Goal: Information Seeking & Learning: Learn about a topic

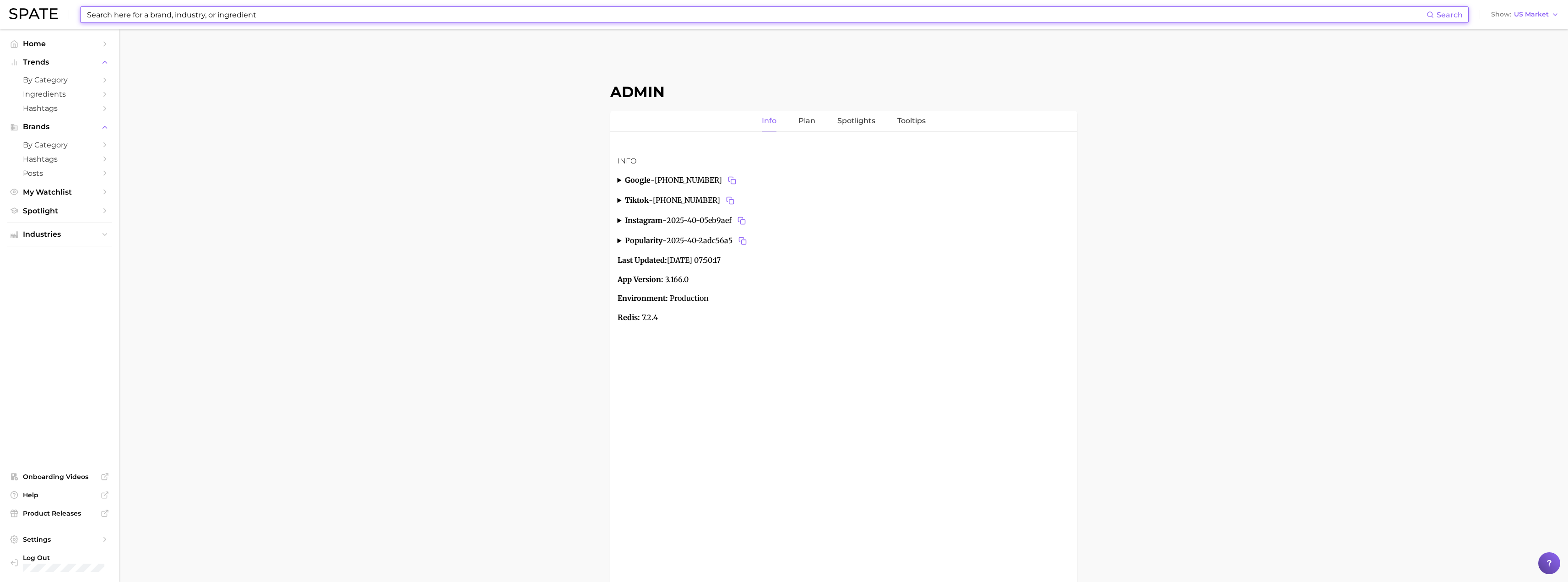
click at [509, 10] on input at bounding box center [756, 15] width 1341 height 16
paste input "telescopic"
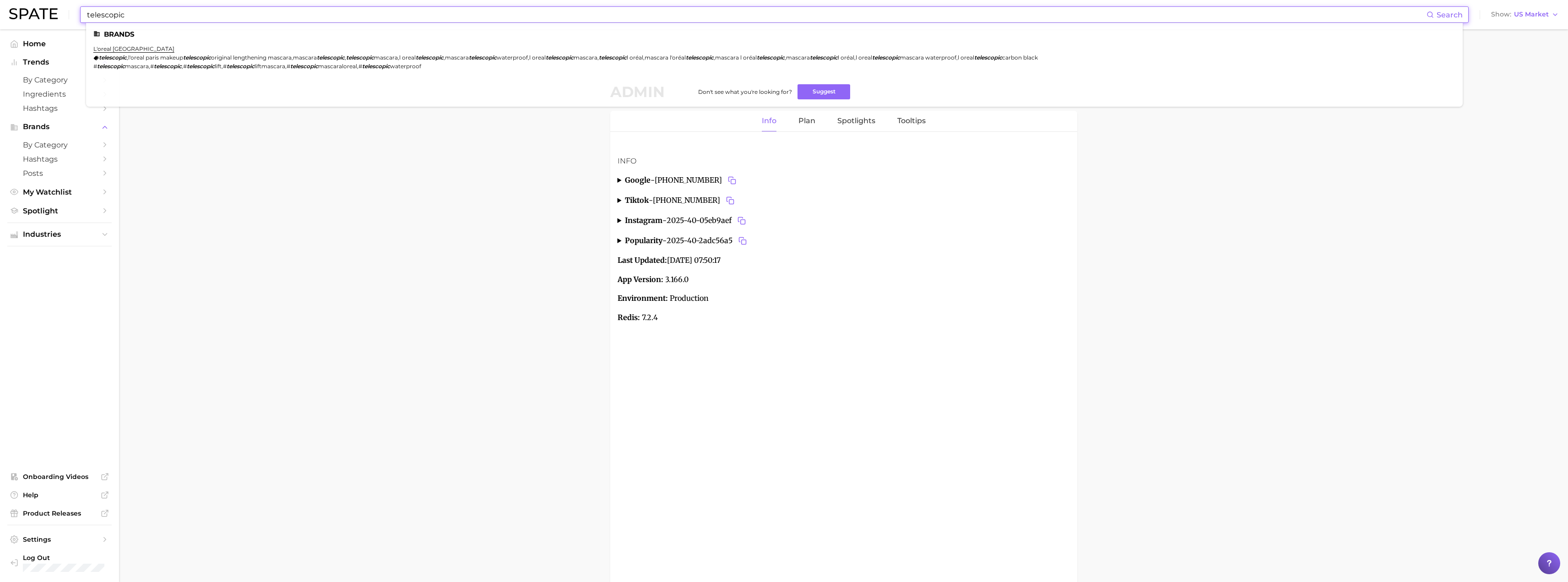
click at [191, 13] on input "telescopic" at bounding box center [756, 15] width 1341 height 16
paste input "[DEMOGRAPHIC_DATA]"
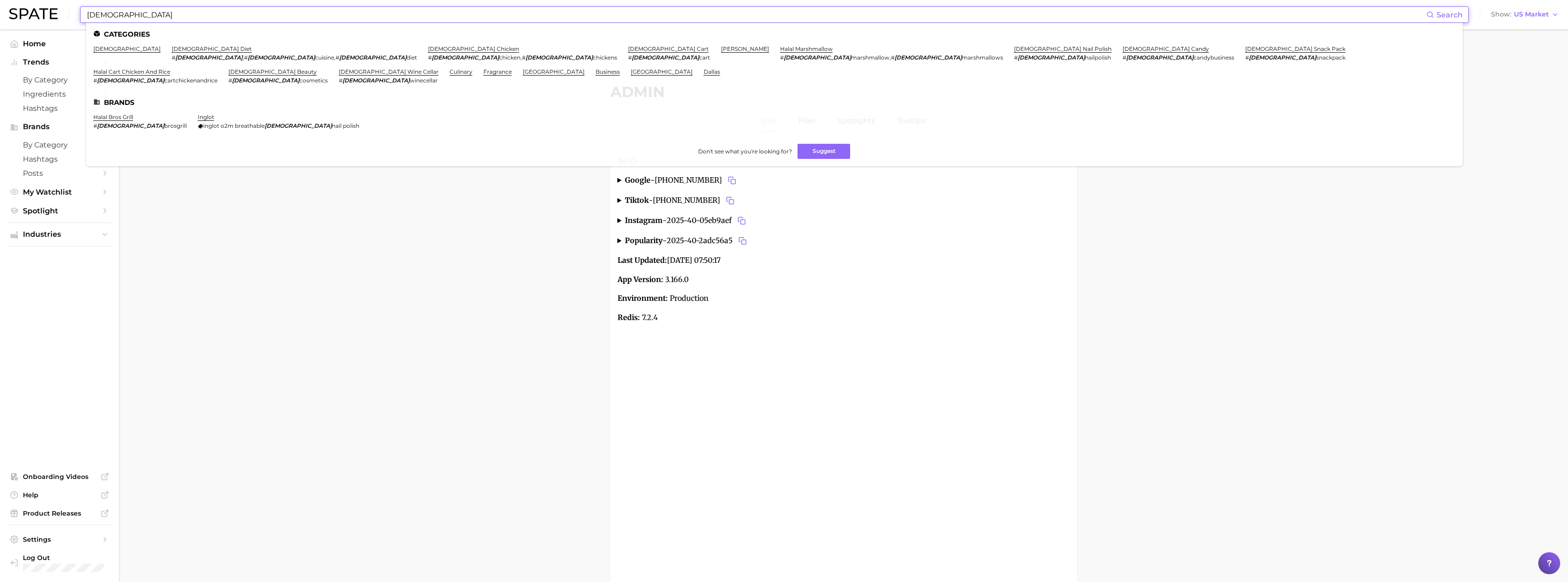
click at [266, 16] on input "[DEMOGRAPHIC_DATA]" at bounding box center [756, 15] width 1341 height 16
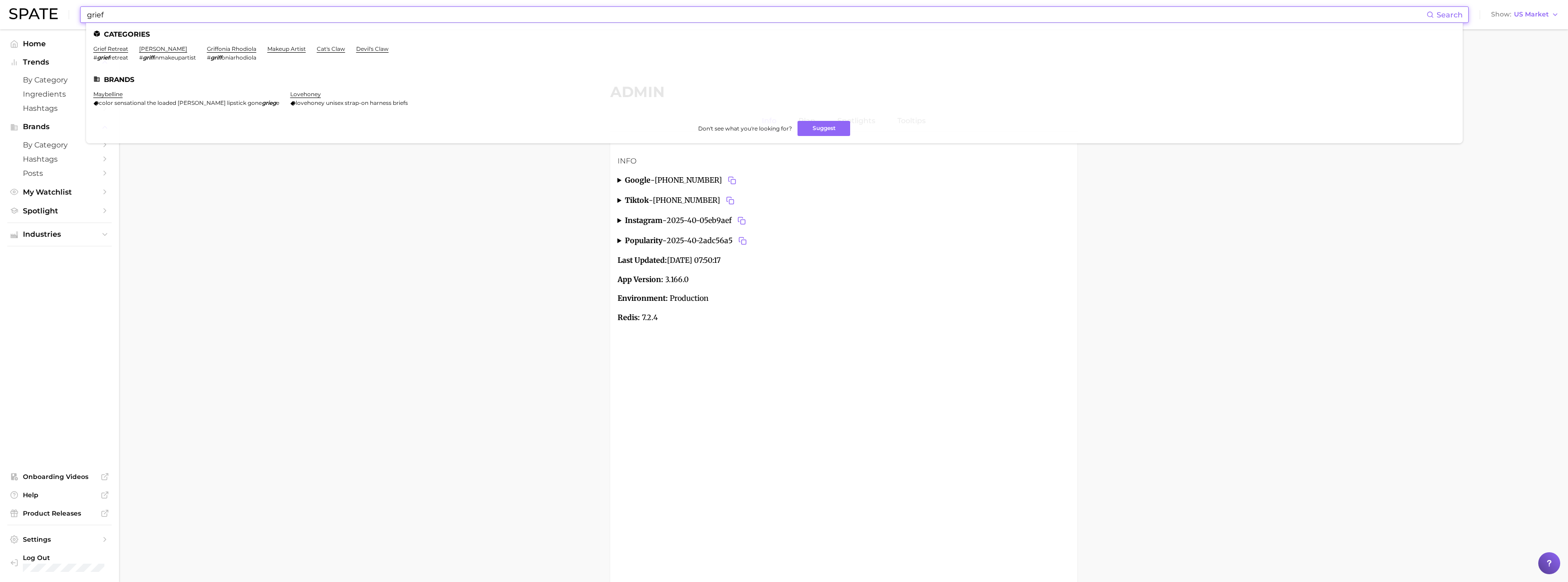
click at [266, 16] on input "grief" at bounding box center [756, 15] width 1341 height 16
type input "trauma"
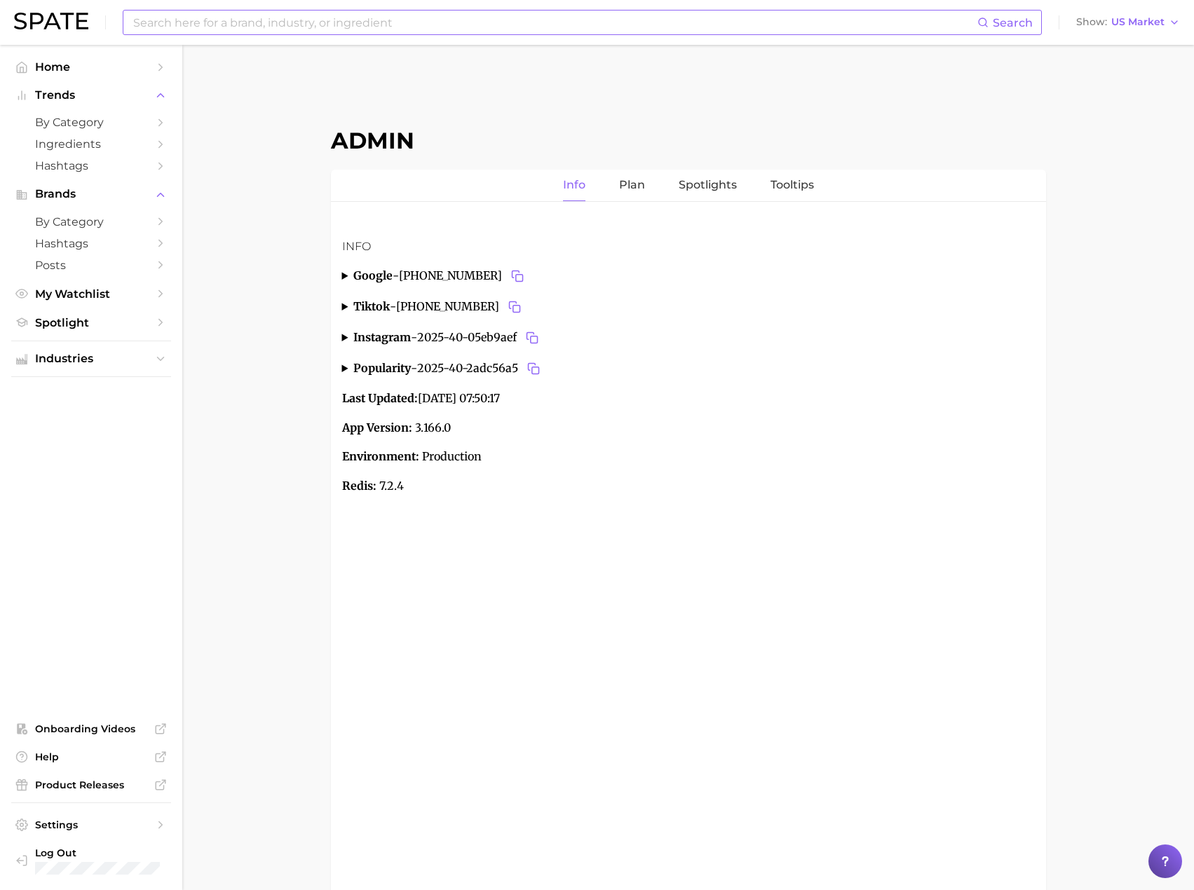
click at [196, 22] on input at bounding box center [554, 23] width 845 height 24
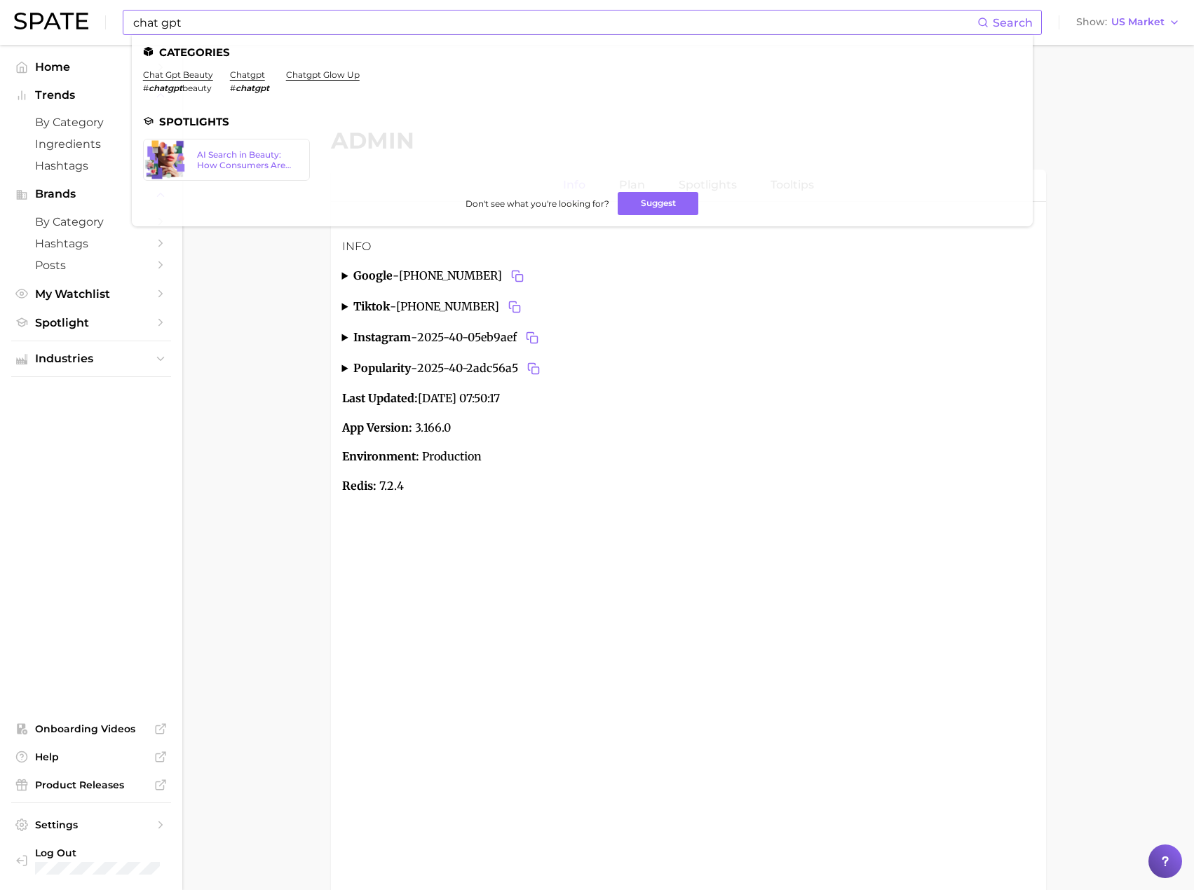
click at [337, 33] on input "chat gpt" at bounding box center [554, 23] width 845 height 24
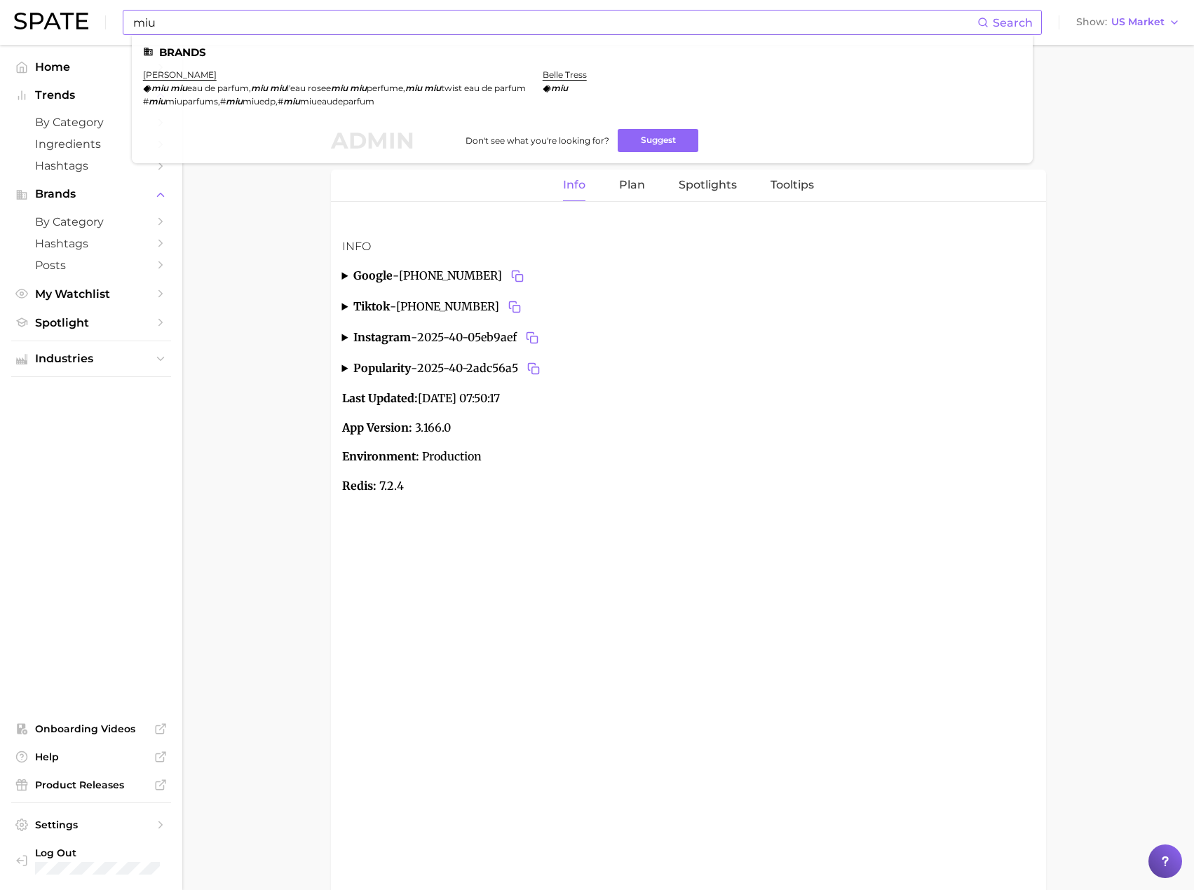
click at [409, 29] on input "miu" at bounding box center [554, 23] width 845 height 24
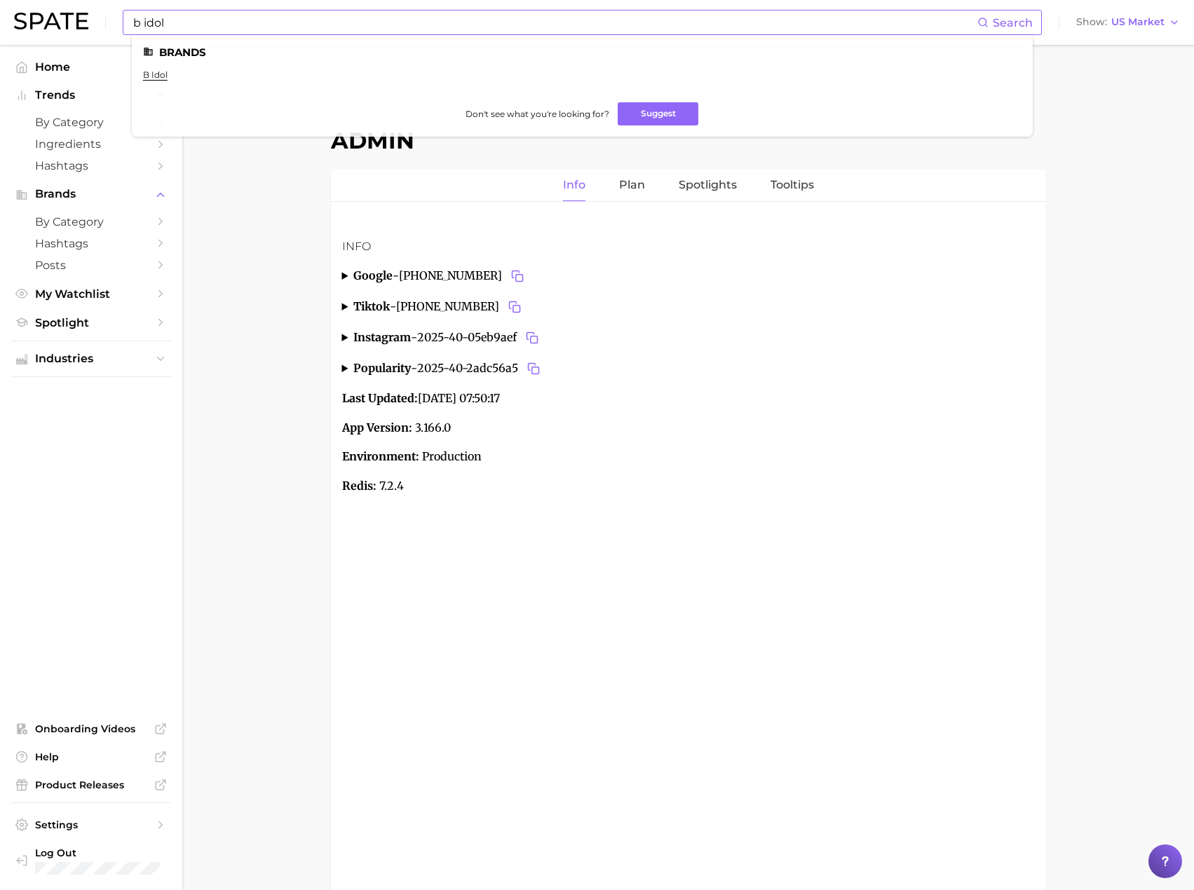
click at [449, 20] on input "b idol" at bounding box center [554, 23] width 845 height 24
paste input "sin pureté"
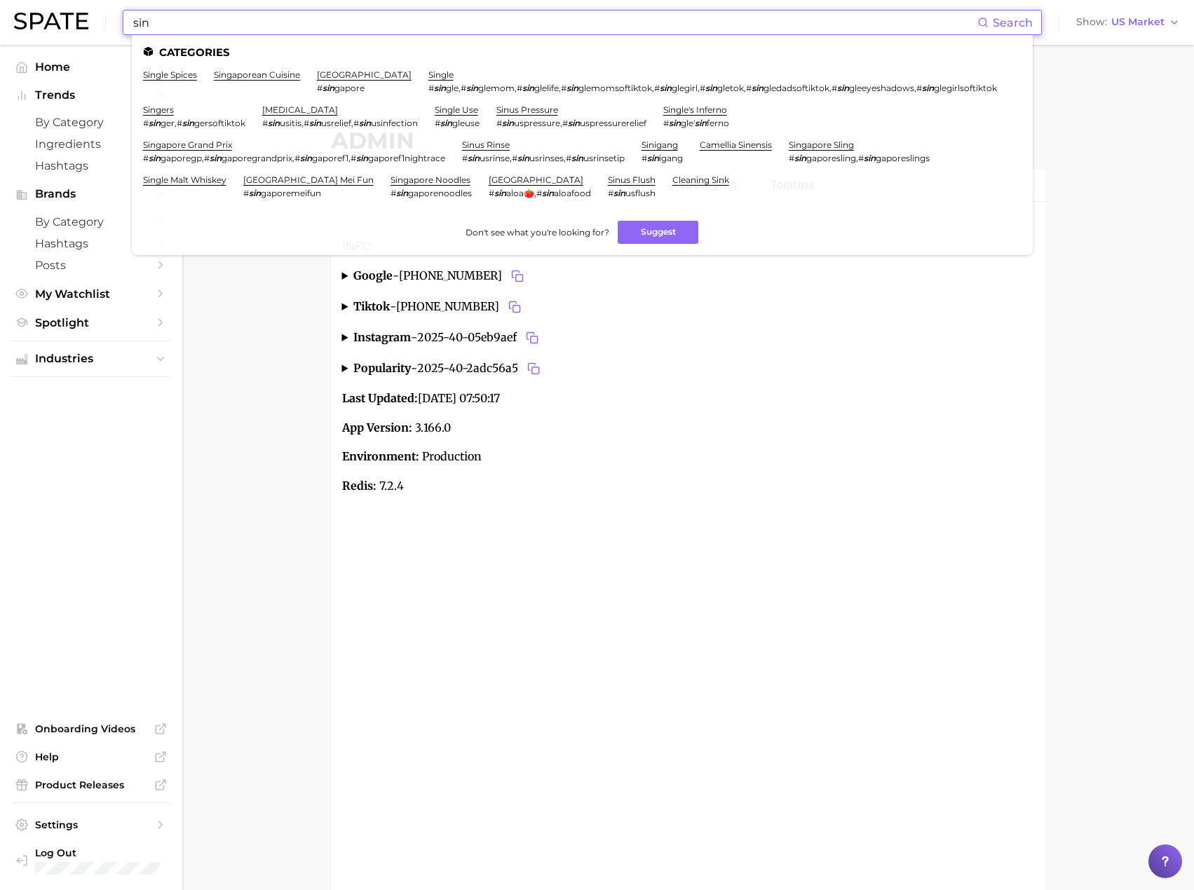
type input "sin"
click at [205, 308] on main "Admin Info Plan Spotlights Tooltips Info google - 2025-40-61104711 FR actual mo…" at bounding box center [688, 542] width 1012 height 995
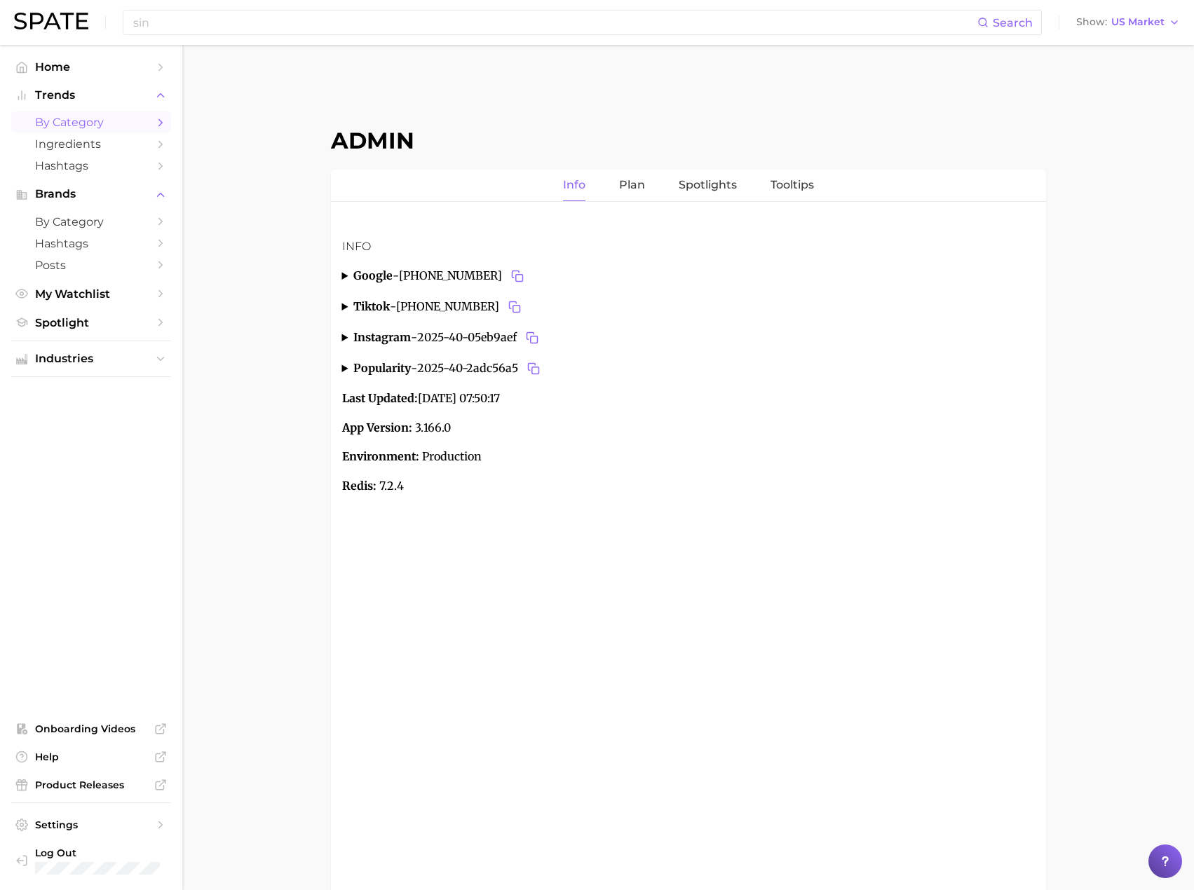
click at [75, 119] on span "by Category" at bounding box center [91, 122] width 112 height 13
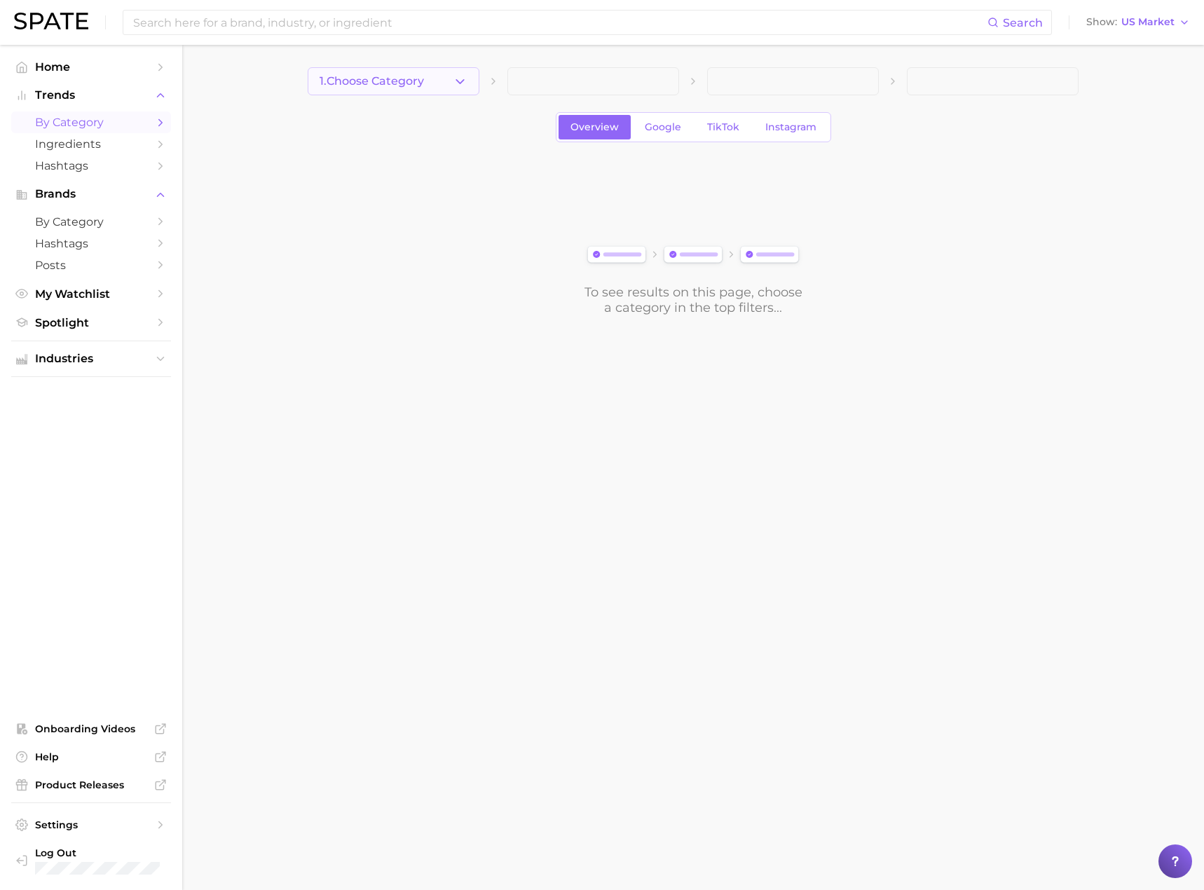
click at [449, 80] on button "1. Choose Category" at bounding box center [394, 81] width 172 height 28
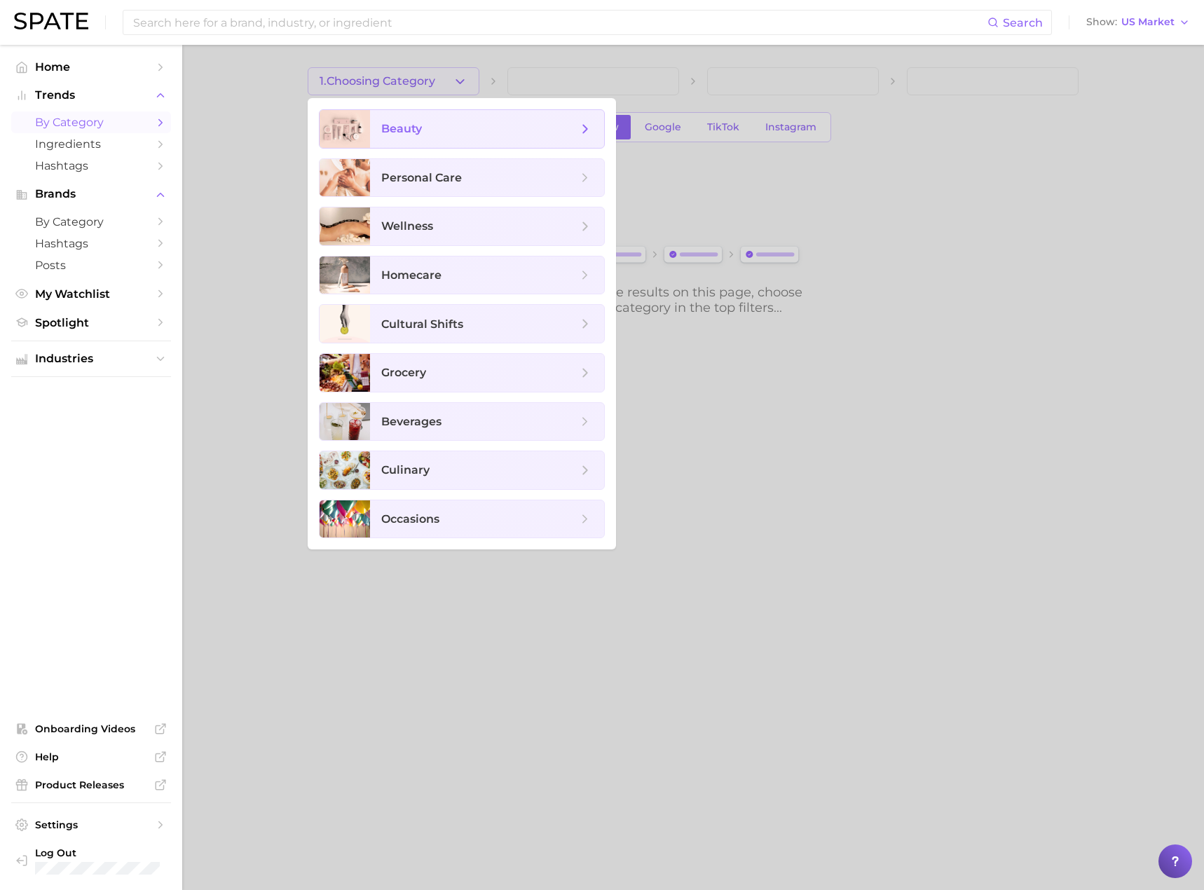
click at [451, 137] on span "beauty" at bounding box center [487, 129] width 234 height 38
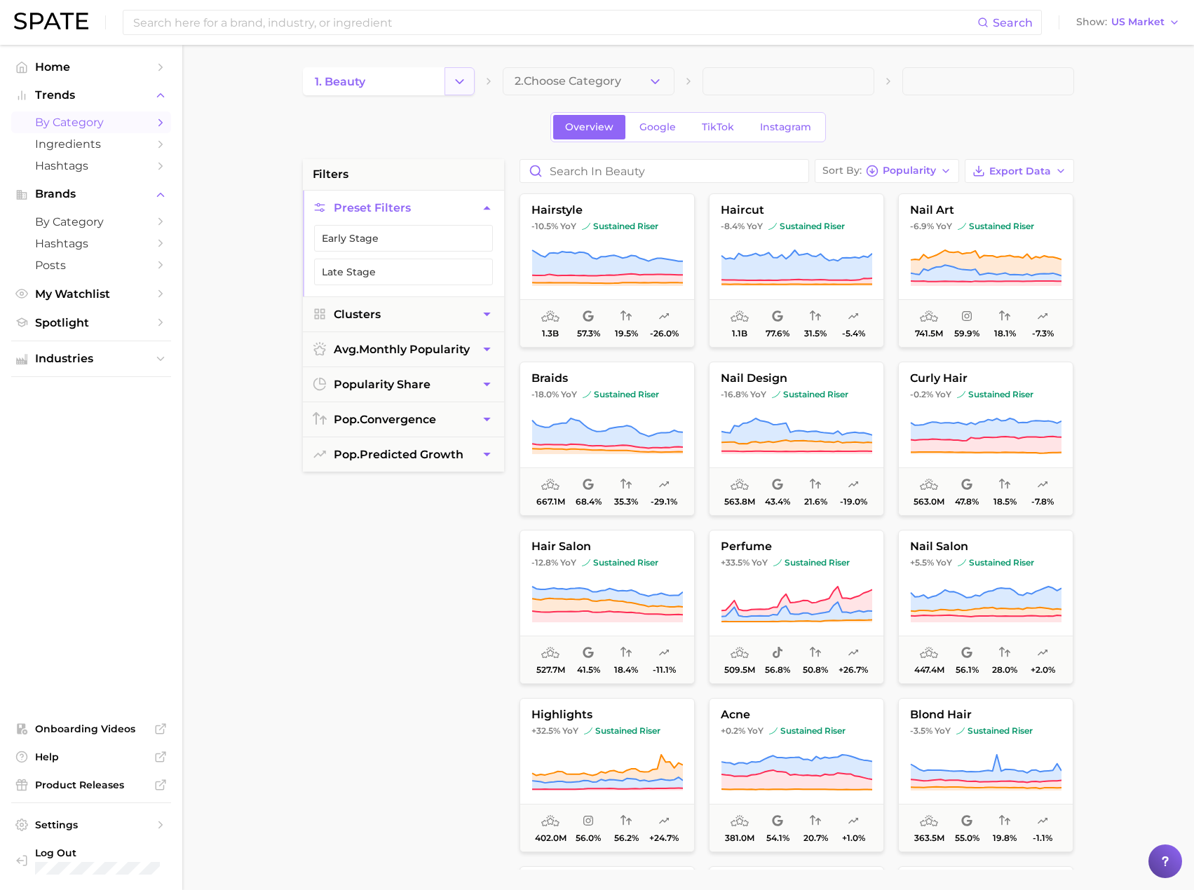
click at [467, 88] on button "Change Category" at bounding box center [459, 81] width 30 height 28
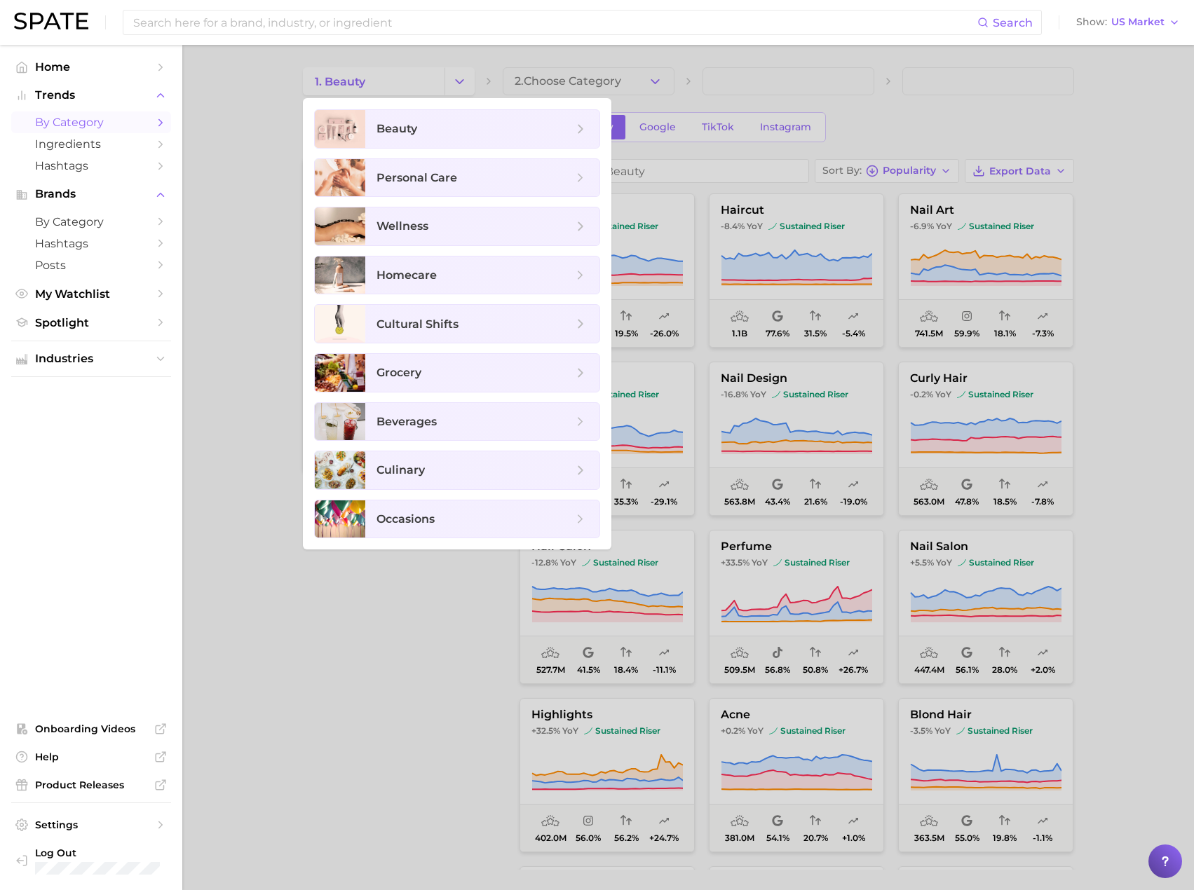
click at [465, 83] on div at bounding box center [597, 445] width 1194 height 890
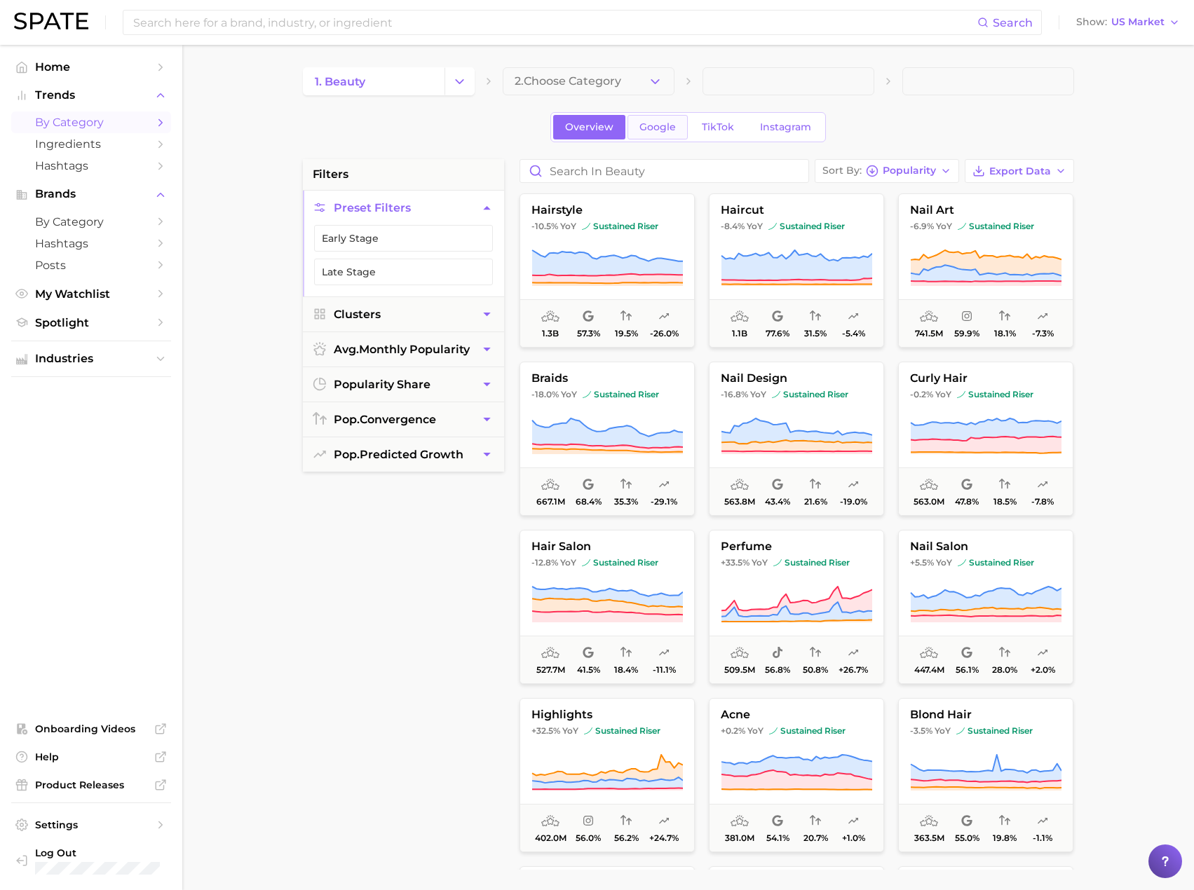
click at [660, 127] on span "Google" at bounding box center [657, 127] width 36 height 12
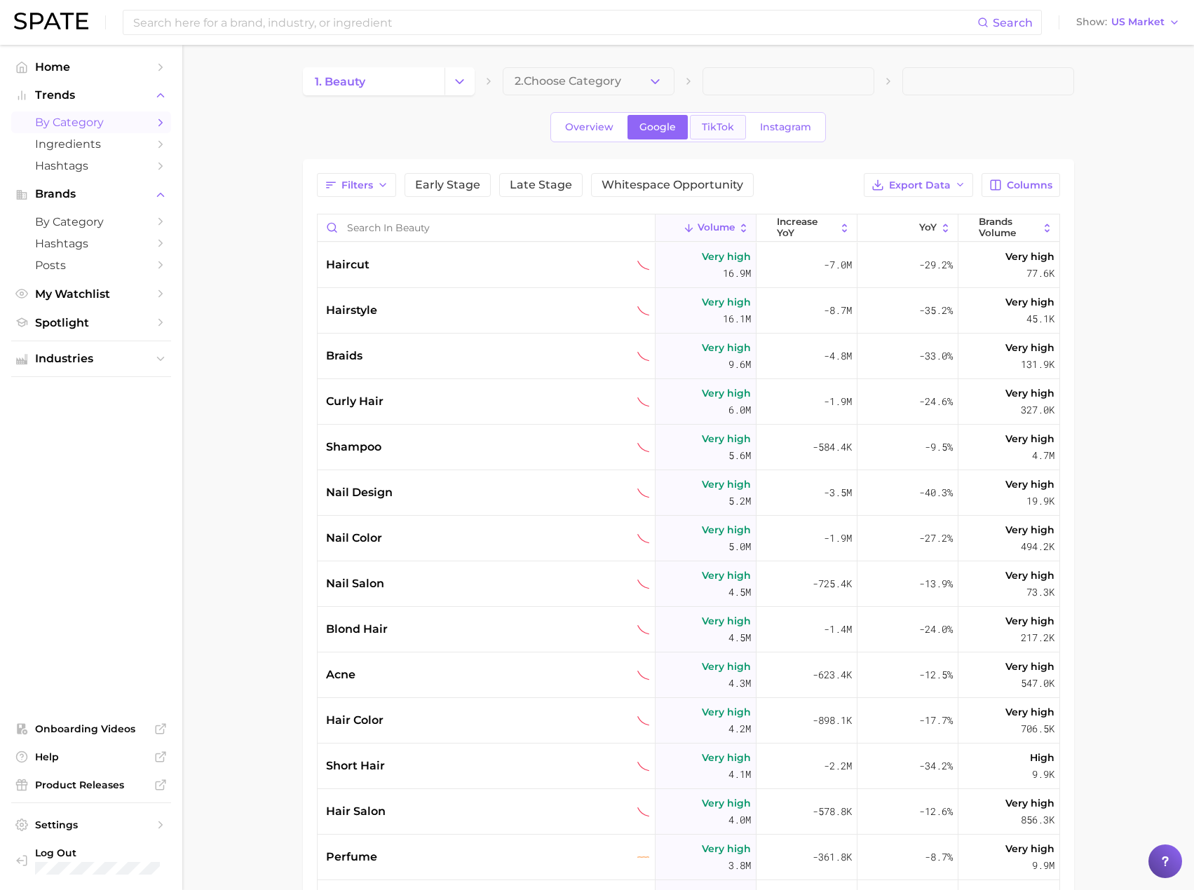
click at [720, 124] on span "TikTok" at bounding box center [718, 127] width 32 height 12
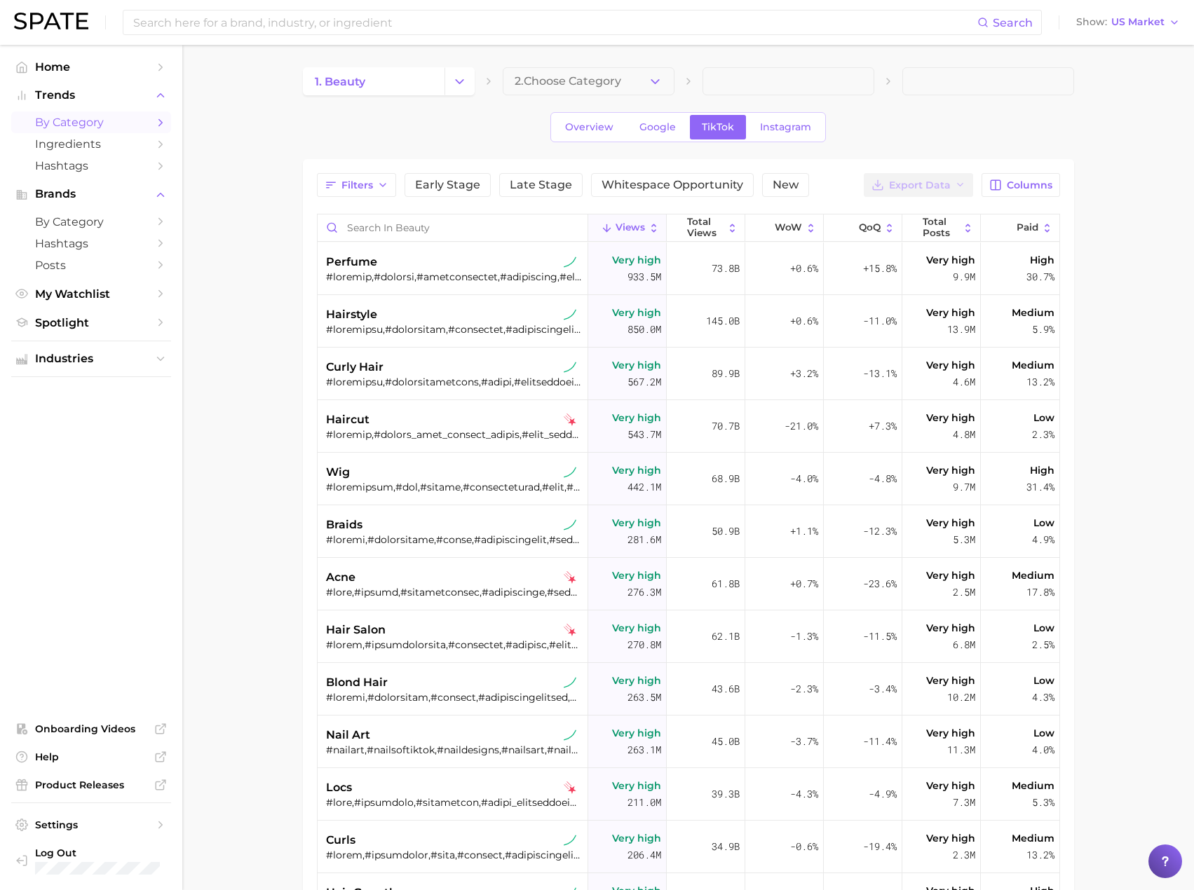
scroll to position [348, 0]
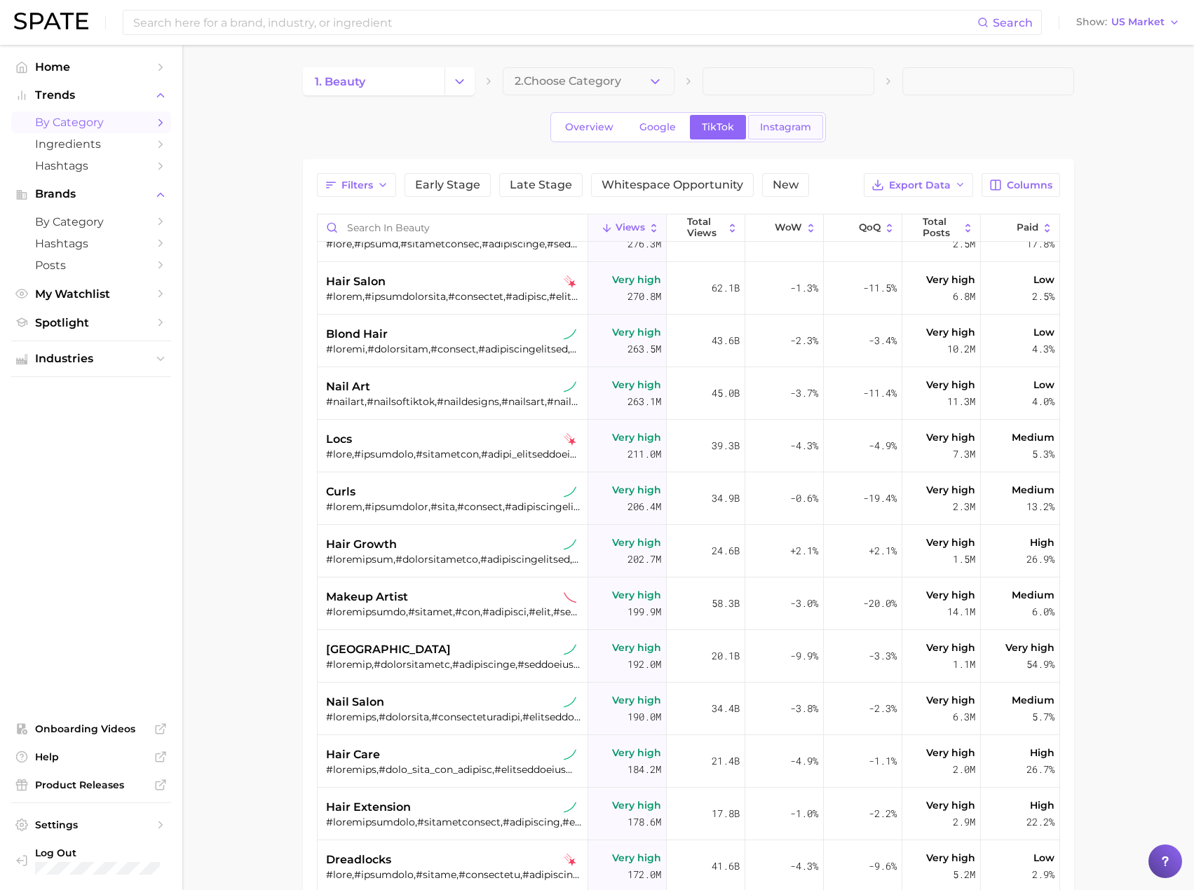
click at [795, 125] on span "Instagram" at bounding box center [785, 127] width 51 height 12
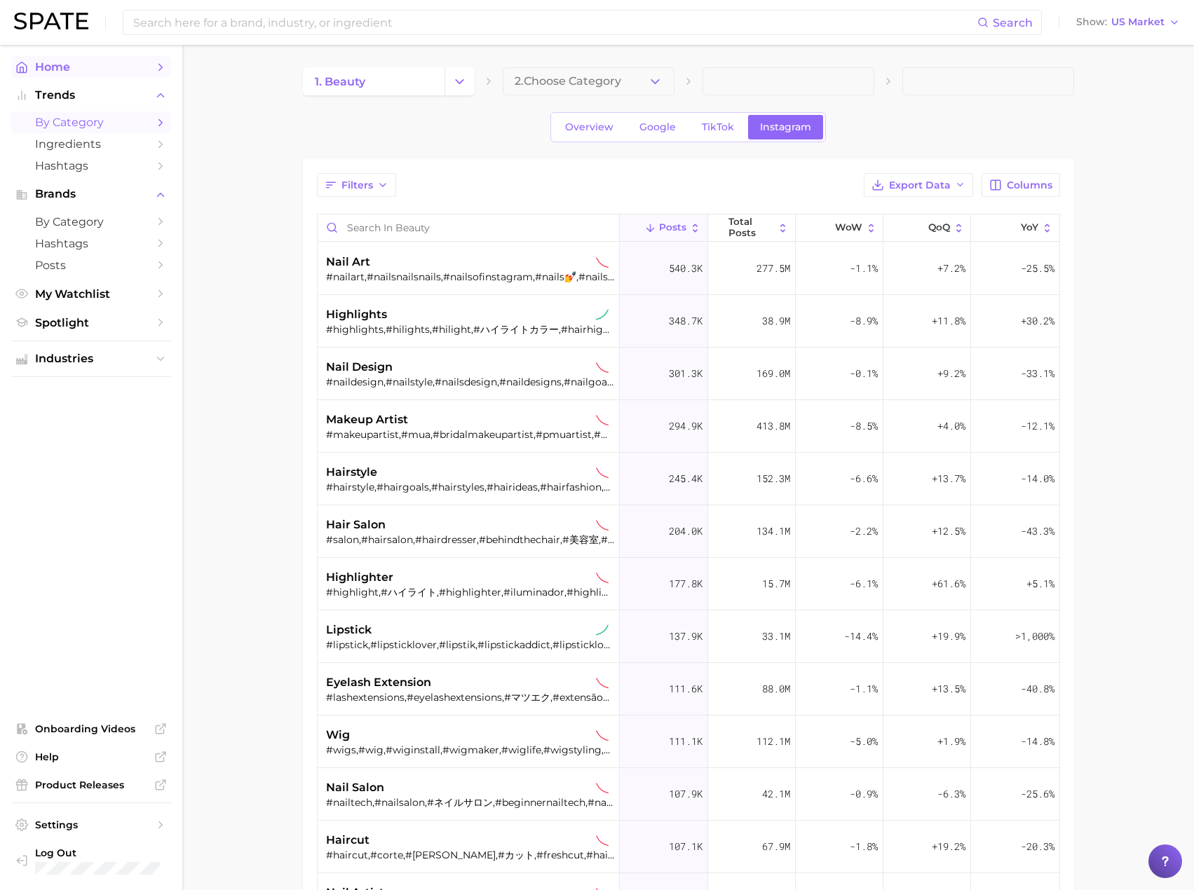
click at [85, 62] on span "Home" at bounding box center [91, 66] width 112 height 13
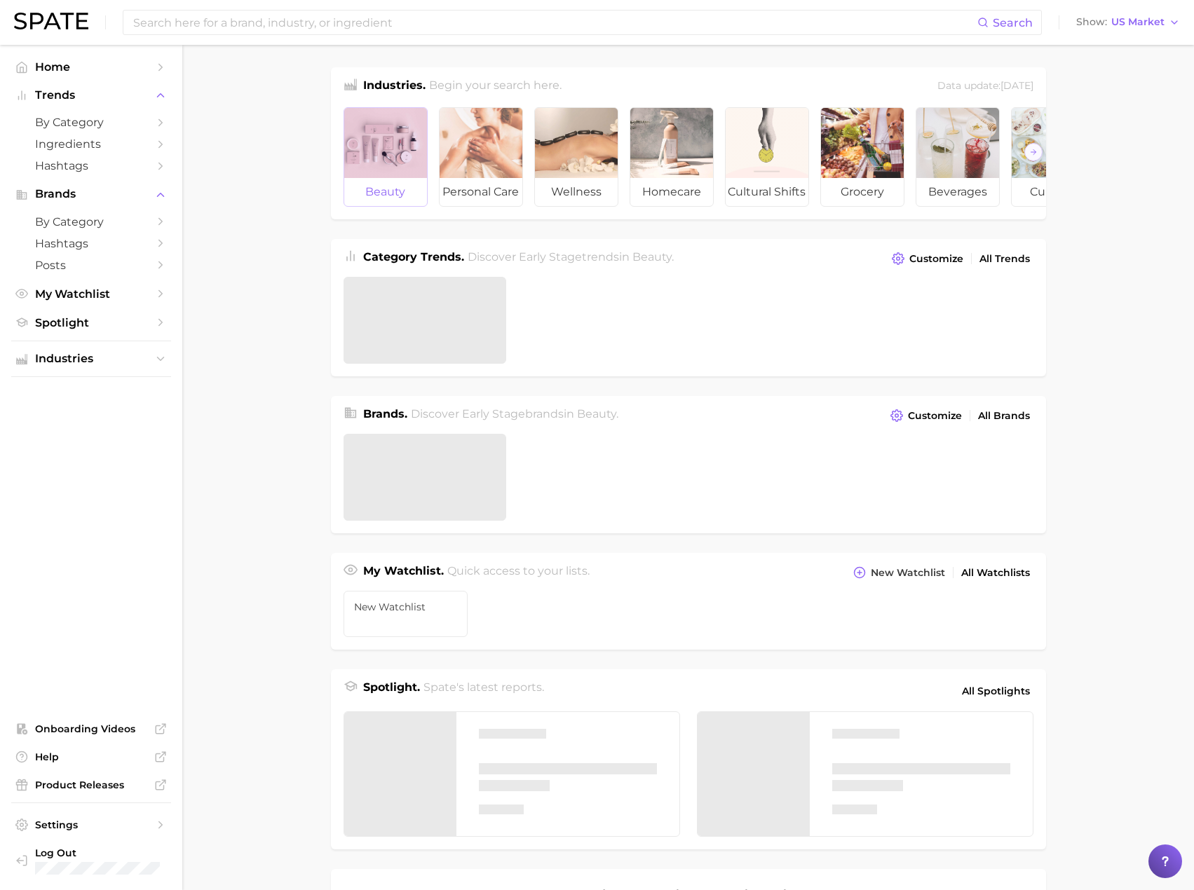
click at [397, 147] on div at bounding box center [385, 143] width 83 height 70
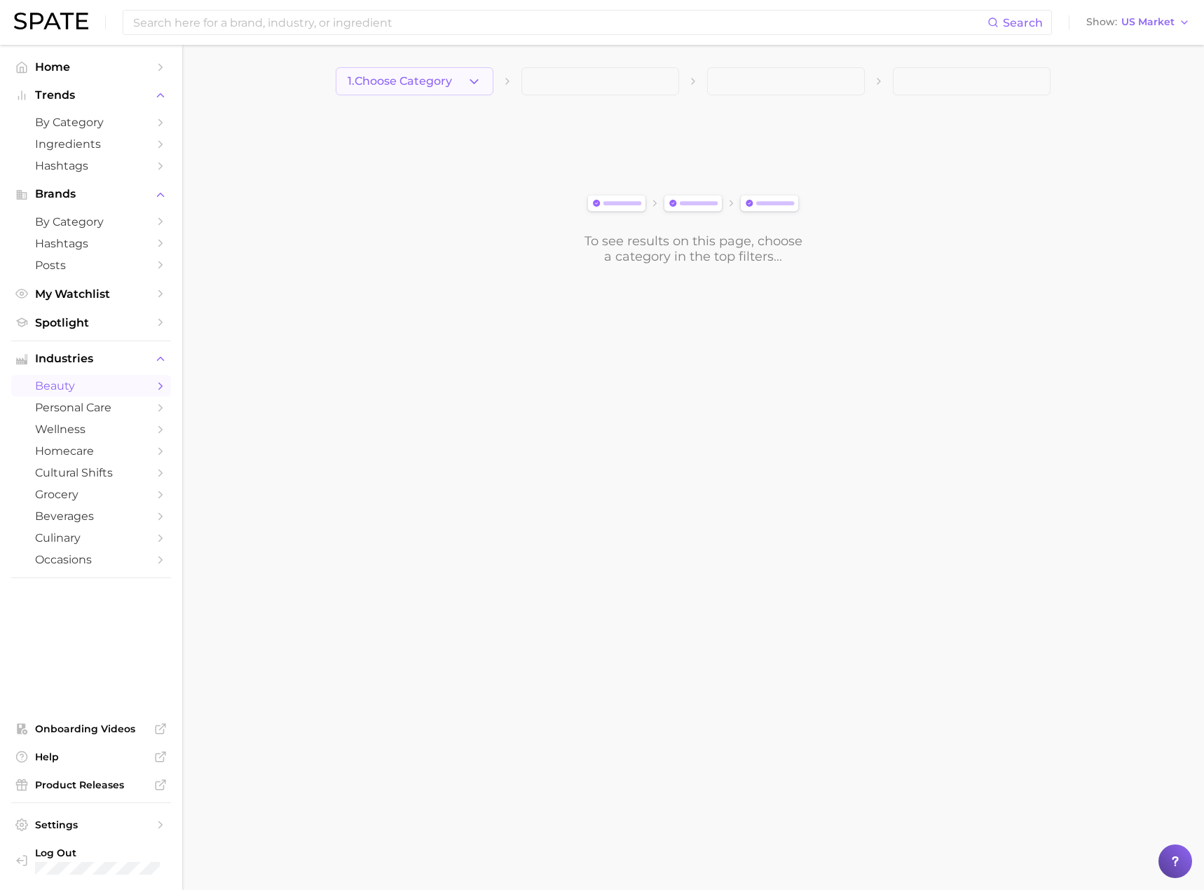
click at [452, 83] on span "1. Choose Category" at bounding box center [400, 81] width 104 height 13
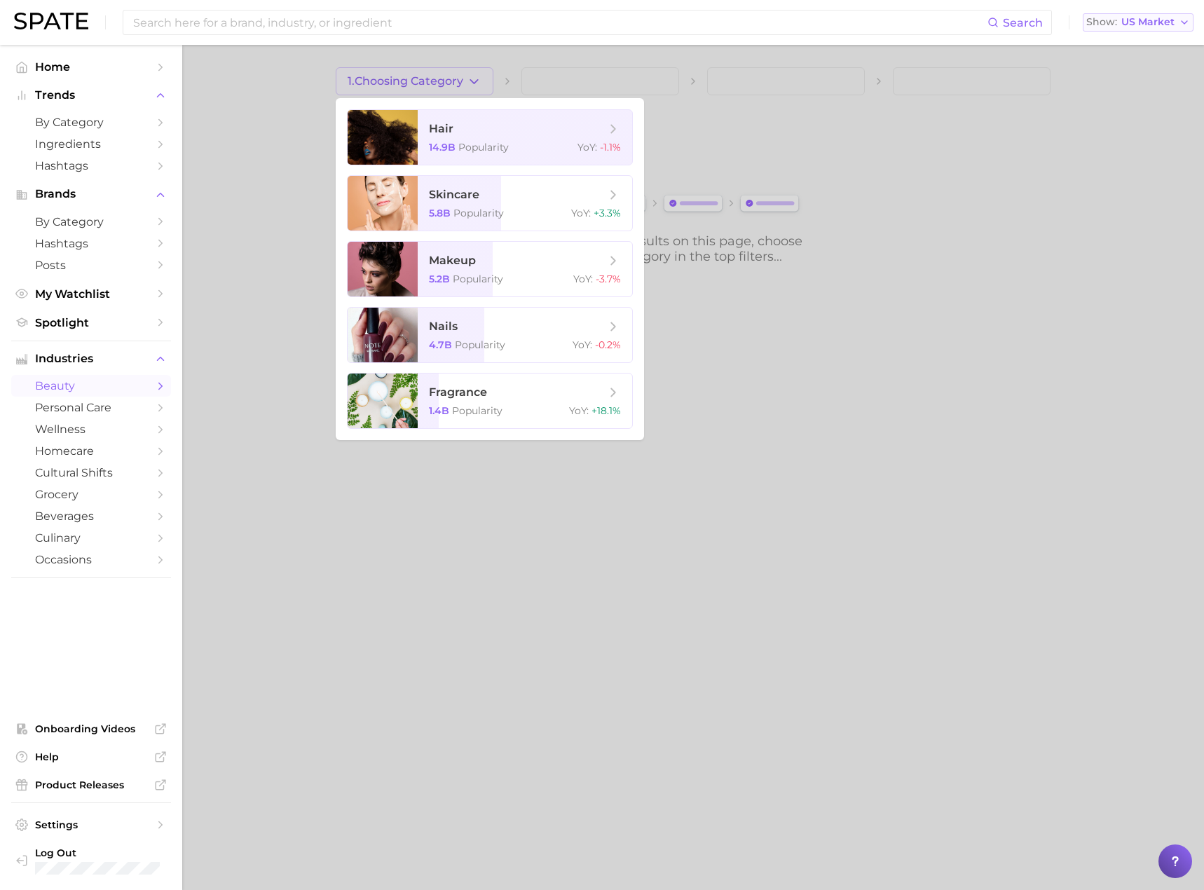
click at [1160, 26] on span "US Market" at bounding box center [1148, 22] width 53 height 8
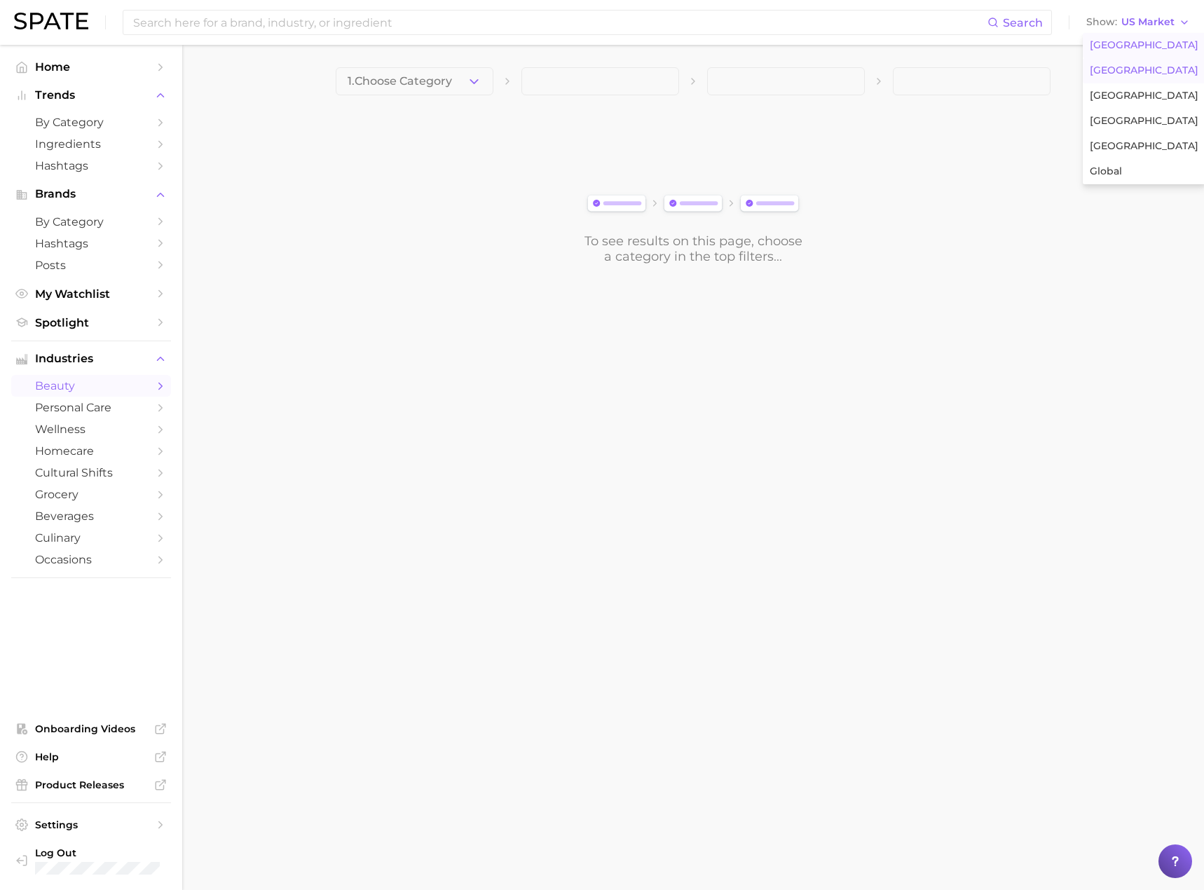
click at [1141, 67] on span "United Kingdom" at bounding box center [1144, 70] width 109 height 12
click at [1138, 22] on span "GB Market" at bounding box center [1147, 22] width 55 height 8
click at [460, 83] on button "1. Choose Category" at bounding box center [415, 81] width 158 height 28
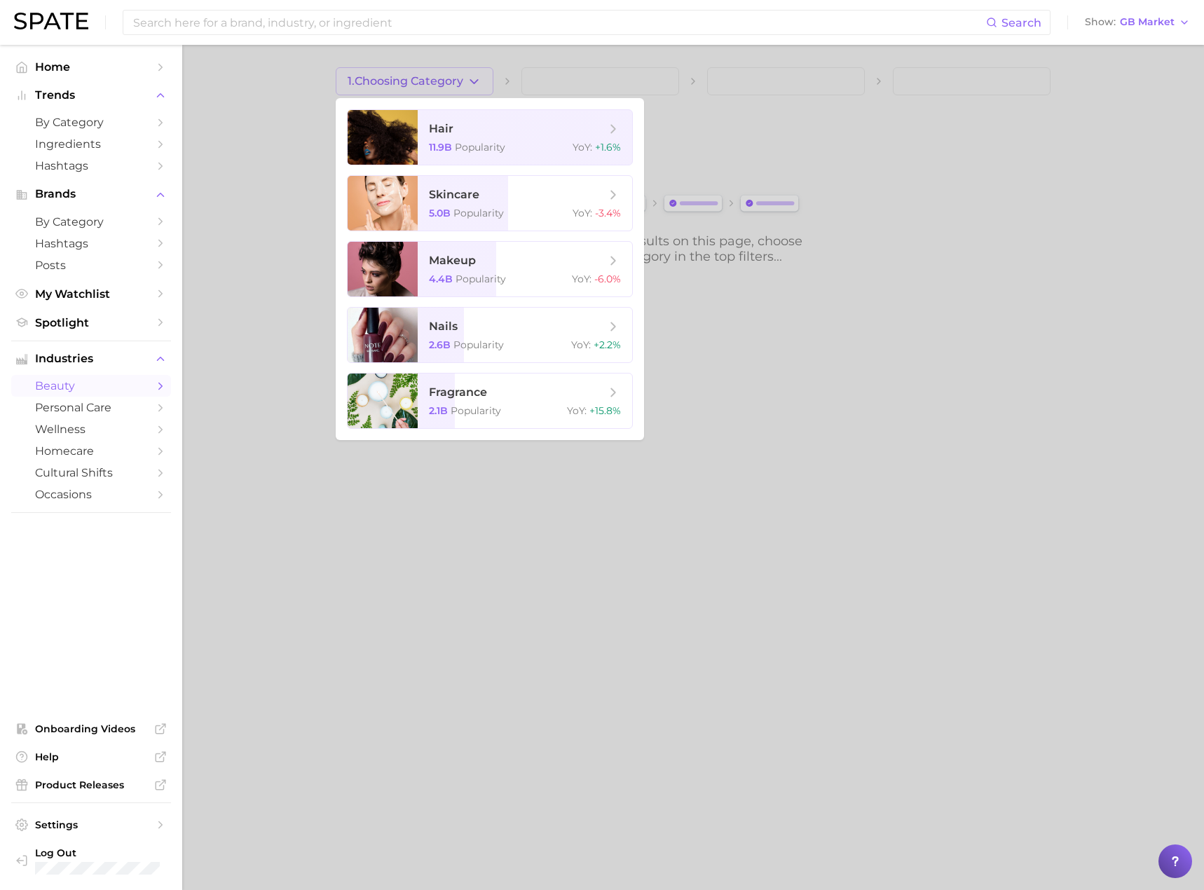
click at [1101, 103] on div at bounding box center [602, 445] width 1204 height 890
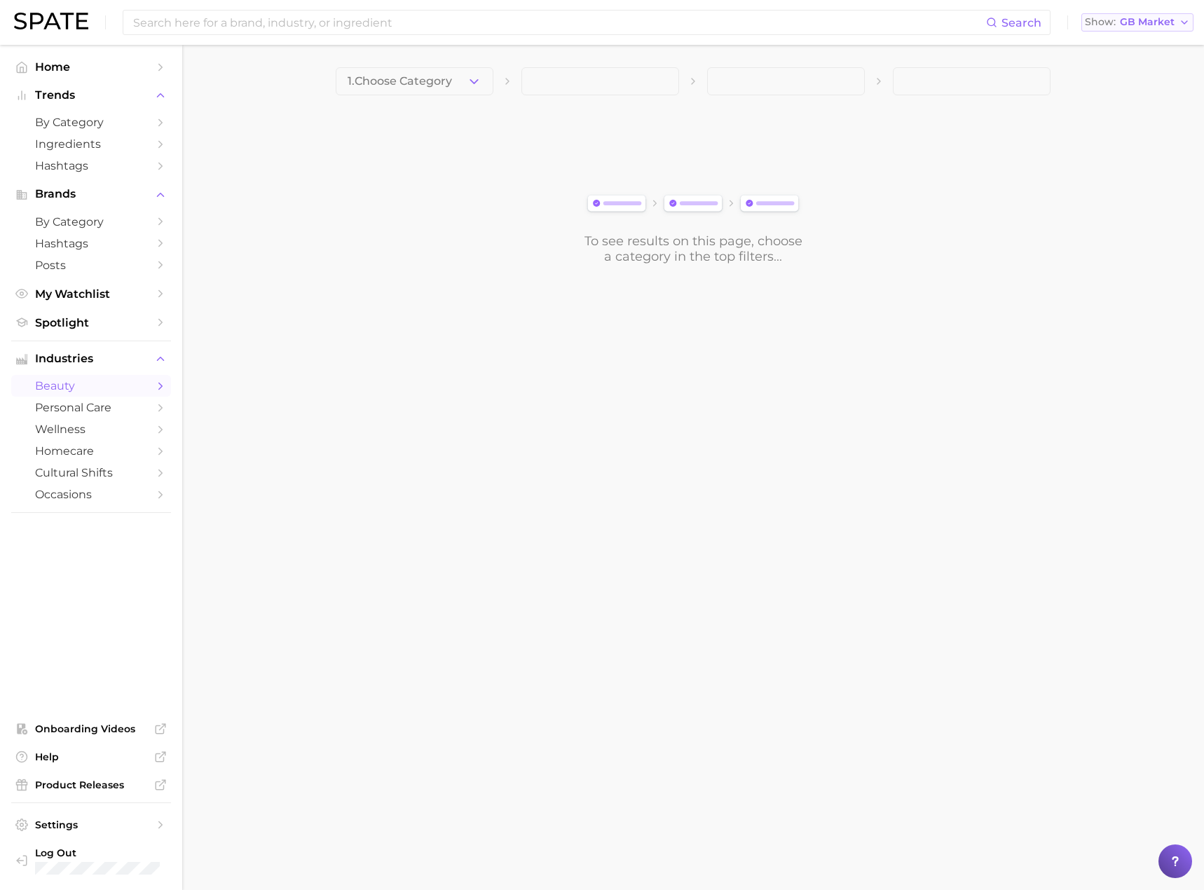
click at [1136, 28] on button "Show GB Market" at bounding box center [1138, 22] width 112 height 18
click at [1131, 97] on button "France" at bounding box center [1143, 95] width 123 height 25
click at [467, 81] on icon "button" at bounding box center [474, 81] width 15 height 15
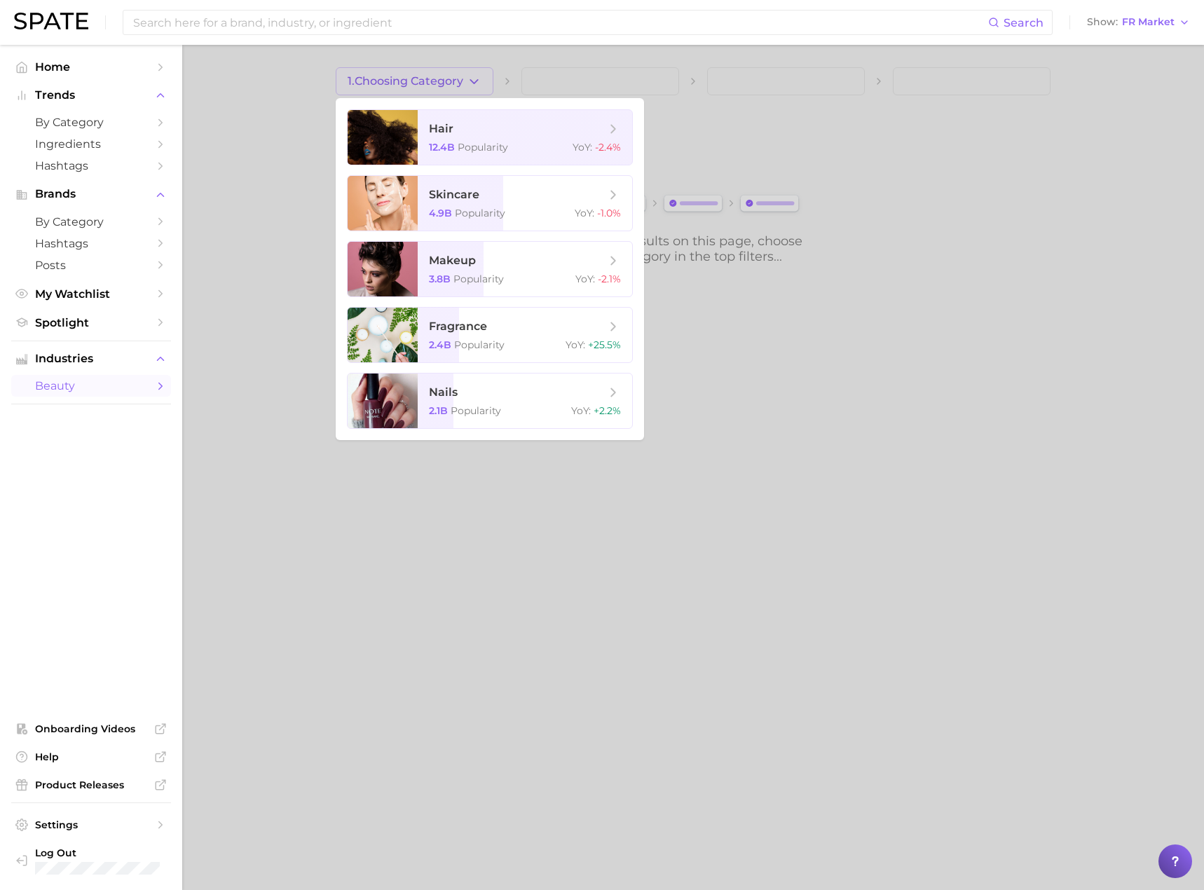
click at [943, 141] on div at bounding box center [602, 445] width 1204 height 890
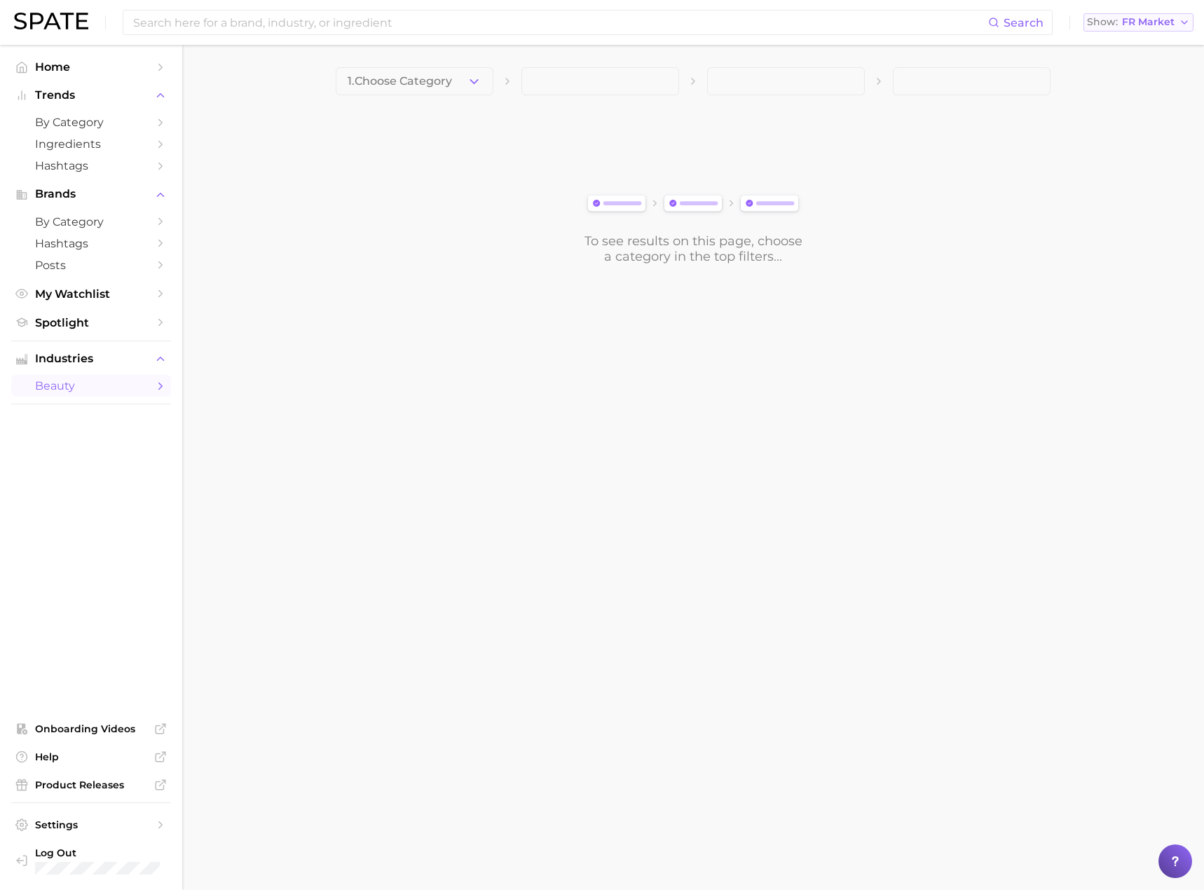
click at [1155, 26] on span "FR Market" at bounding box center [1148, 22] width 53 height 8
click at [1143, 119] on span "South Korea" at bounding box center [1145, 121] width 109 height 12
click at [477, 83] on icon "button" at bounding box center [474, 81] width 15 height 15
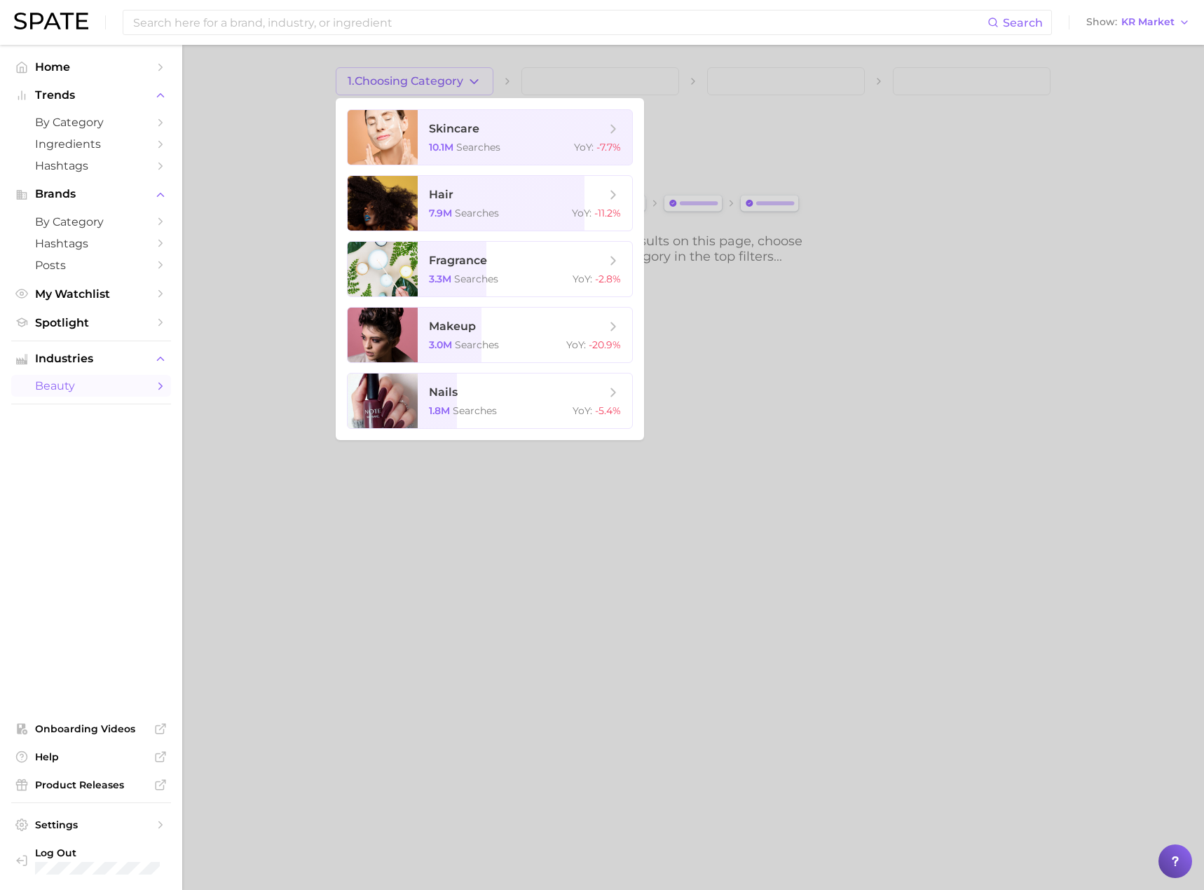
click at [1114, 131] on div at bounding box center [602, 445] width 1204 height 890
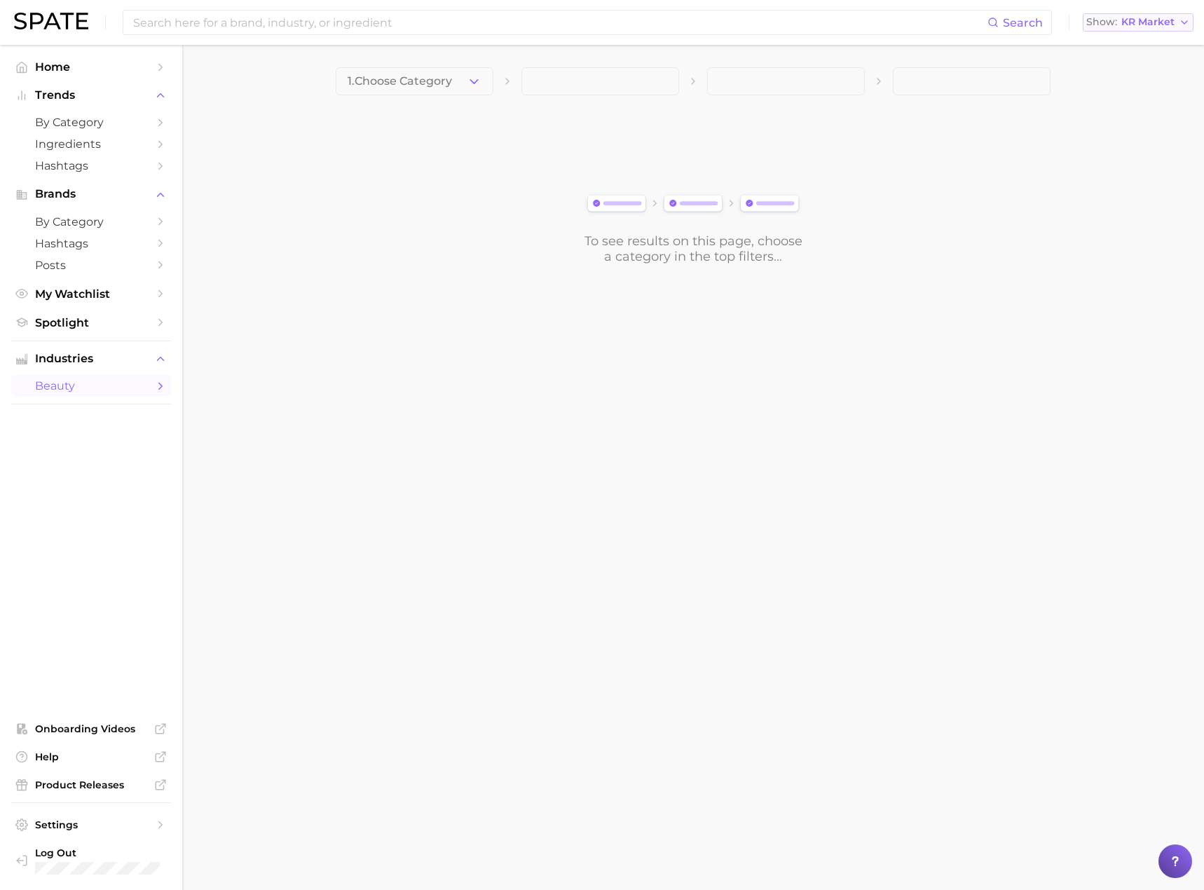
click at [1160, 26] on span "KR Market" at bounding box center [1148, 22] width 53 height 8
click at [1136, 140] on button "Japan" at bounding box center [1144, 146] width 123 height 25
click at [474, 81] on icon "button" at bounding box center [474, 81] width 15 height 15
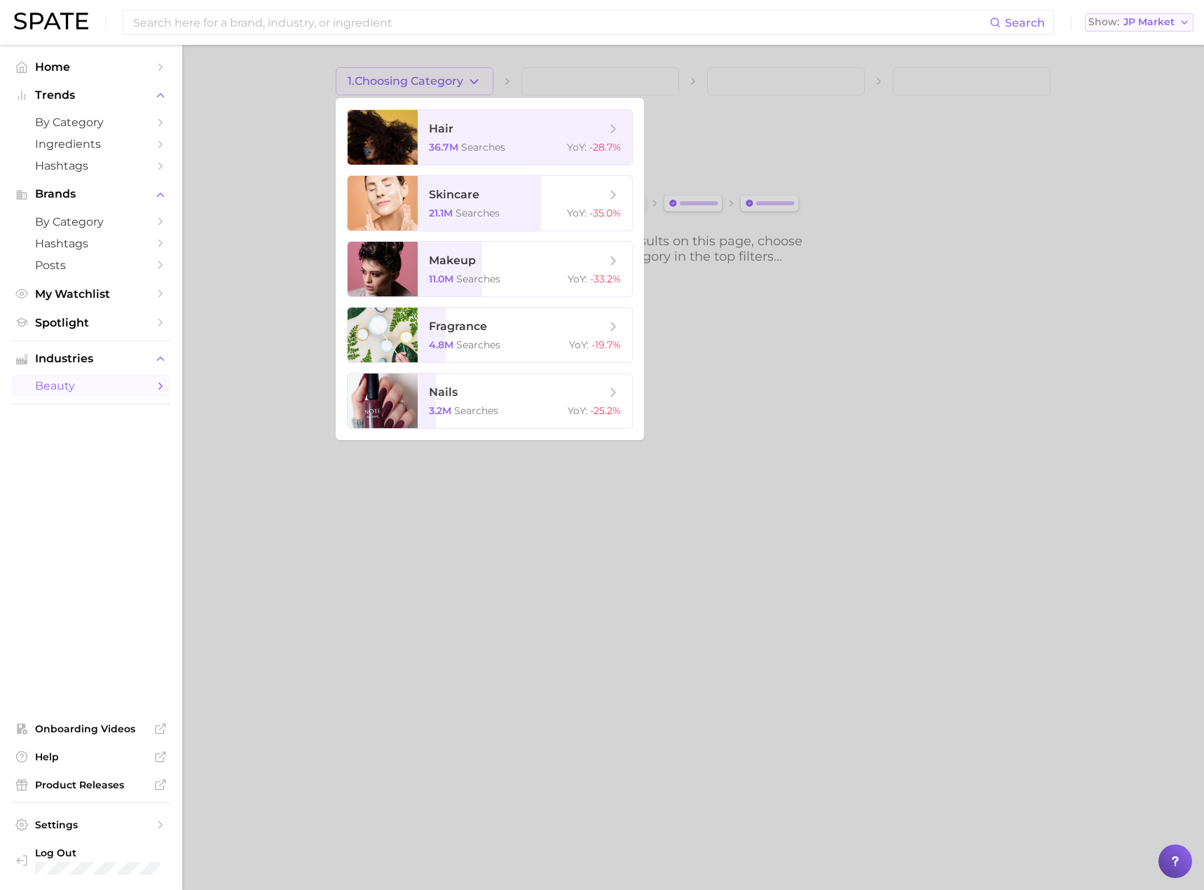
click at [1158, 20] on span "JP Market" at bounding box center [1149, 22] width 51 height 8
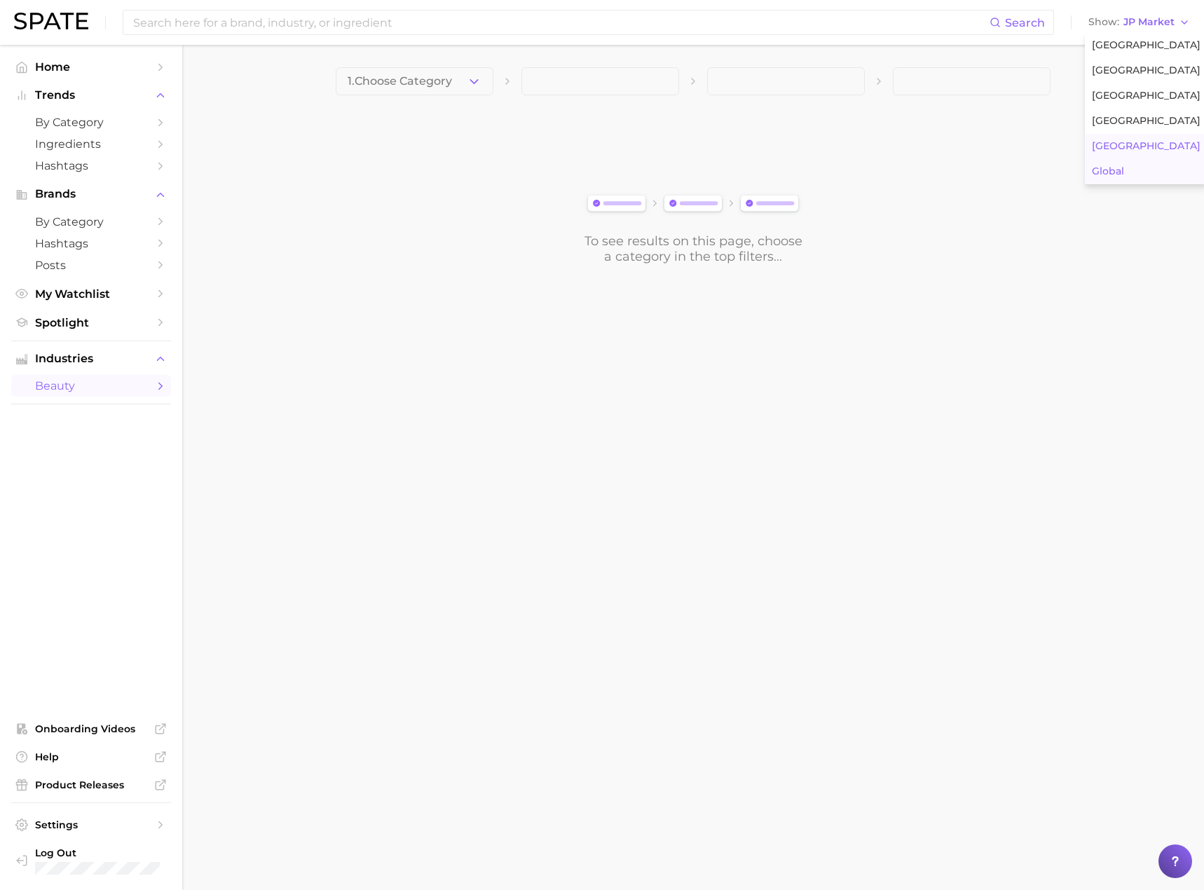
click at [1131, 177] on button "Global" at bounding box center [1146, 171] width 123 height 25
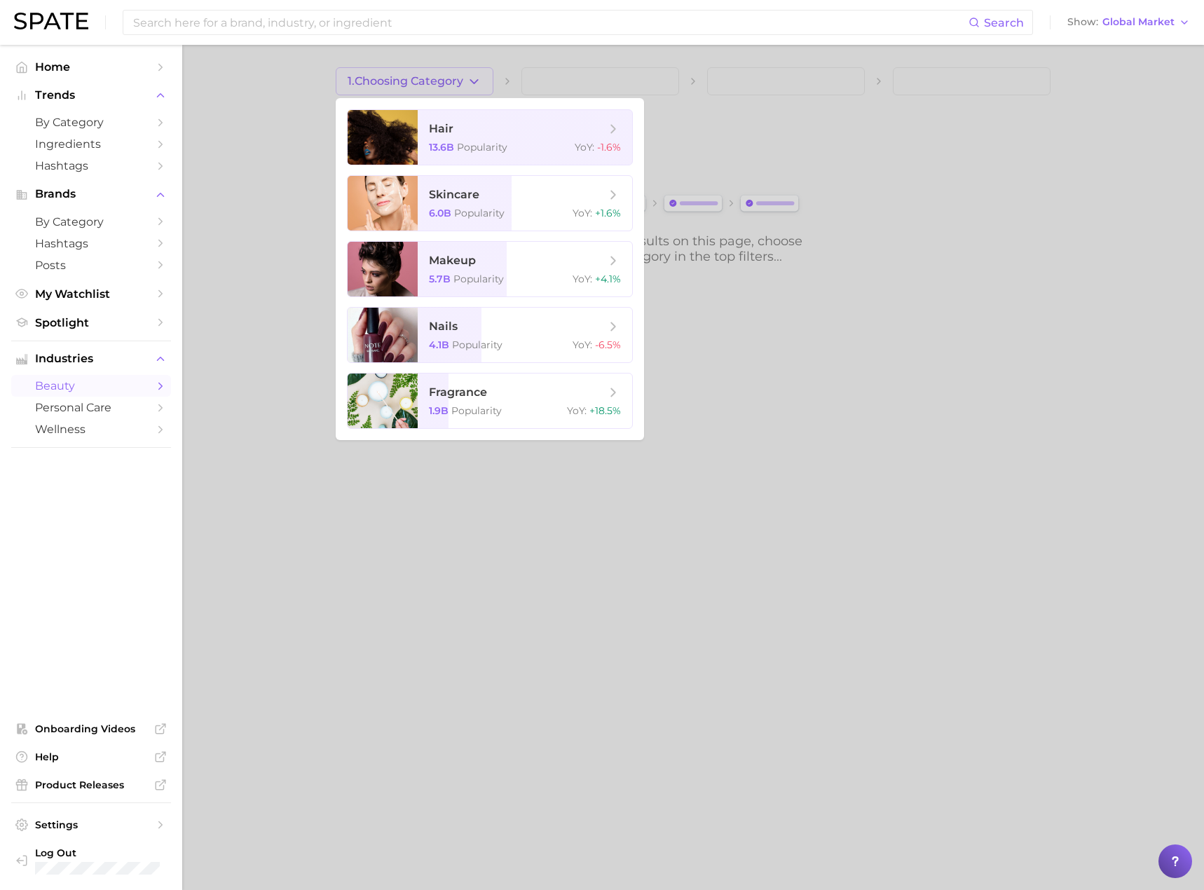
click at [862, 501] on div at bounding box center [602, 445] width 1204 height 890
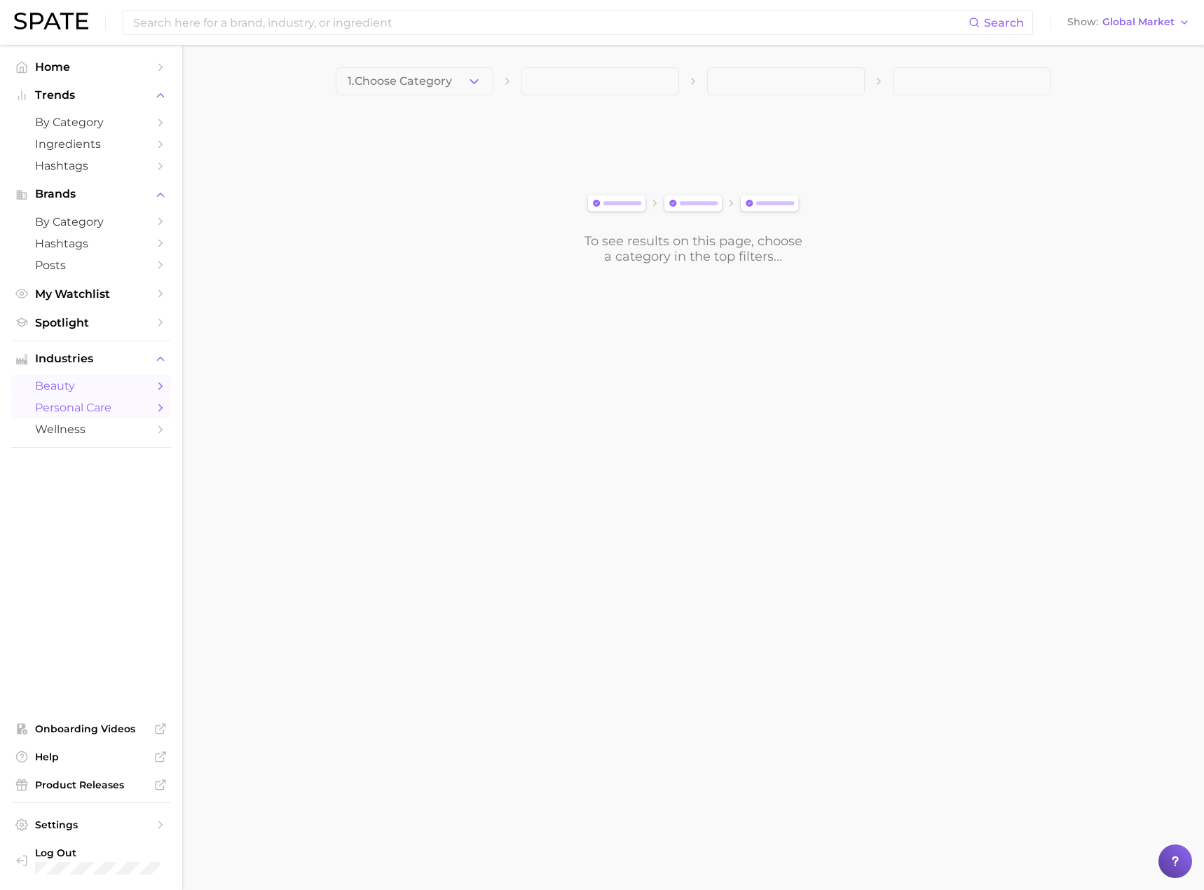
click at [67, 410] on span "personal care" at bounding box center [91, 407] width 112 height 13
click at [480, 78] on icon "button" at bounding box center [474, 81] width 15 height 15
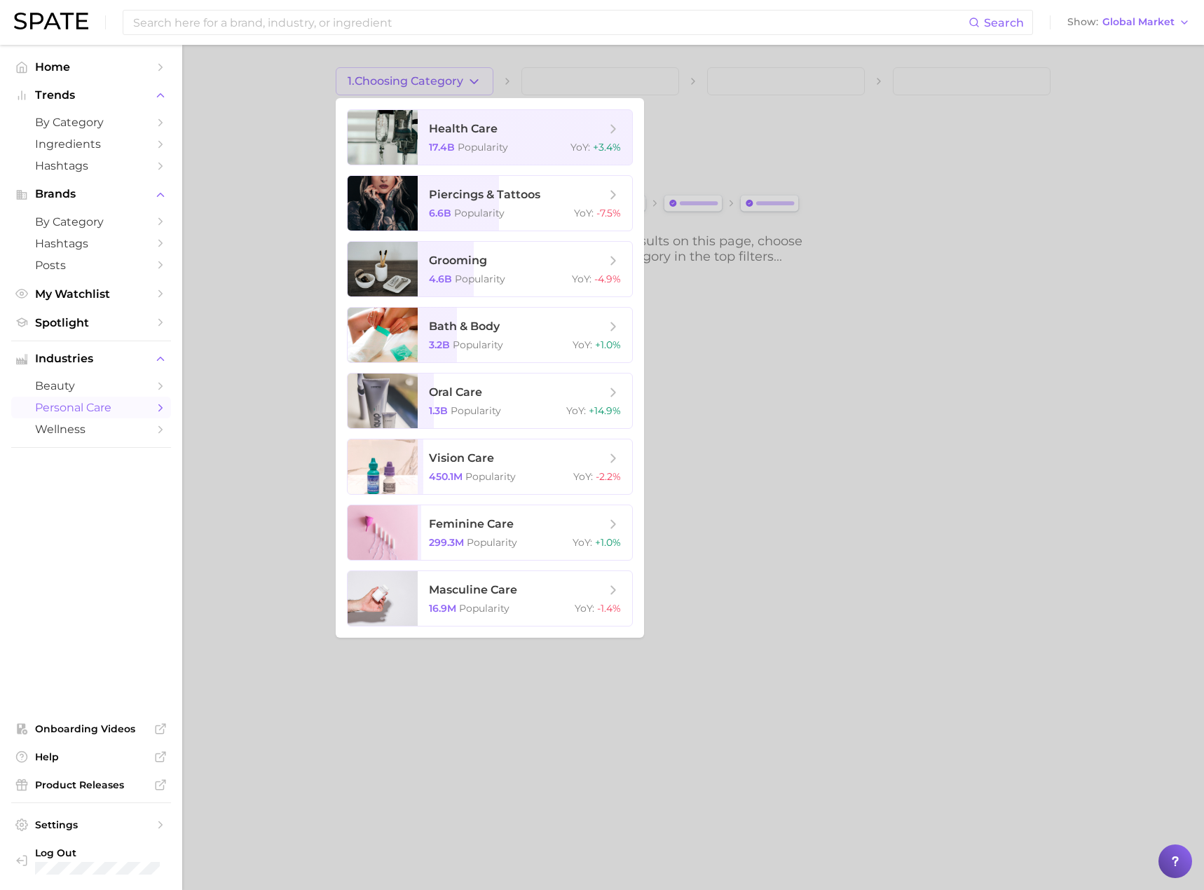
click at [637, 698] on div at bounding box center [602, 445] width 1204 height 890
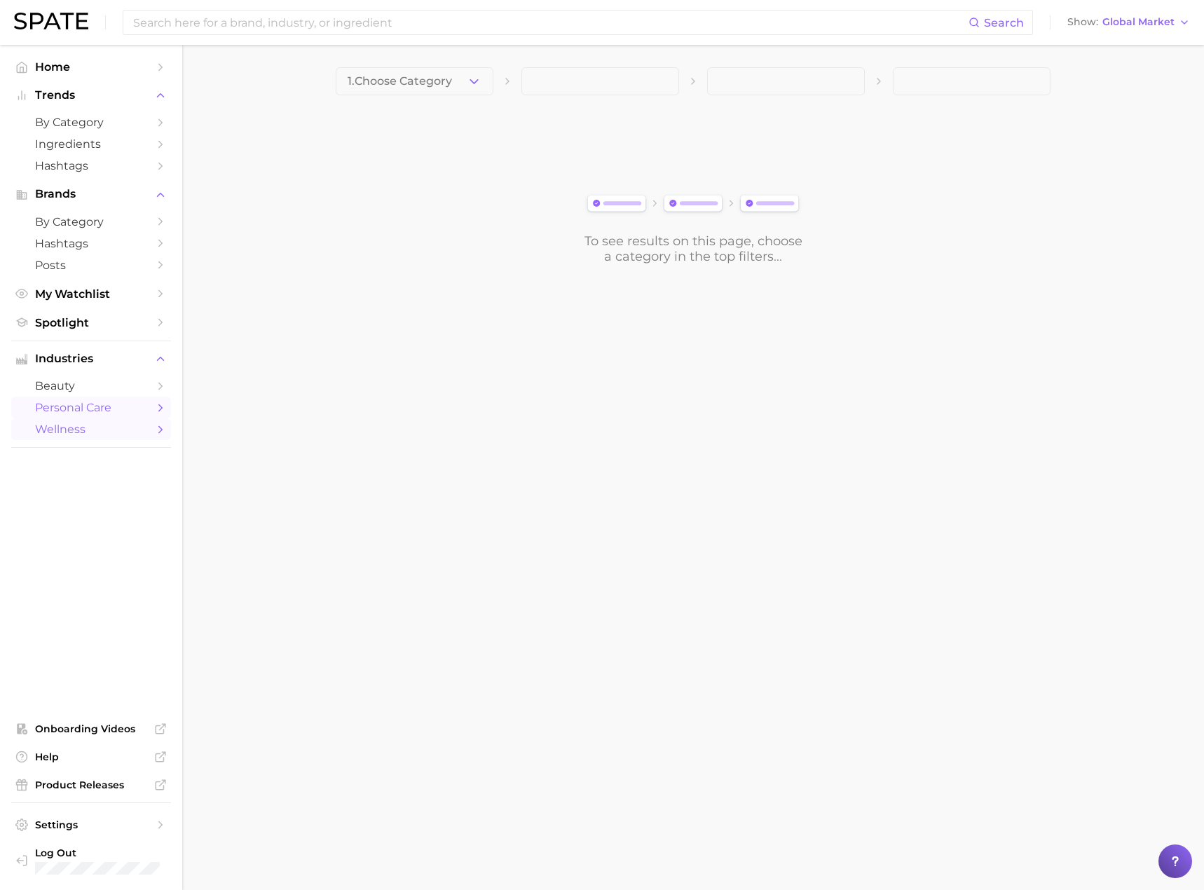
click at [72, 427] on span "wellness" at bounding box center [91, 429] width 112 height 13
click at [471, 86] on icon "button" at bounding box center [474, 81] width 15 height 15
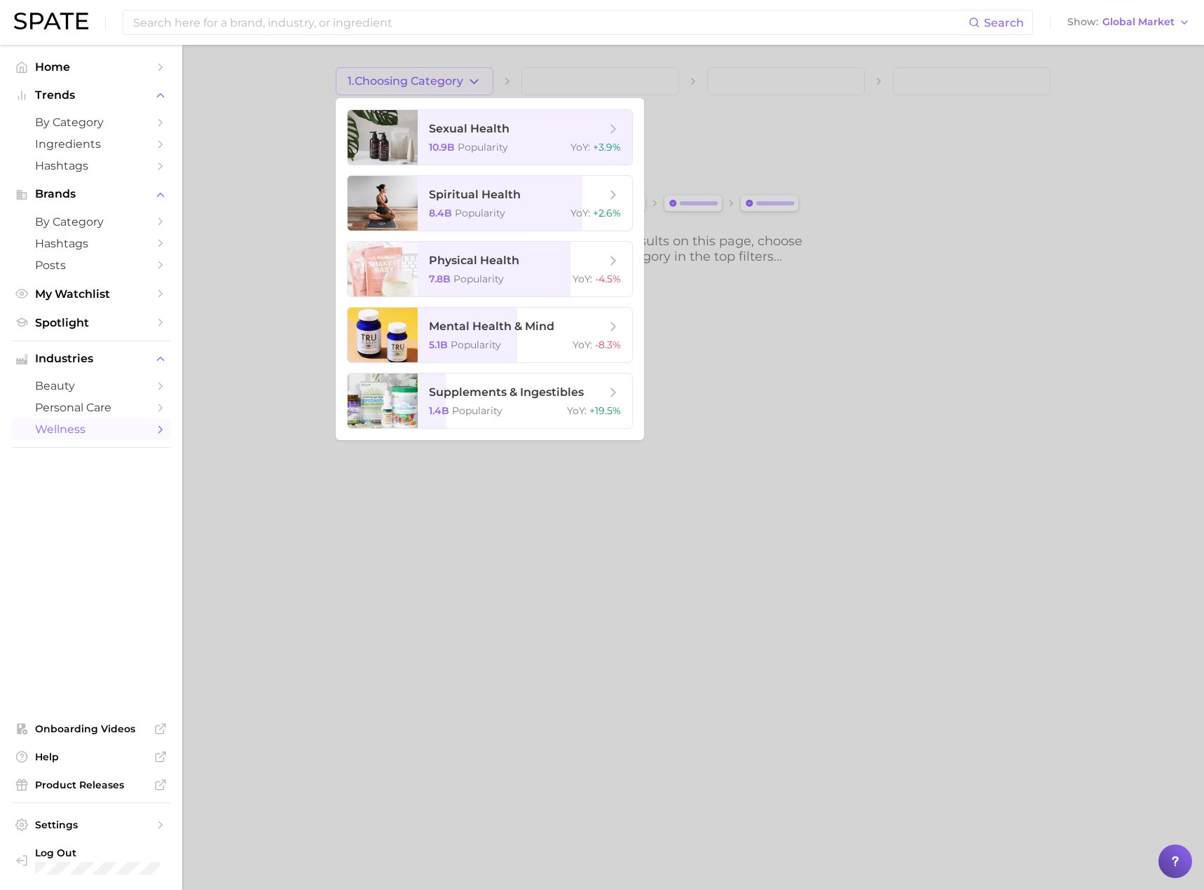
drag, startPoint x: 1021, startPoint y: 485, endPoint x: 838, endPoint y: 282, distance: 273.5
click at [838, 282] on div at bounding box center [602, 445] width 1204 height 890
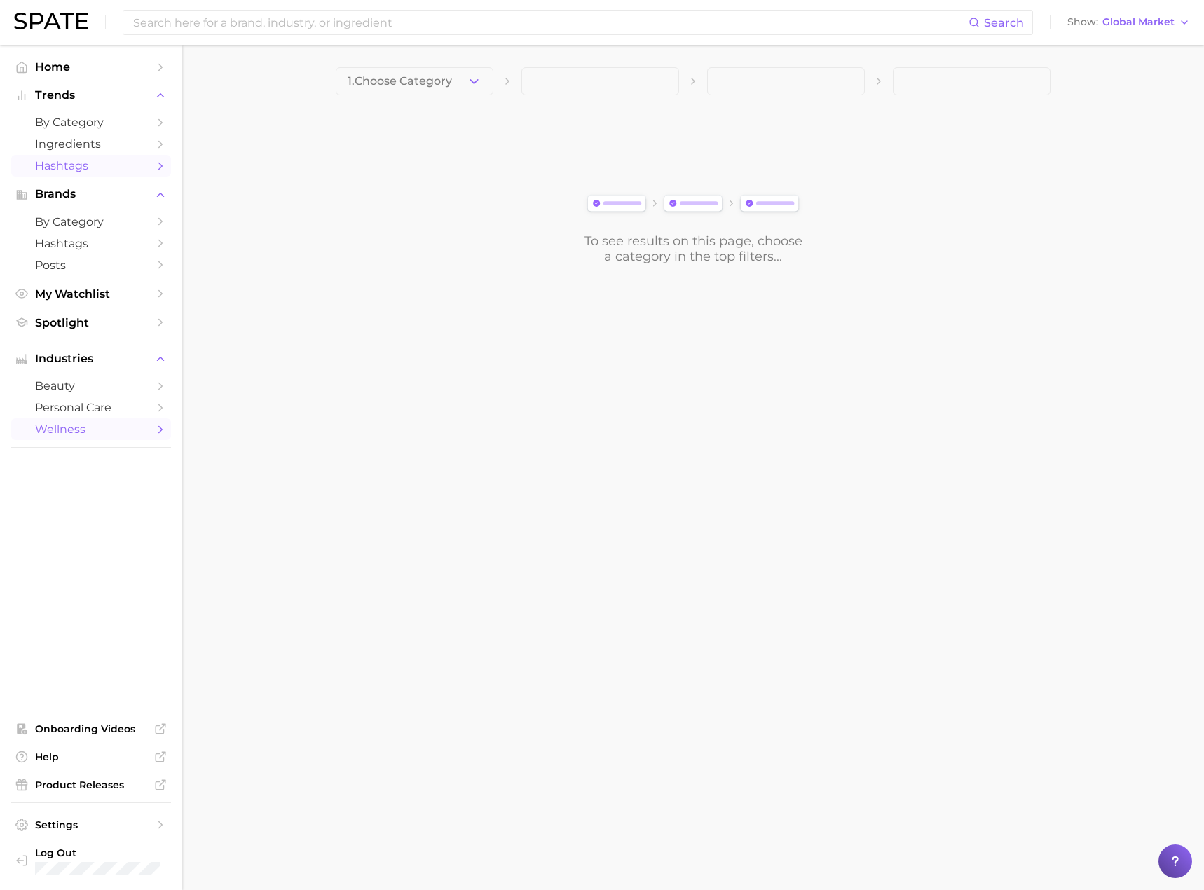
click at [88, 161] on span "Hashtags" at bounding box center [91, 165] width 112 height 13
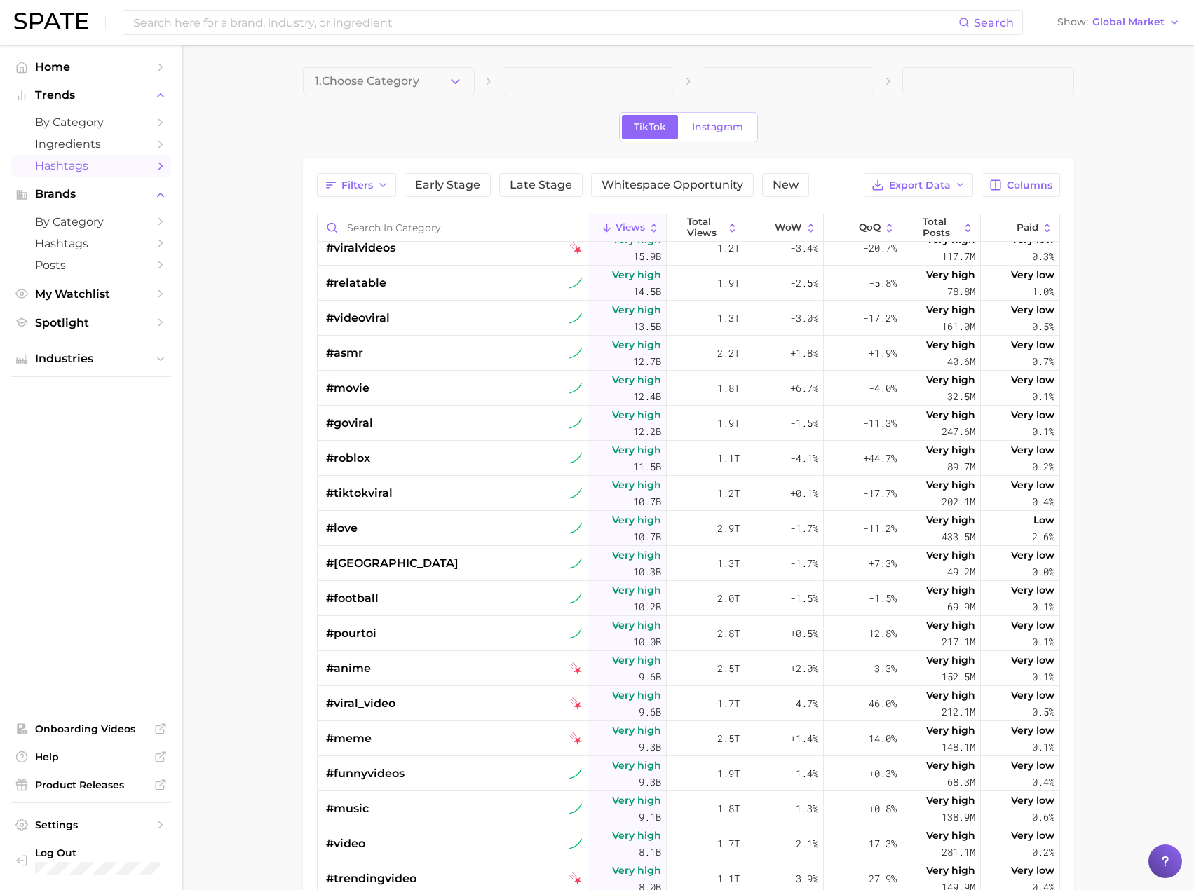
scroll to position [651, 0]
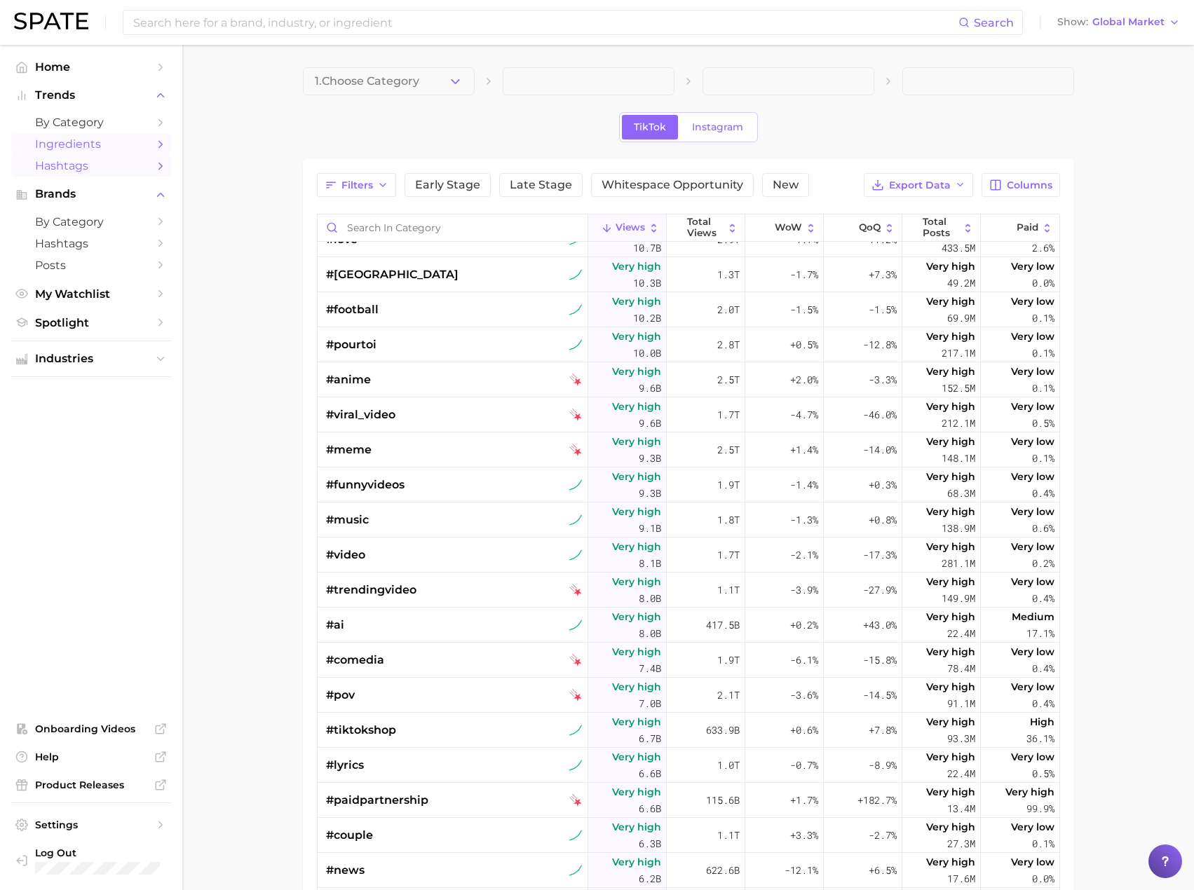
click at [105, 151] on span "Ingredients" at bounding box center [91, 143] width 112 height 13
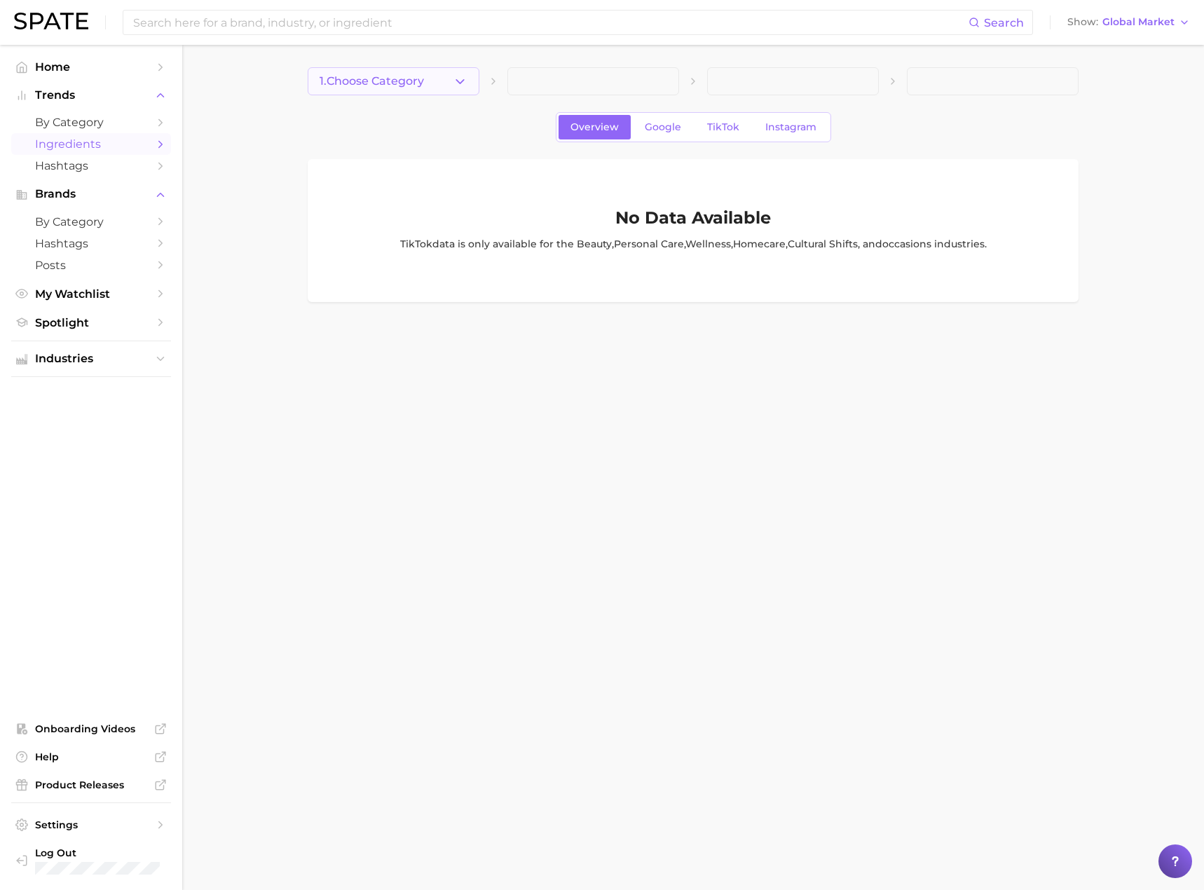
click at [465, 90] on button "1. Choose Category" at bounding box center [394, 81] width 172 height 28
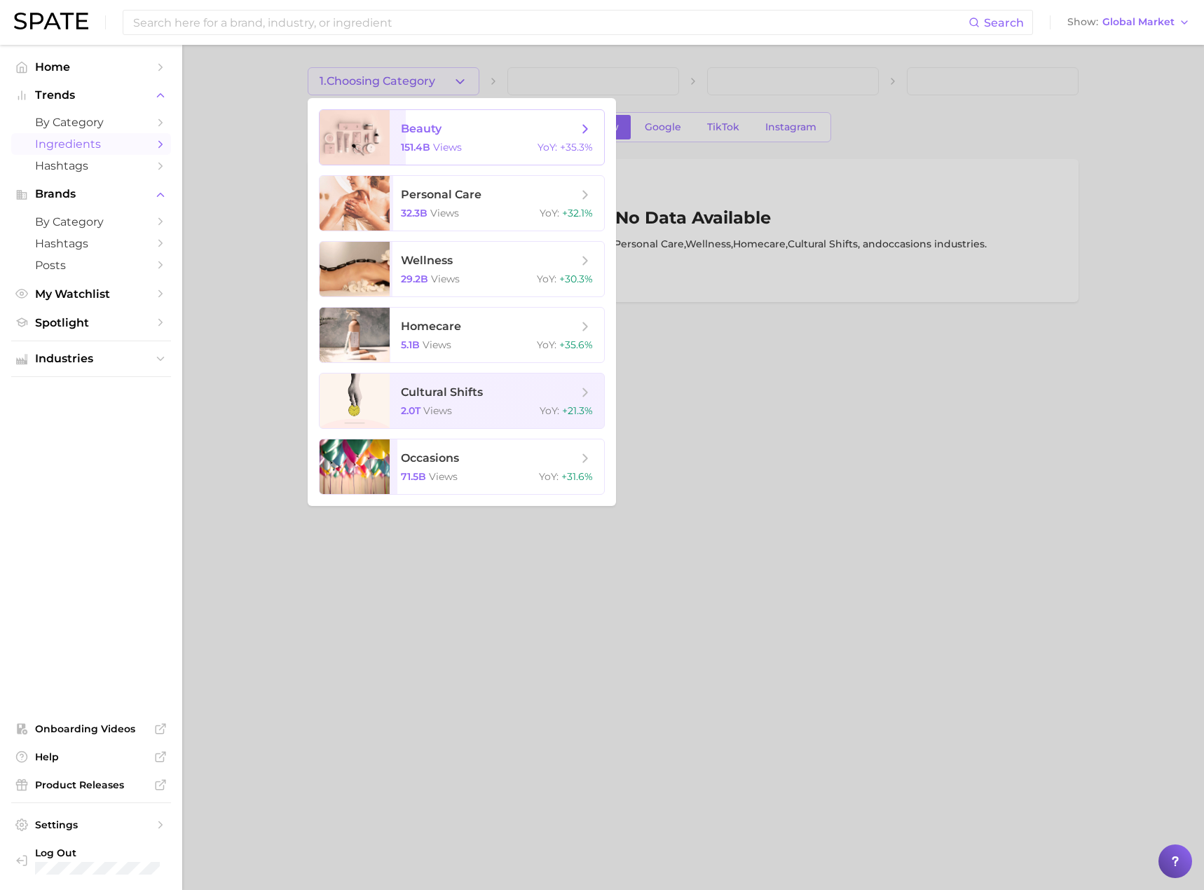
click at [447, 133] on span "beauty" at bounding box center [489, 128] width 177 height 15
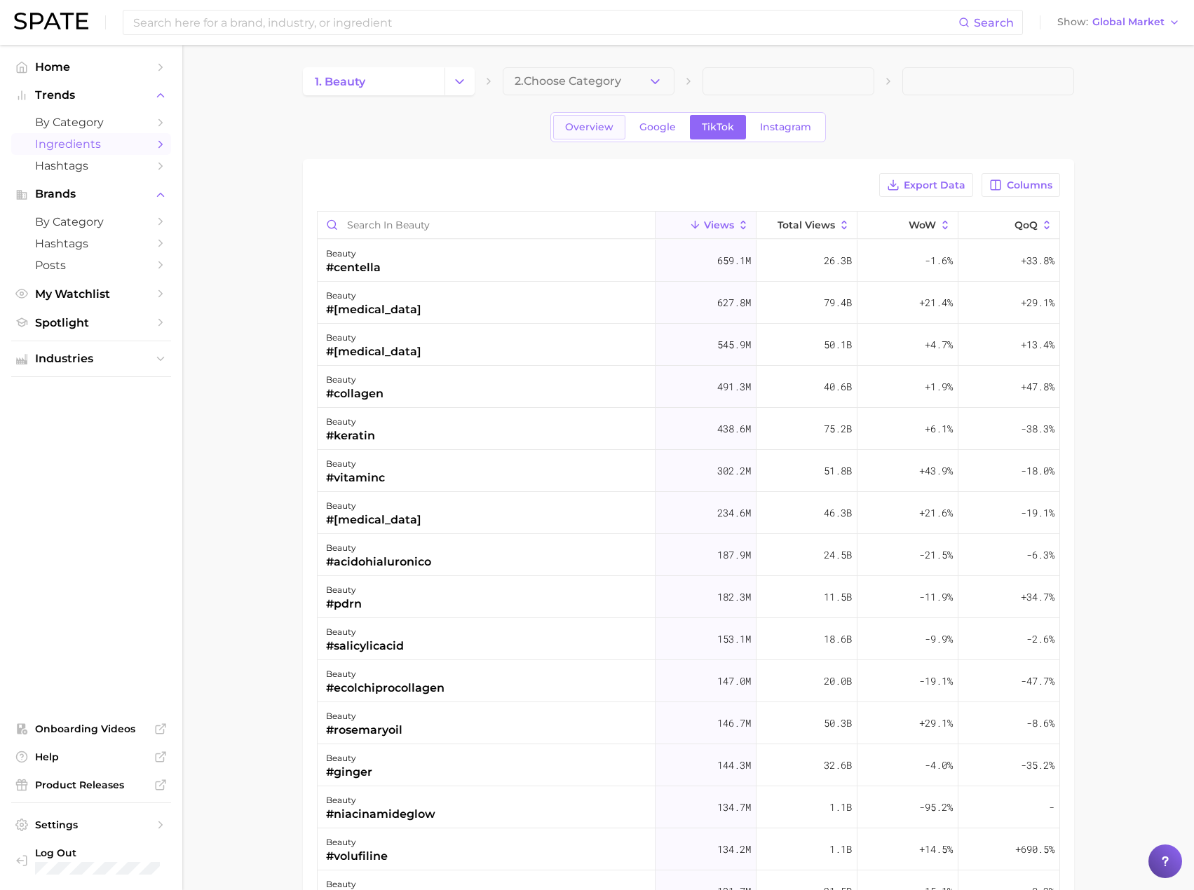
click at [587, 128] on span "Overview" at bounding box center [589, 127] width 48 height 12
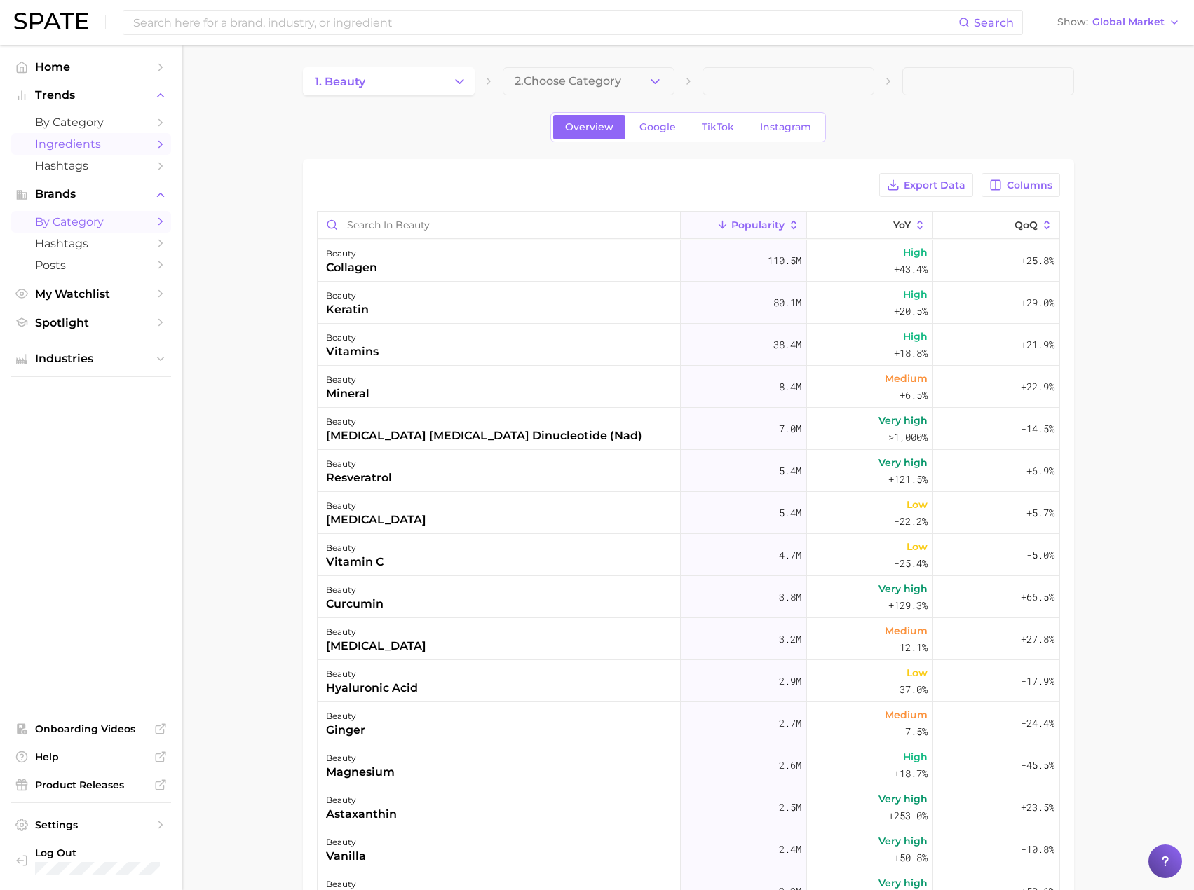
click at [81, 226] on span "by Category" at bounding box center [91, 221] width 112 height 13
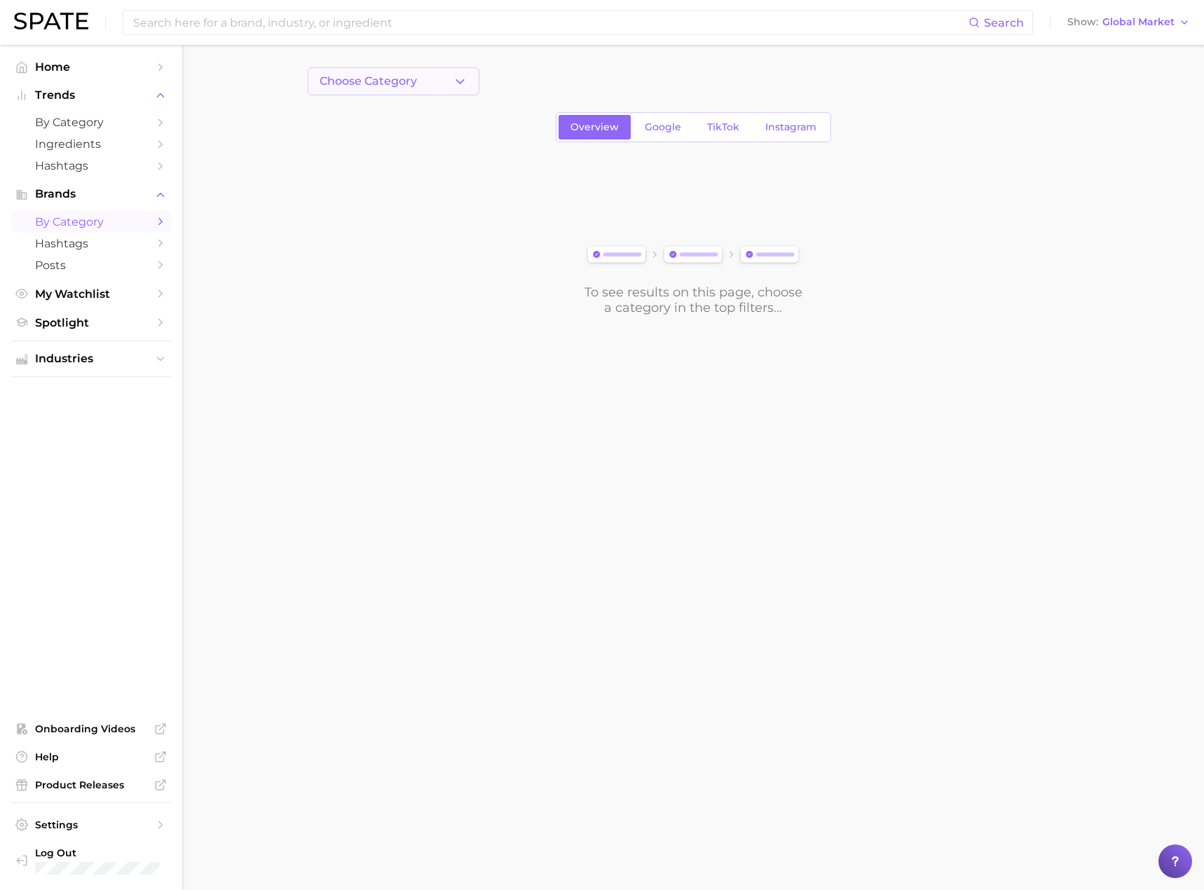
click at [433, 90] on button "Choose Category" at bounding box center [394, 81] width 172 height 28
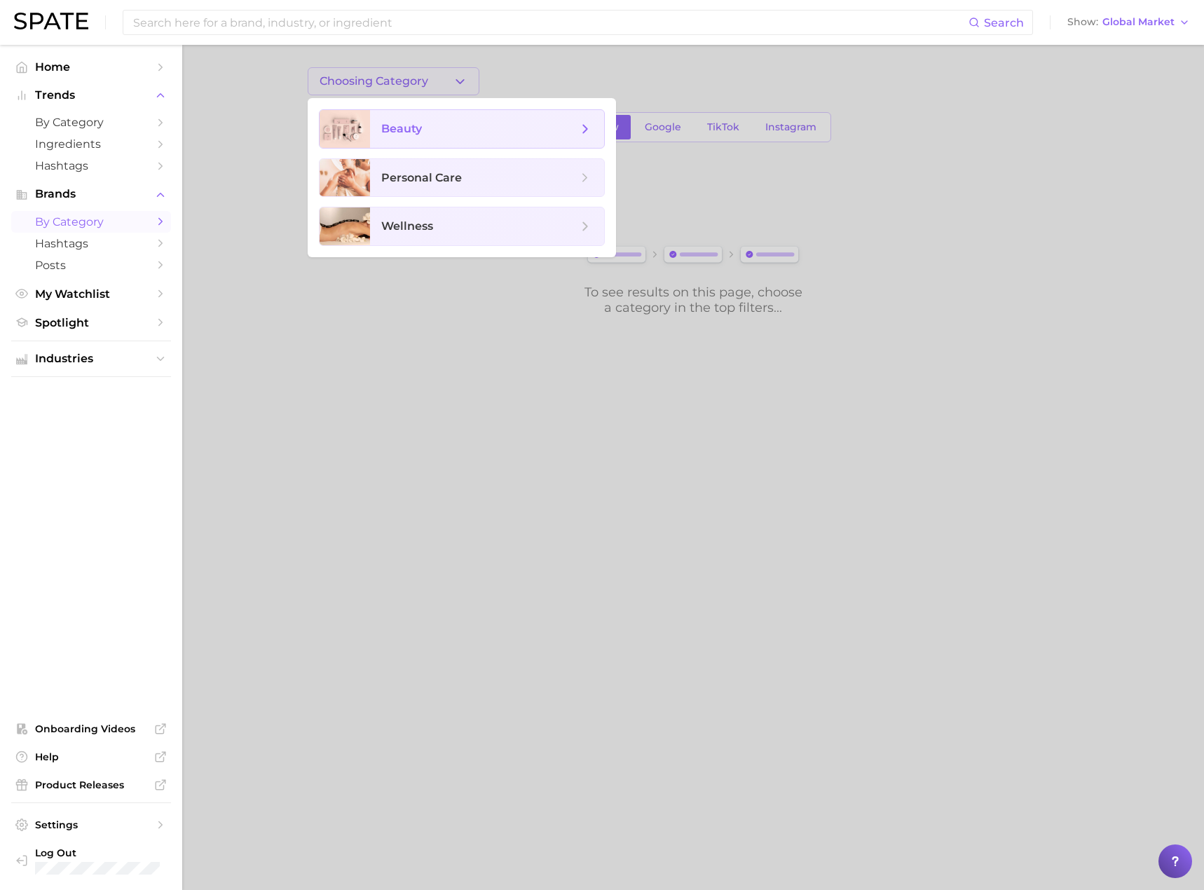
click at [427, 123] on span "beauty" at bounding box center [479, 128] width 196 height 15
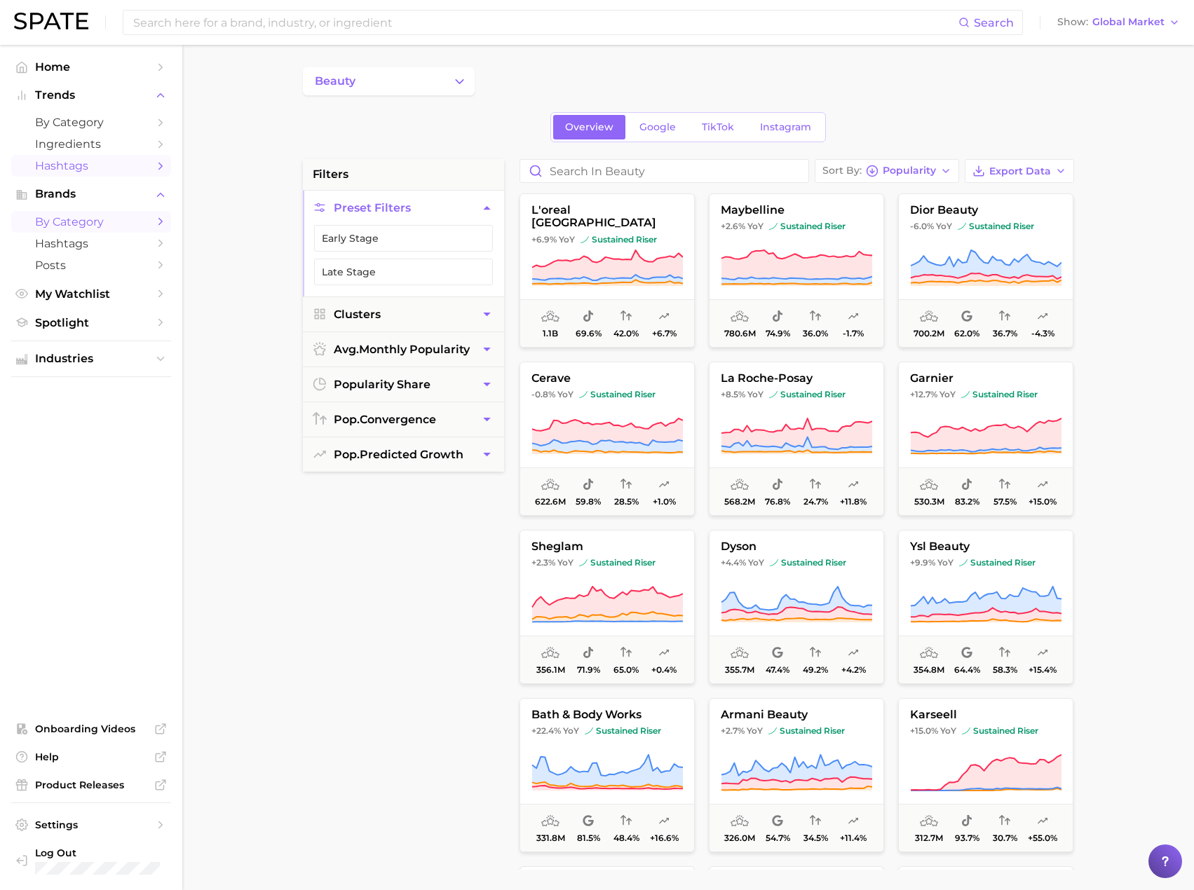
click at [74, 175] on link "Hashtags" at bounding box center [91, 166] width 160 height 22
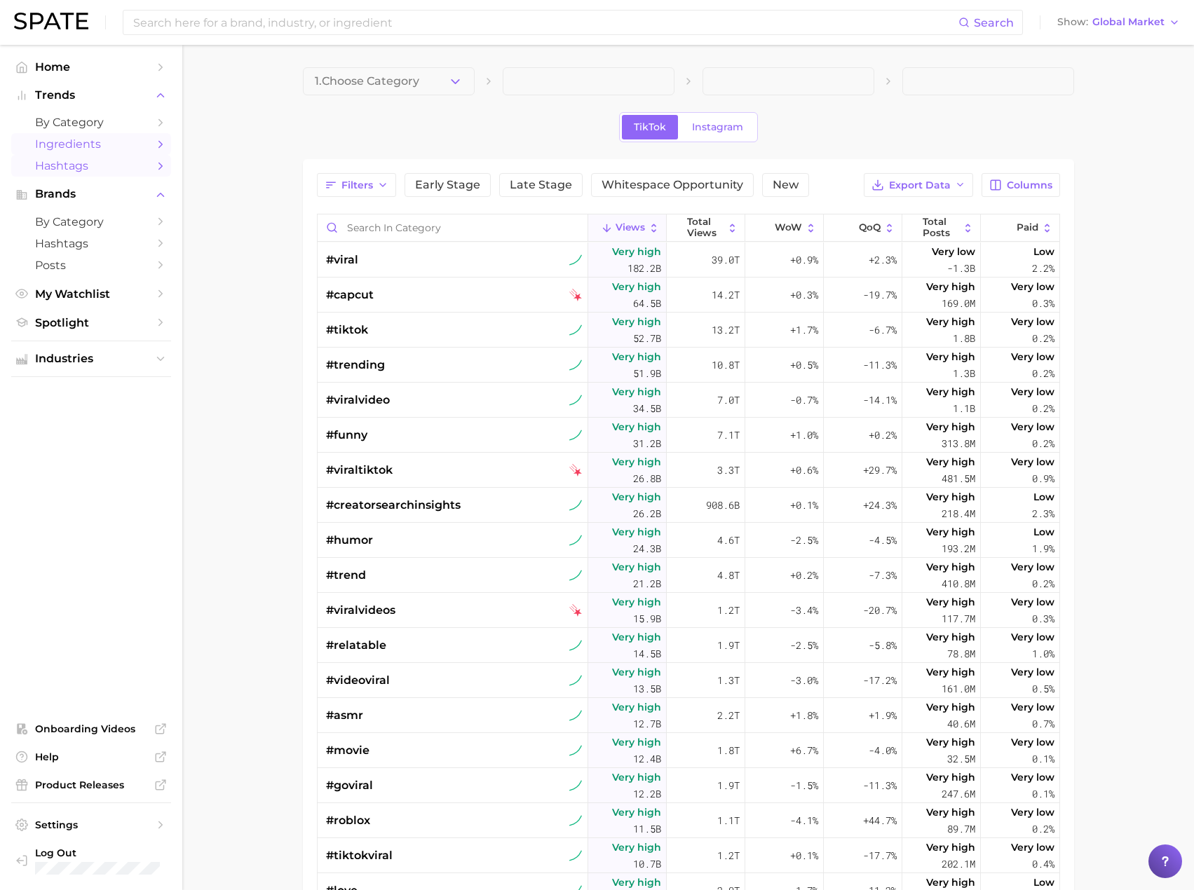
click at [82, 141] on span "Ingredients" at bounding box center [91, 143] width 112 height 13
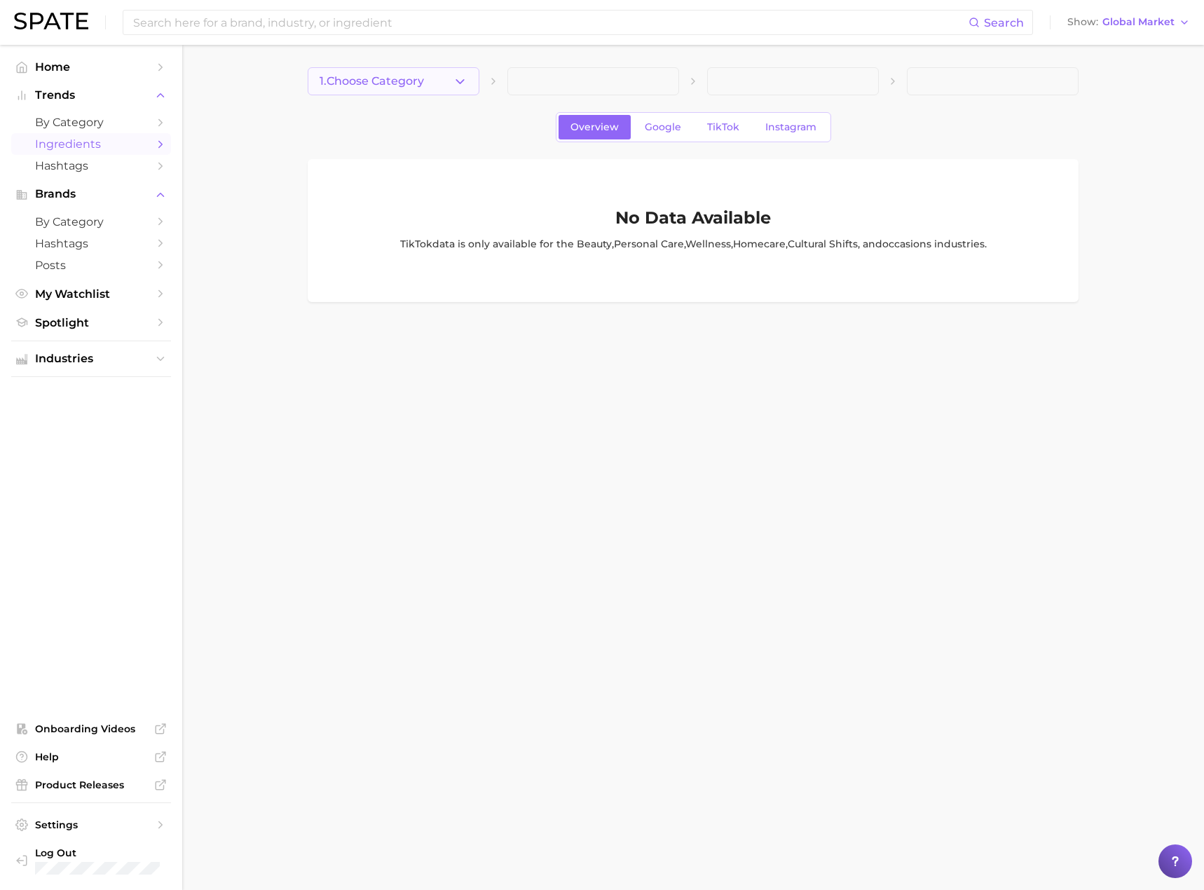
click at [459, 81] on icon "button" at bounding box center [460, 81] width 15 height 15
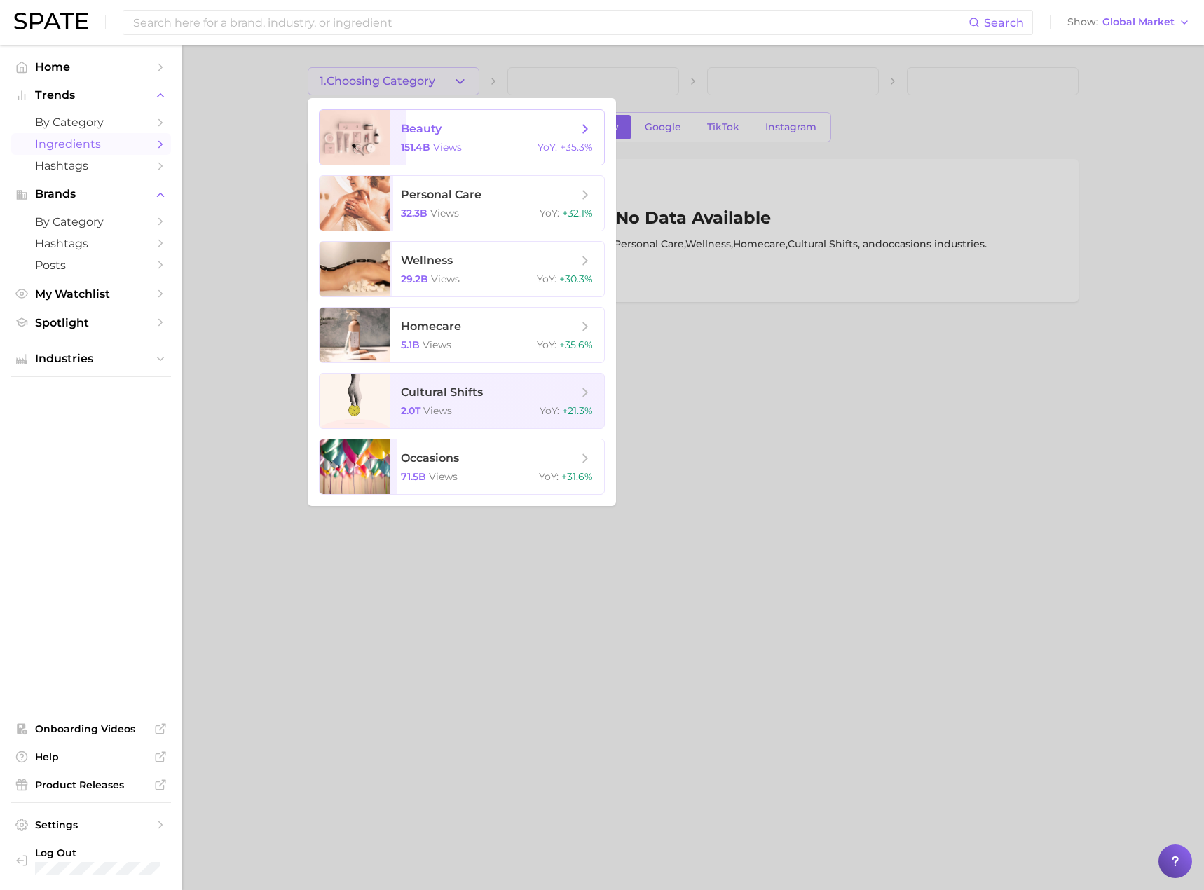
click at [423, 147] on span "151.4b" at bounding box center [415, 147] width 29 height 13
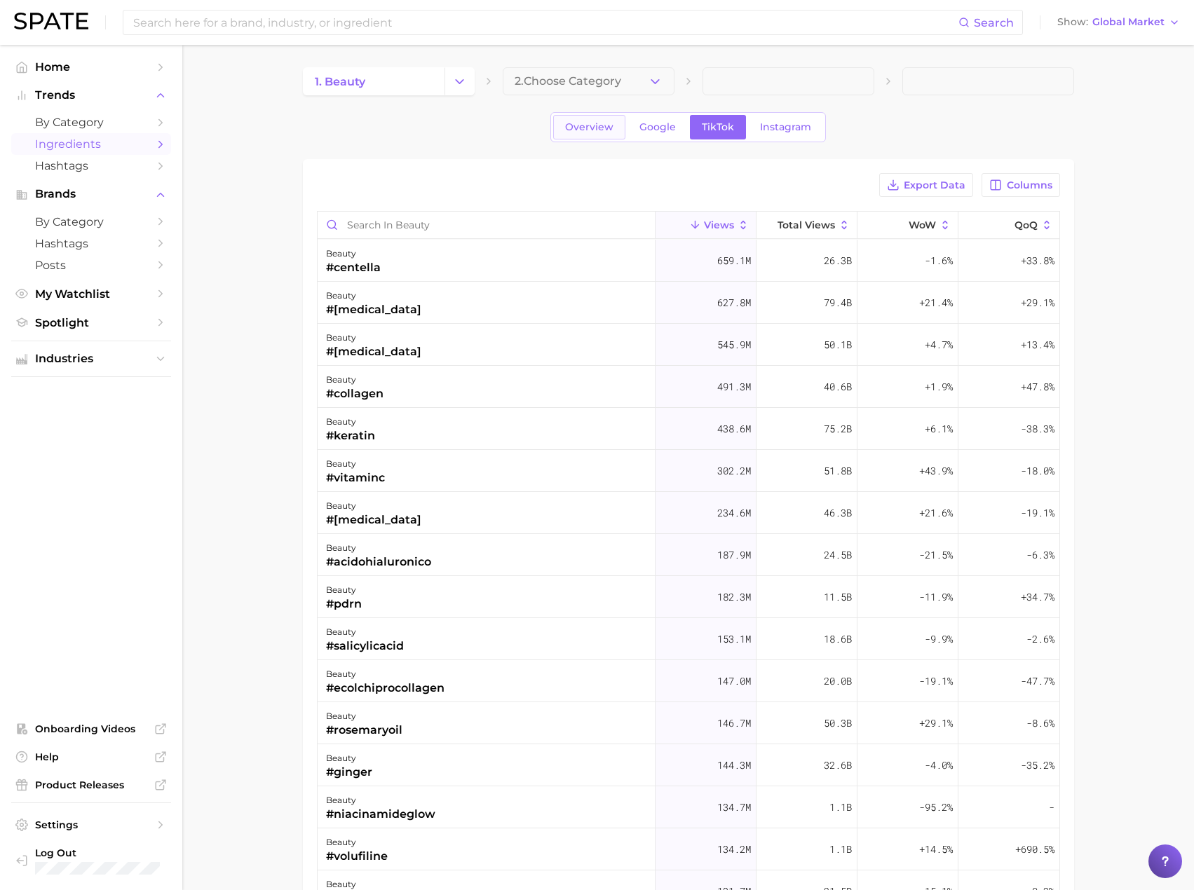
click at [609, 120] on link "Overview" at bounding box center [589, 127] width 72 height 25
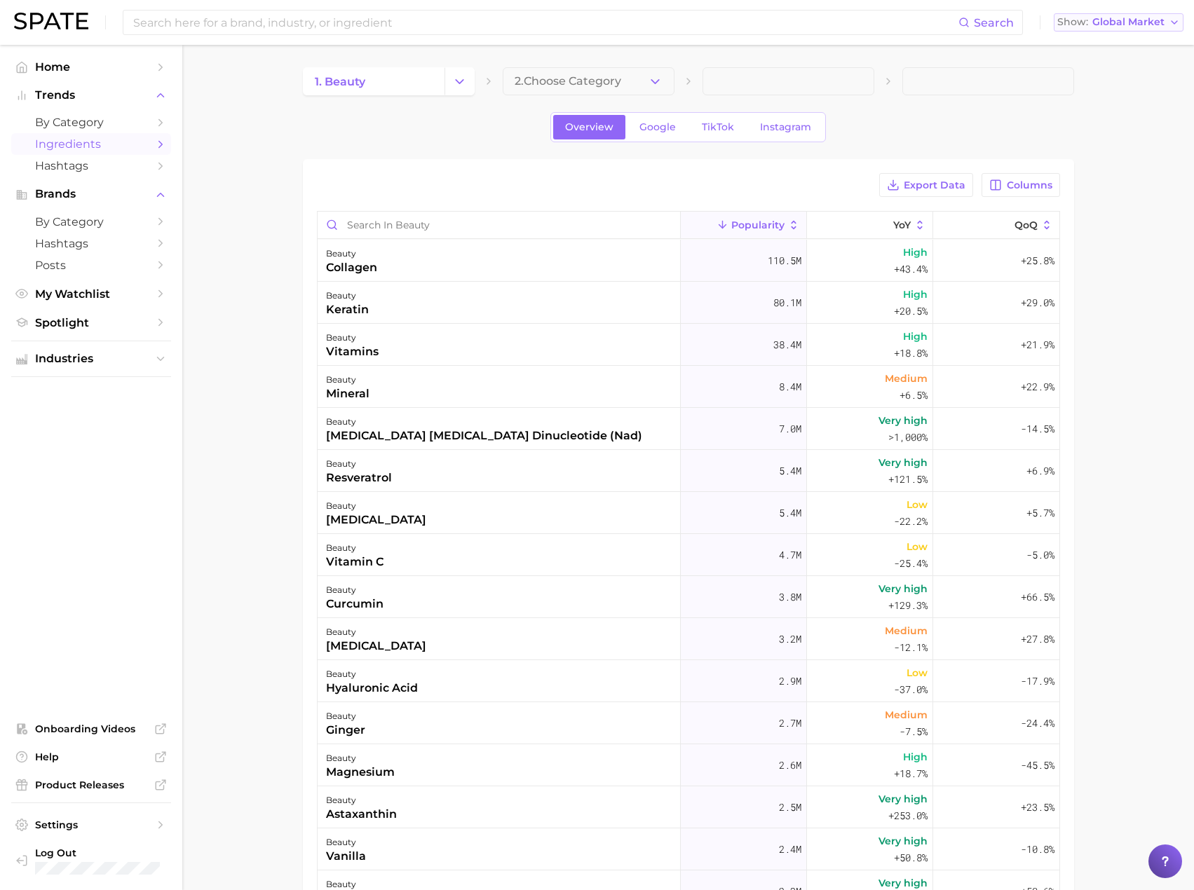
click at [1141, 19] on span "Global Market" at bounding box center [1128, 22] width 72 height 8
click at [1113, 53] on button "United States" at bounding box center [1119, 45] width 130 height 25
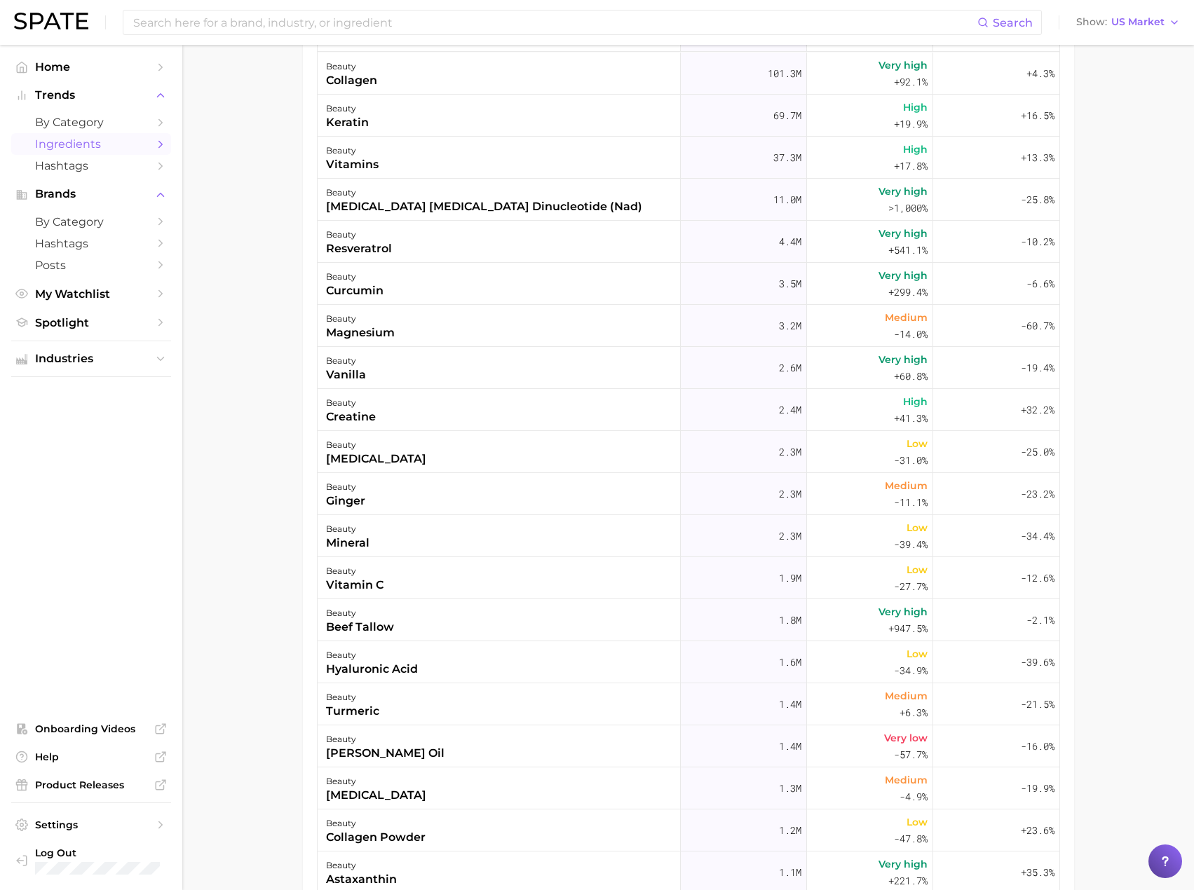
scroll to position [186, 0]
click at [1140, 28] on button "Show US Market" at bounding box center [1128, 22] width 111 height 18
click at [1120, 72] on span "United Kingdom" at bounding box center [1134, 70] width 109 height 12
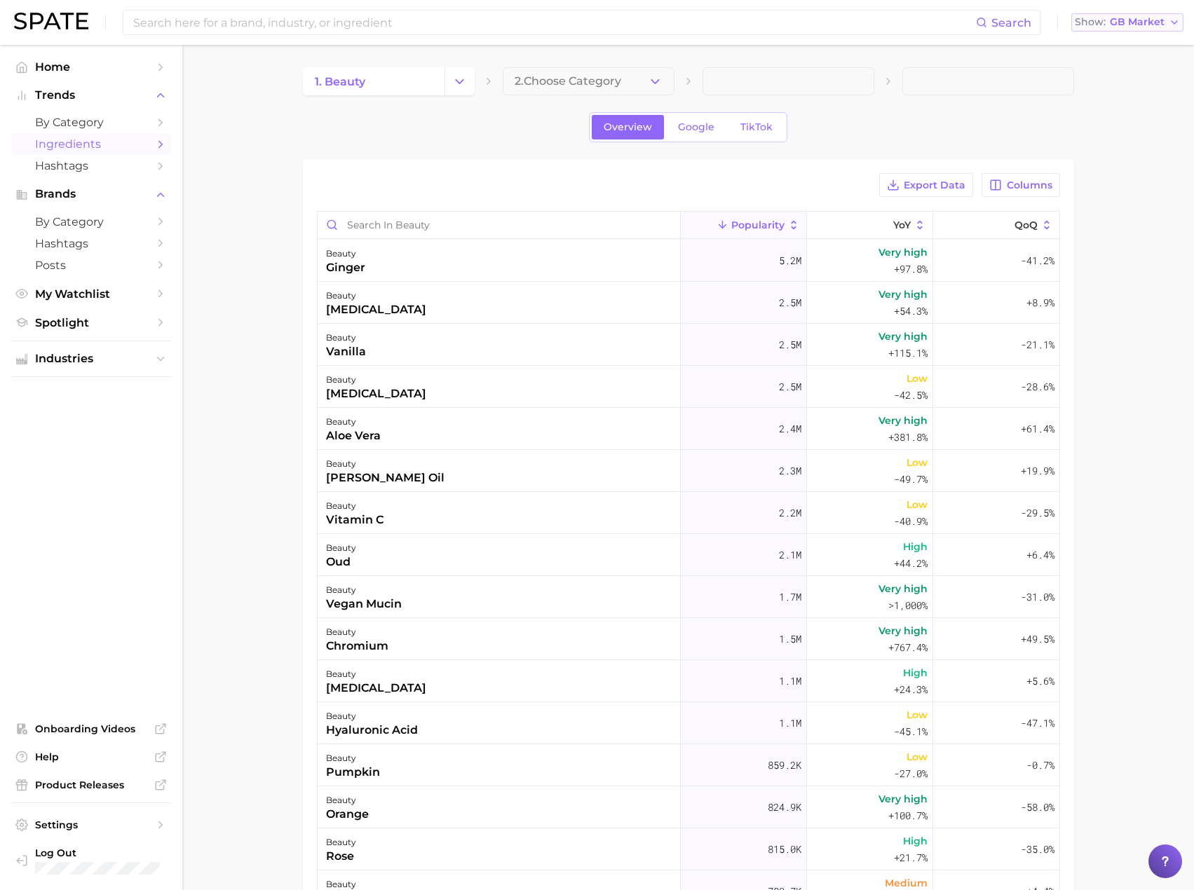
click at [1140, 18] on span "GB Market" at bounding box center [1137, 22] width 55 height 8
click at [1121, 102] on button "France" at bounding box center [1132, 95] width 123 height 25
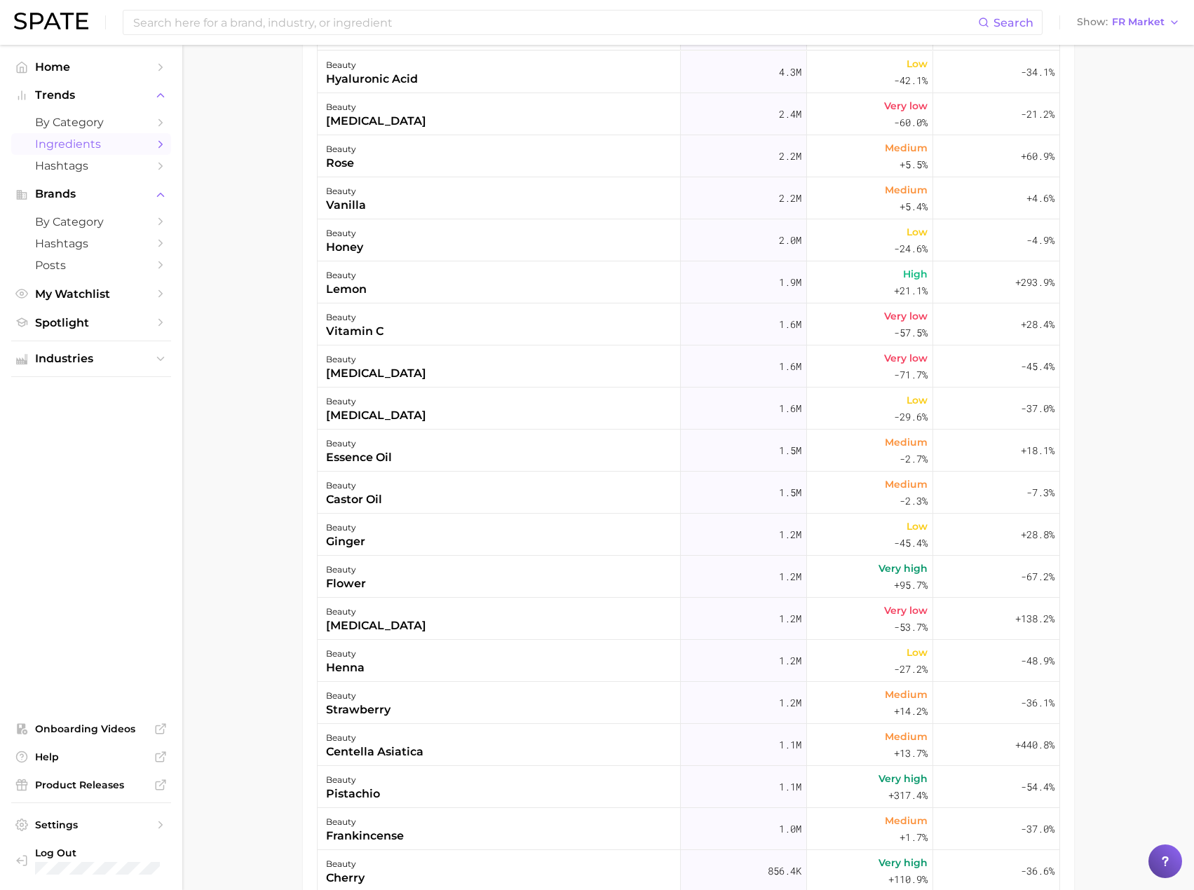
scroll to position [189, 0]
click at [1143, 24] on span "FR Market" at bounding box center [1138, 22] width 53 height 8
click at [1122, 126] on span "South Korea" at bounding box center [1134, 121] width 109 height 12
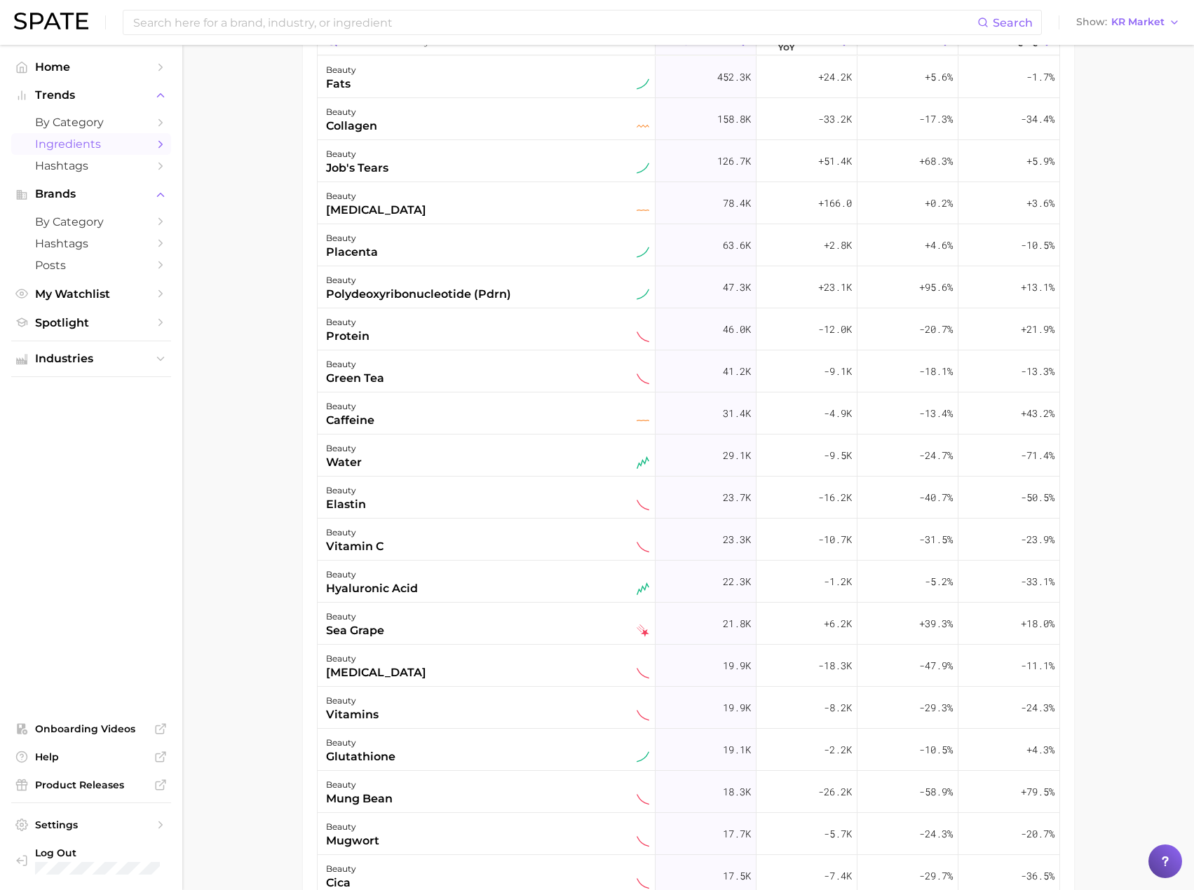
scroll to position [187, 0]
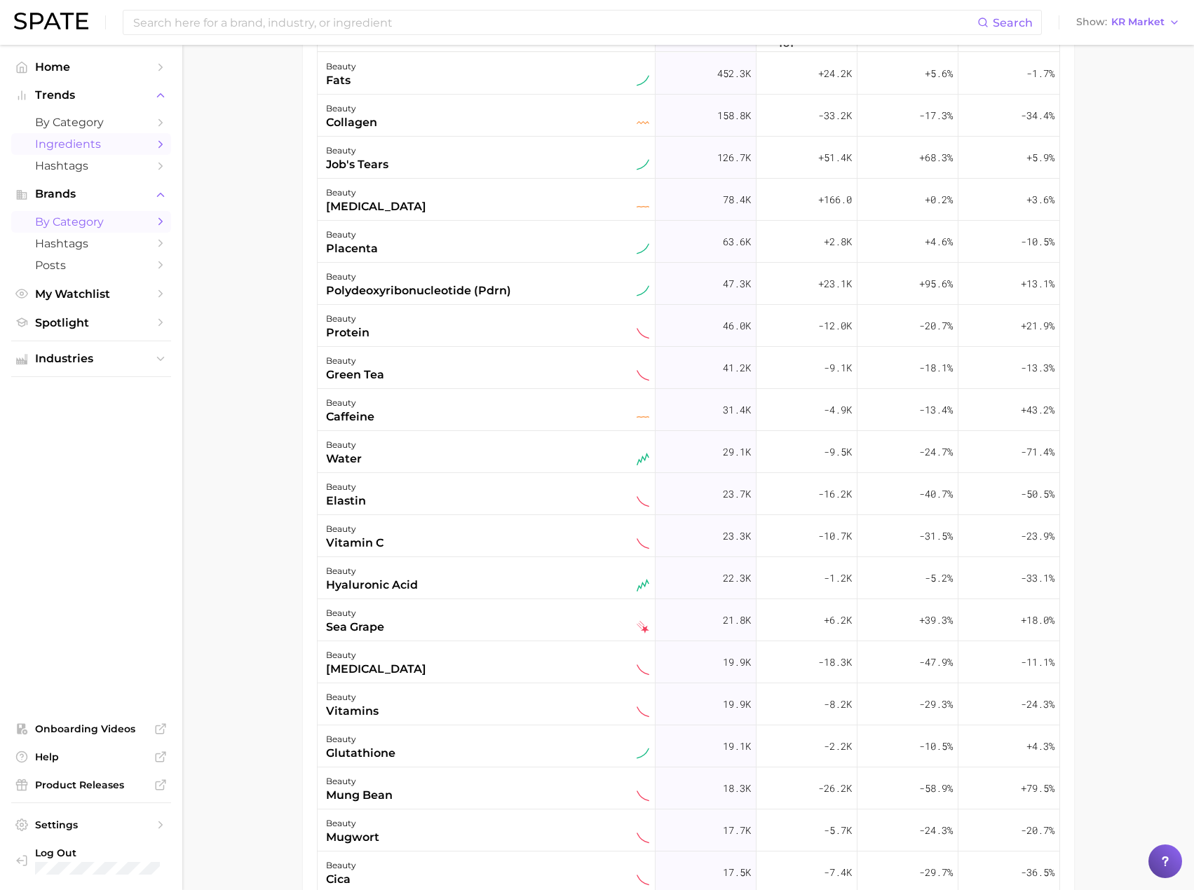
click at [95, 222] on span "by Category" at bounding box center [91, 221] width 112 height 13
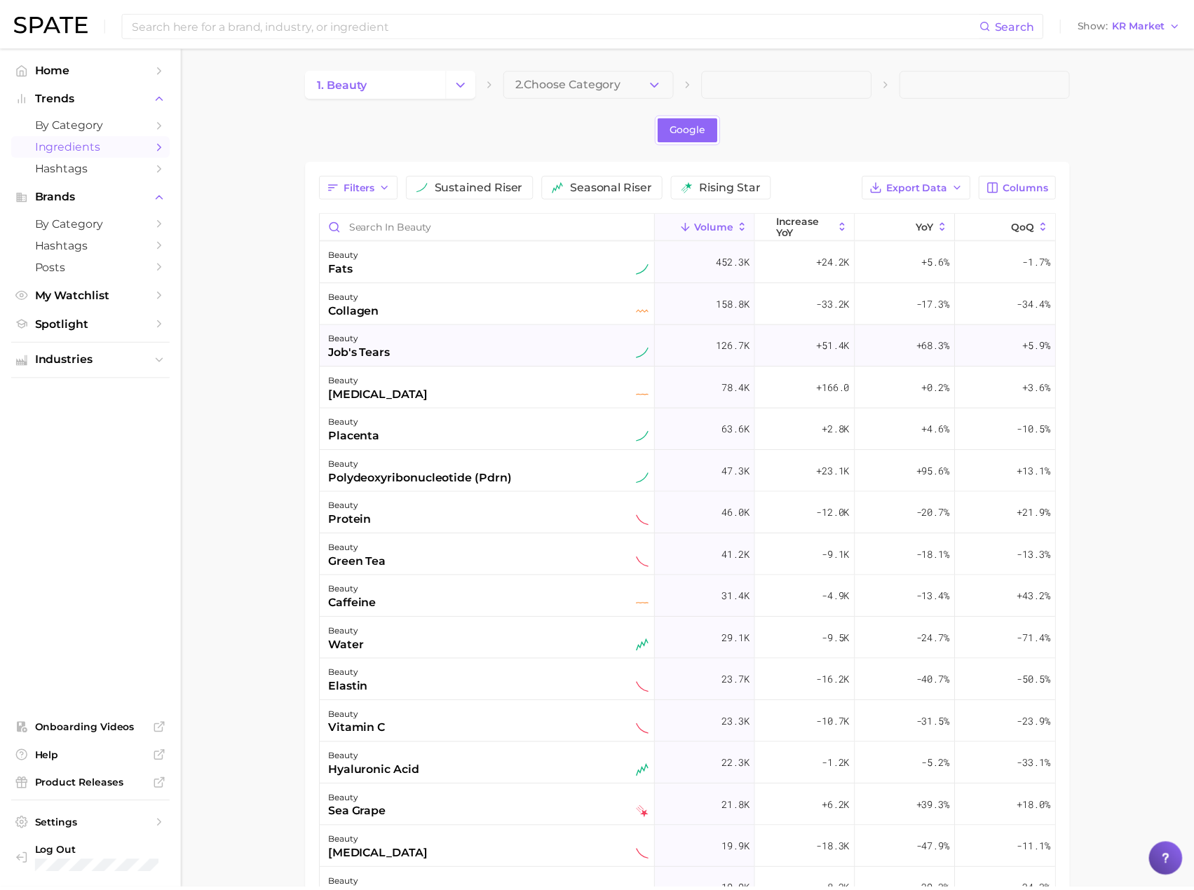
scroll to position [187, 0]
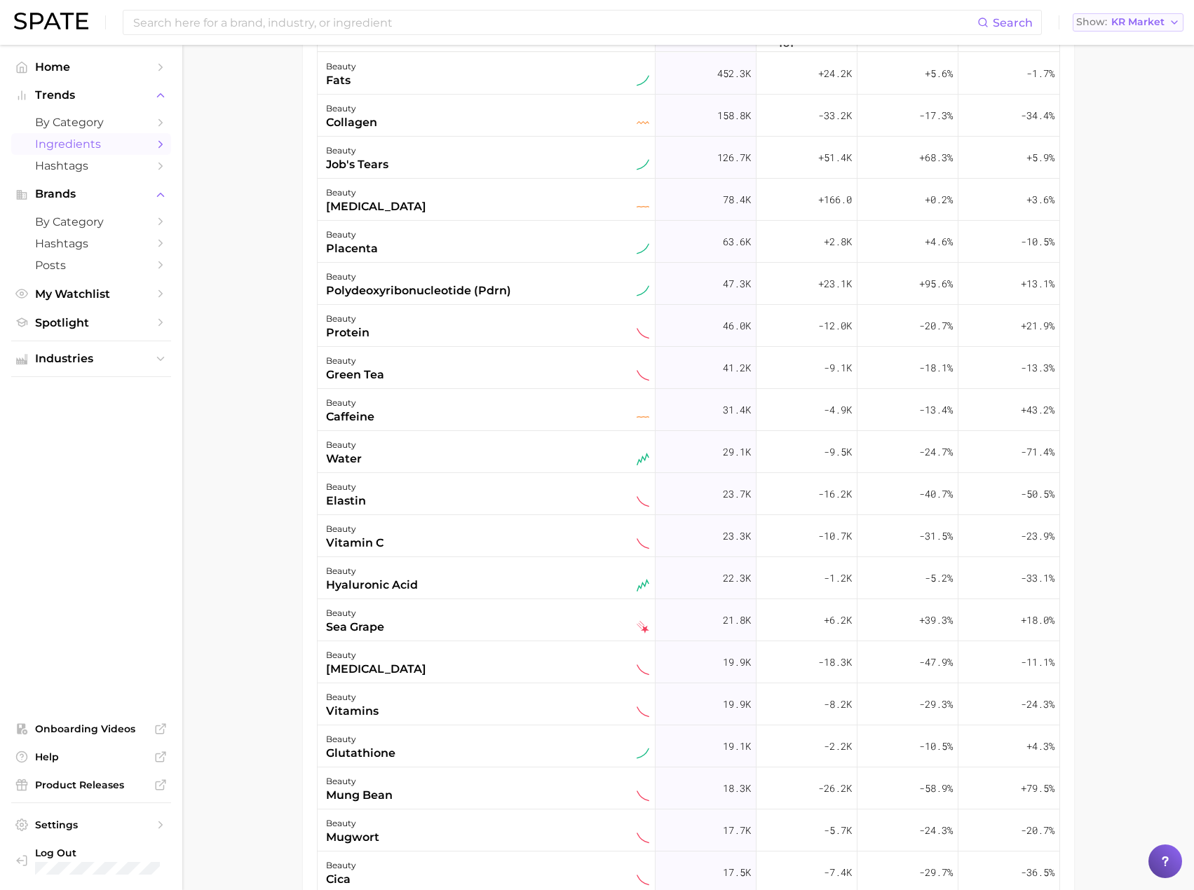
click at [1145, 22] on span "KR Market" at bounding box center [1137, 22] width 53 height 8
click at [1139, 154] on button "Japan" at bounding box center [1134, 146] width 123 height 25
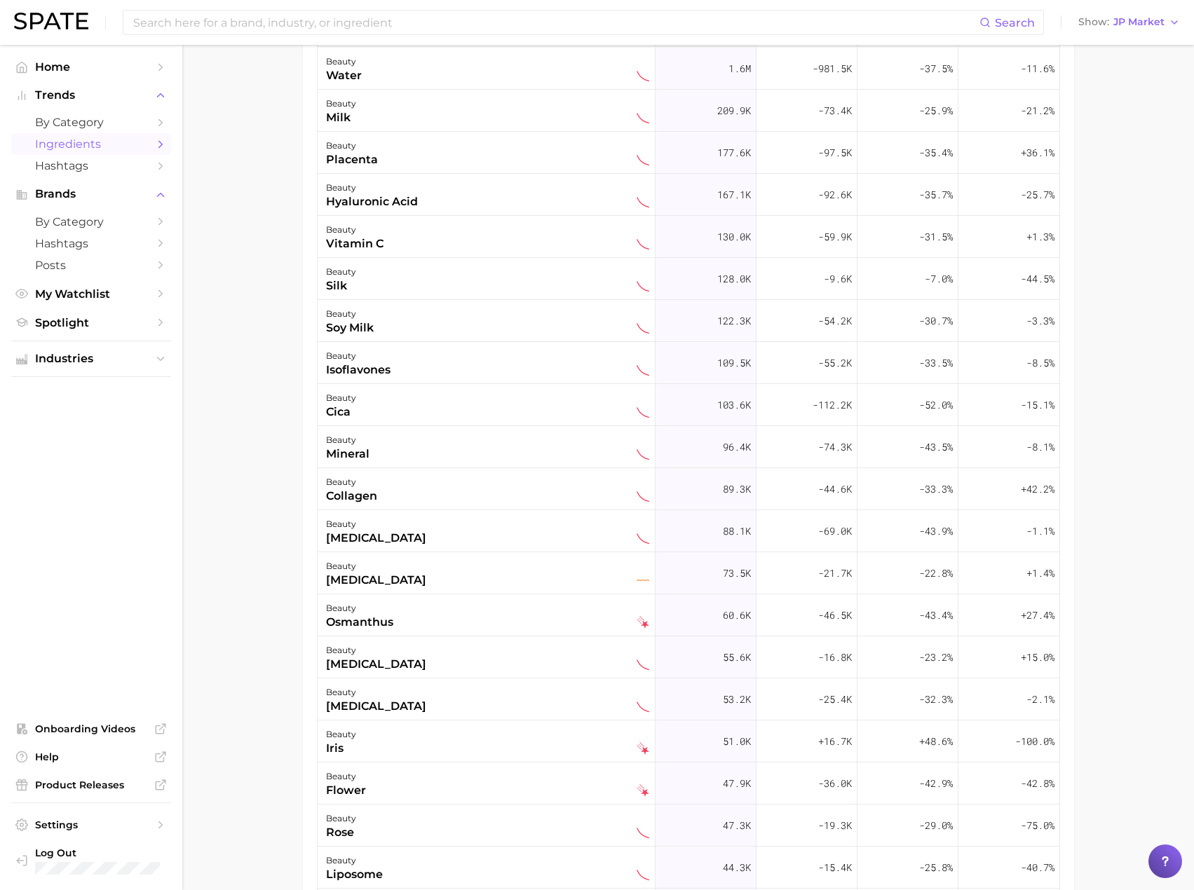
scroll to position [193, 0]
click at [1173, 23] on icon "button" at bounding box center [1174, 22] width 11 height 11
click at [1128, 173] on button "Global" at bounding box center [1136, 171] width 123 height 25
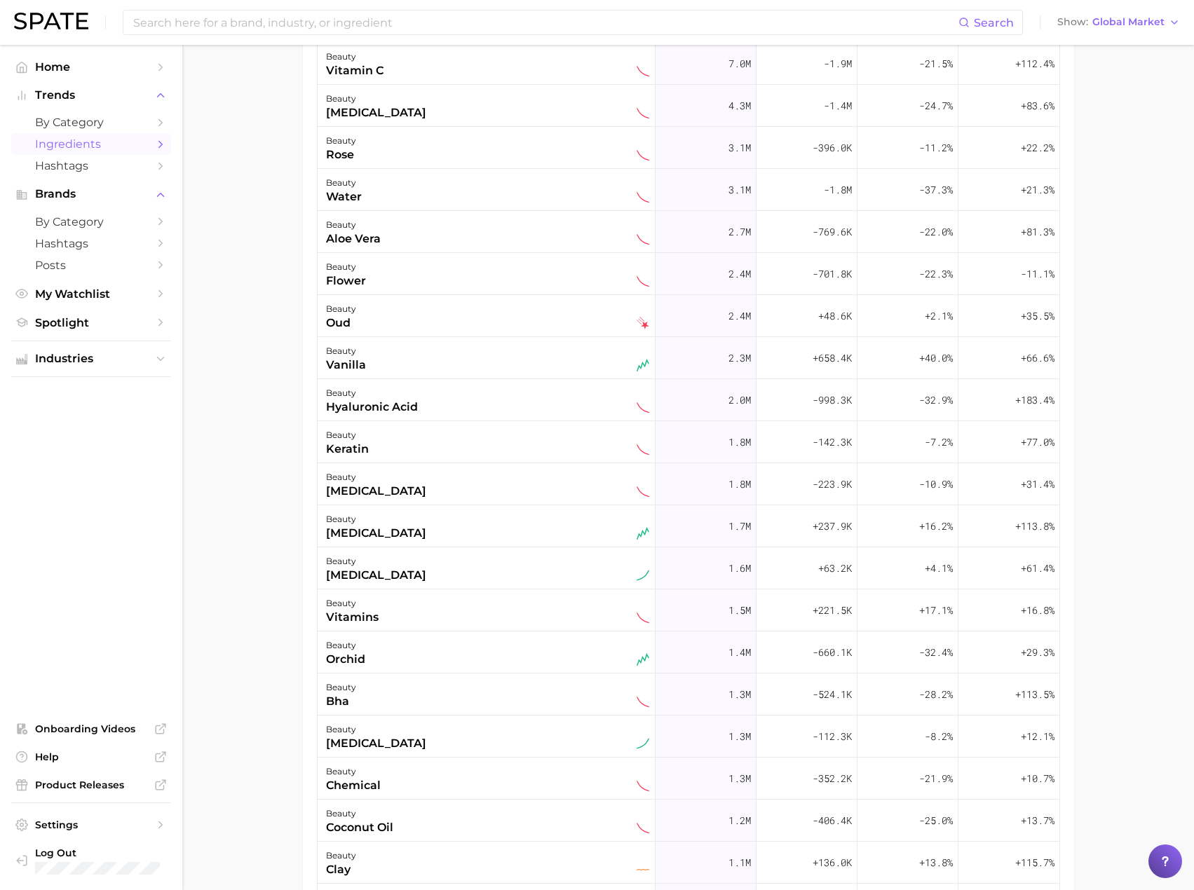
scroll to position [196, 0]
click at [64, 168] on span "Hashtags" at bounding box center [91, 165] width 112 height 13
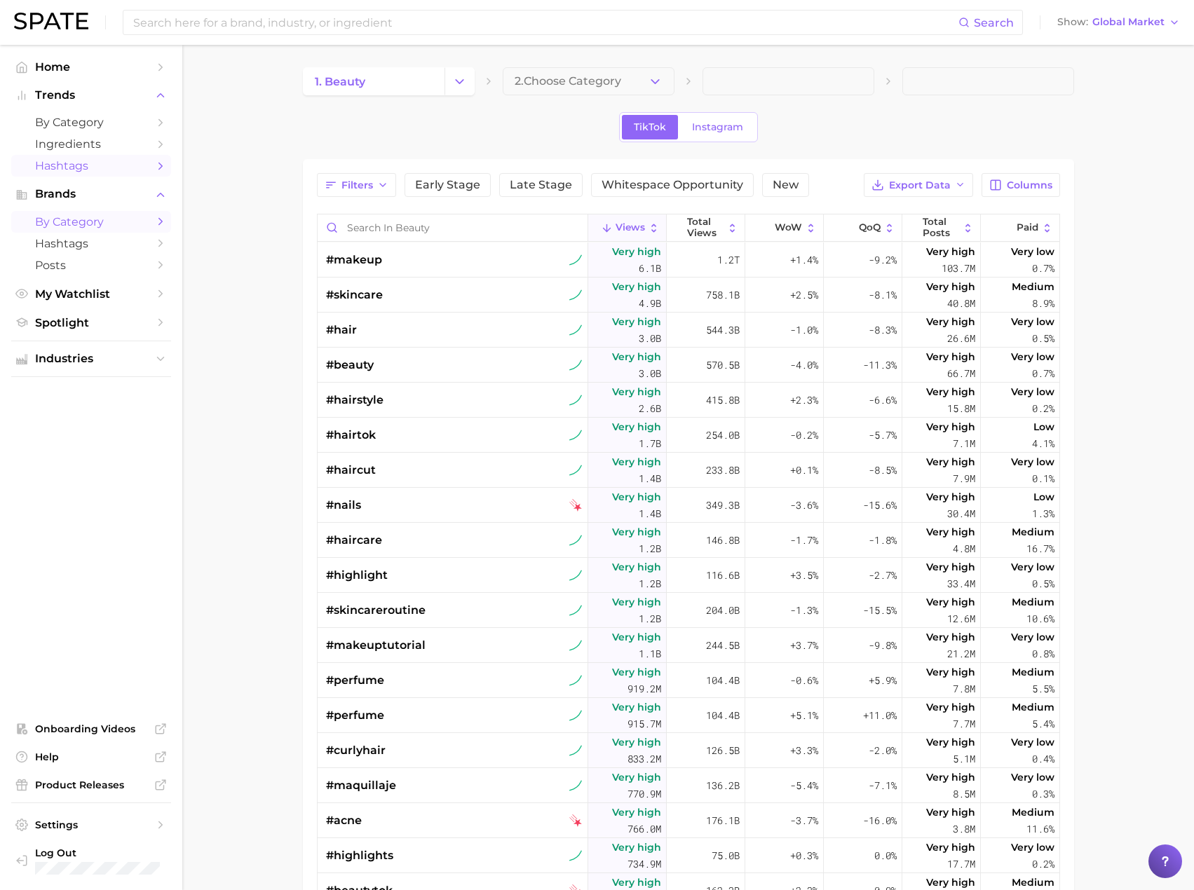
click at [72, 229] on link "by Category" at bounding box center [91, 222] width 160 height 22
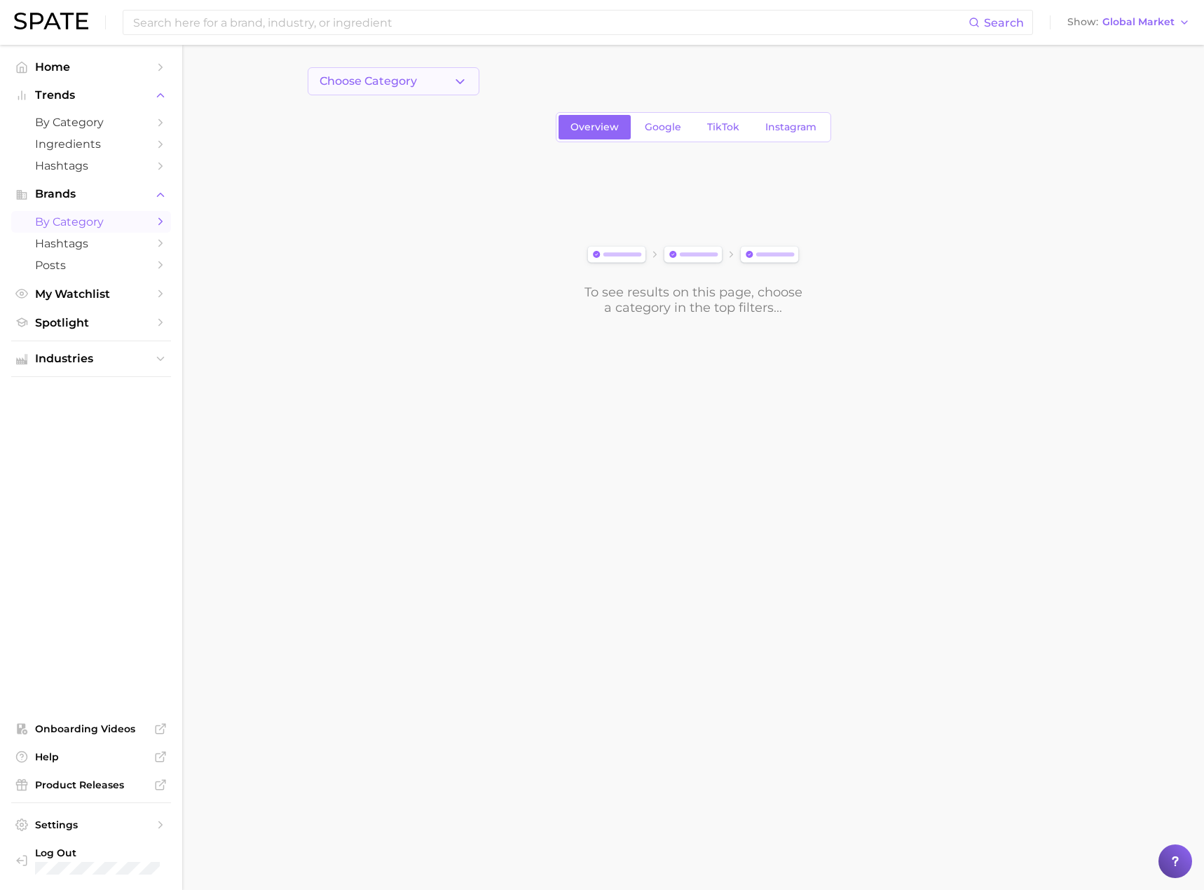
click at [419, 86] on button "Choose Category" at bounding box center [394, 81] width 172 height 28
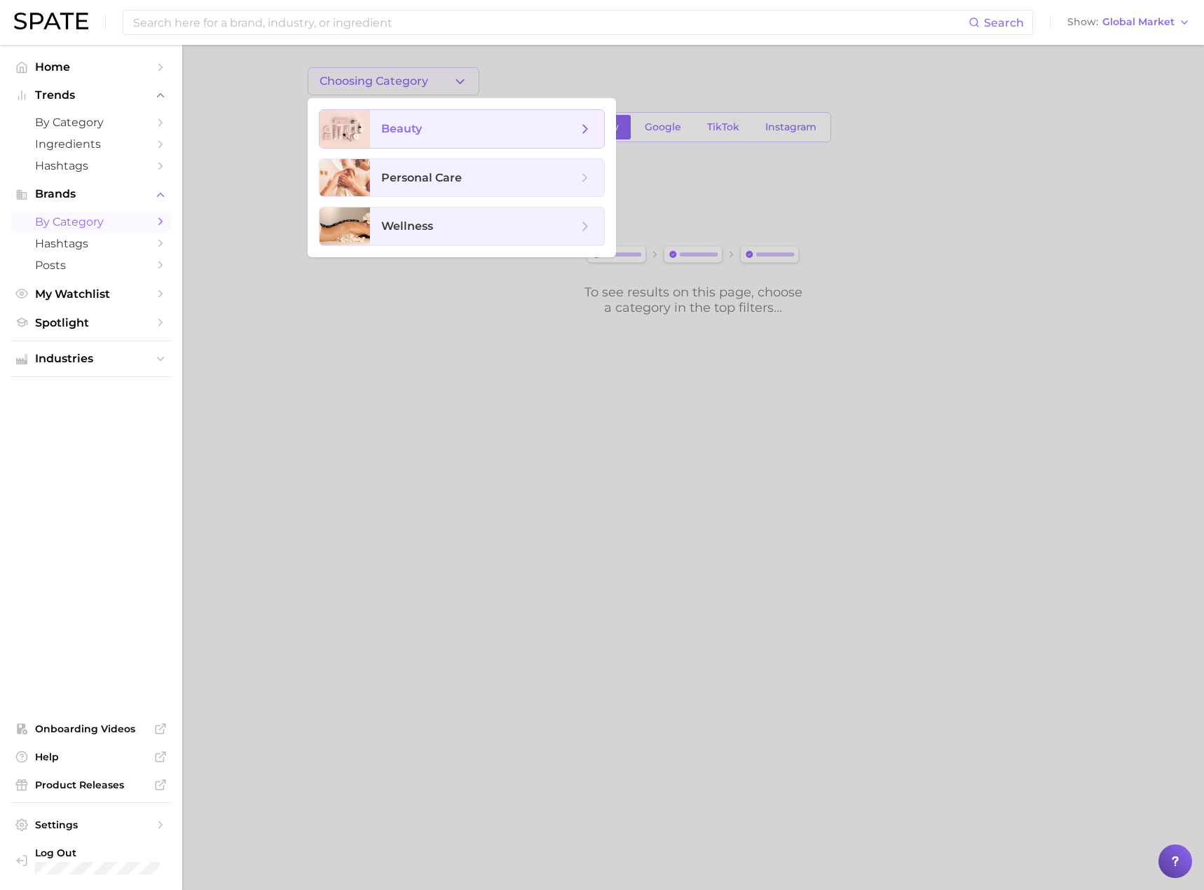
click at [412, 125] on span "beauty" at bounding box center [401, 128] width 41 height 13
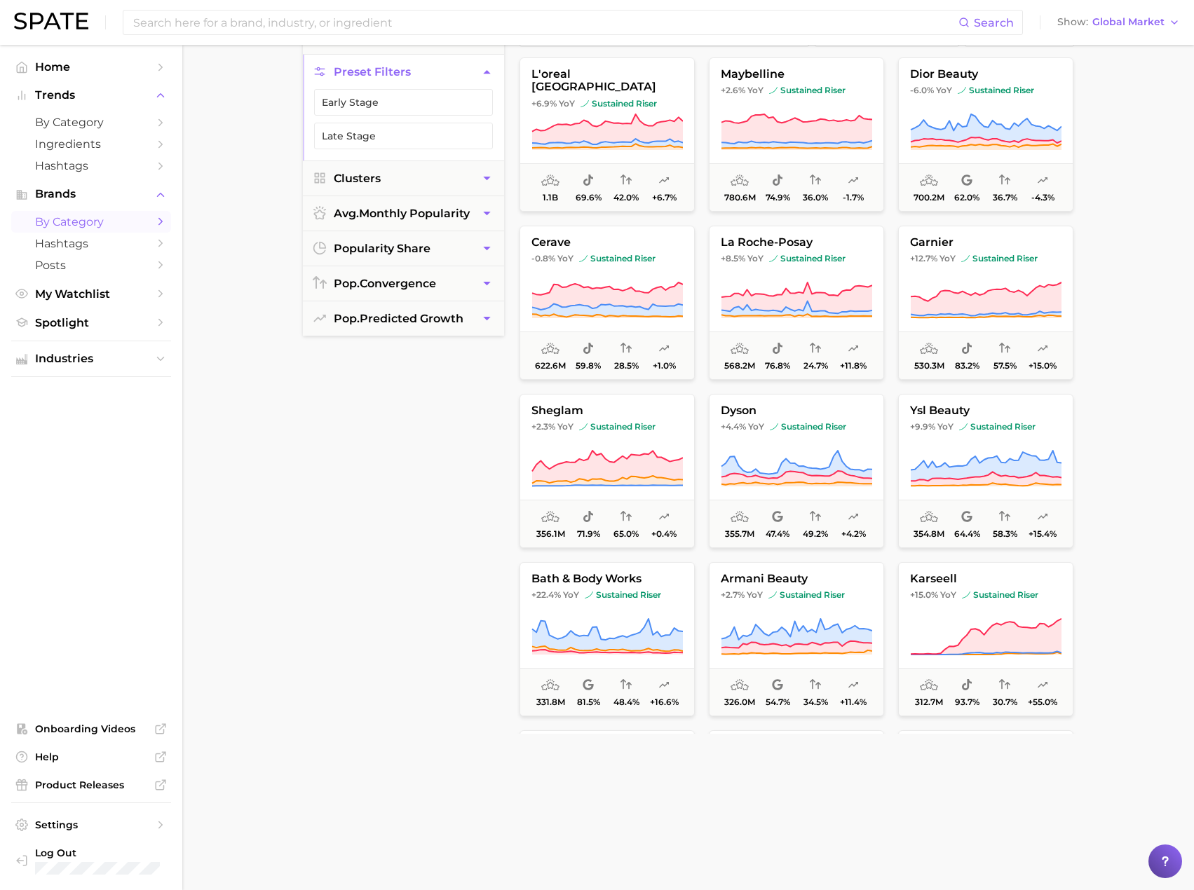
scroll to position [135, 0]
click at [53, 244] on span "Hashtags" at bounding box center [91, 243] width 112 height 13
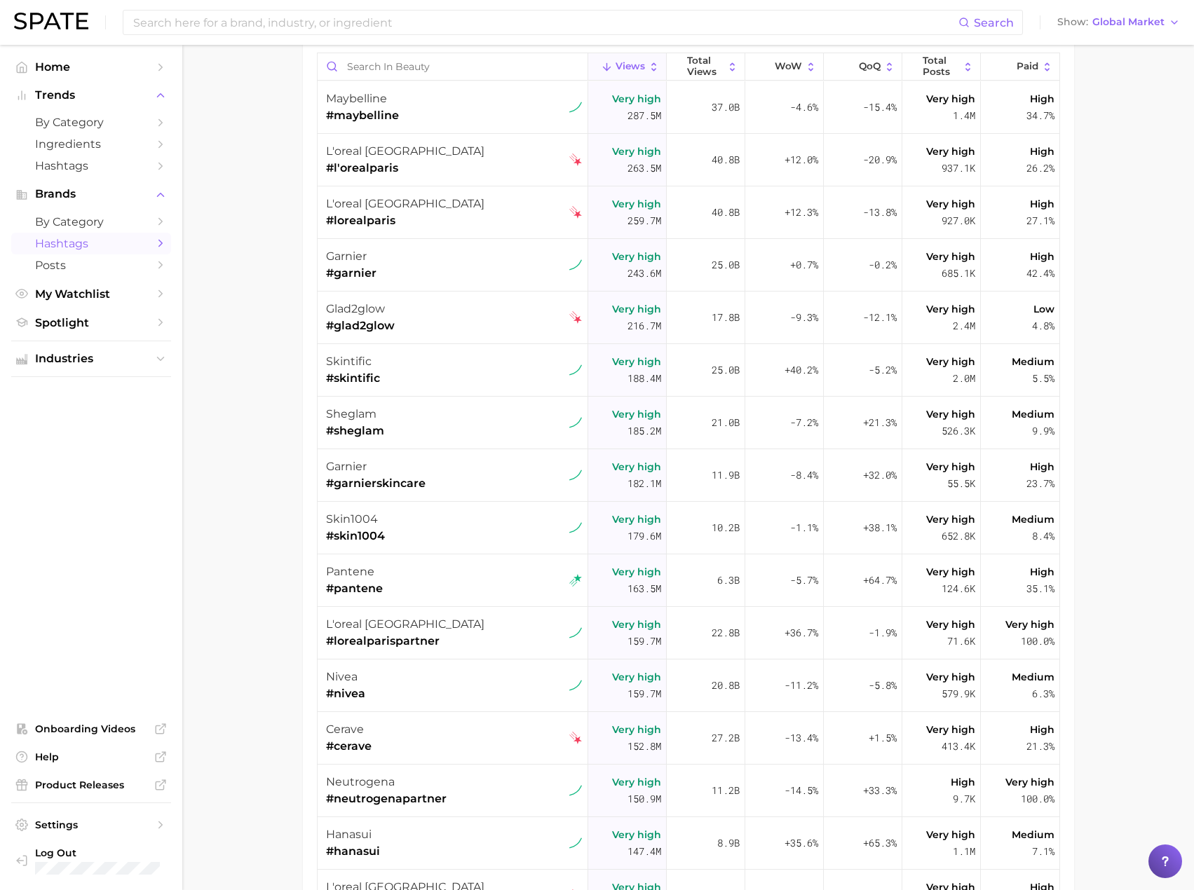
scroll to position [162, 0]
click at [57, 272] on link "Posts" at bounding box center [91, 265] width 160 height 22
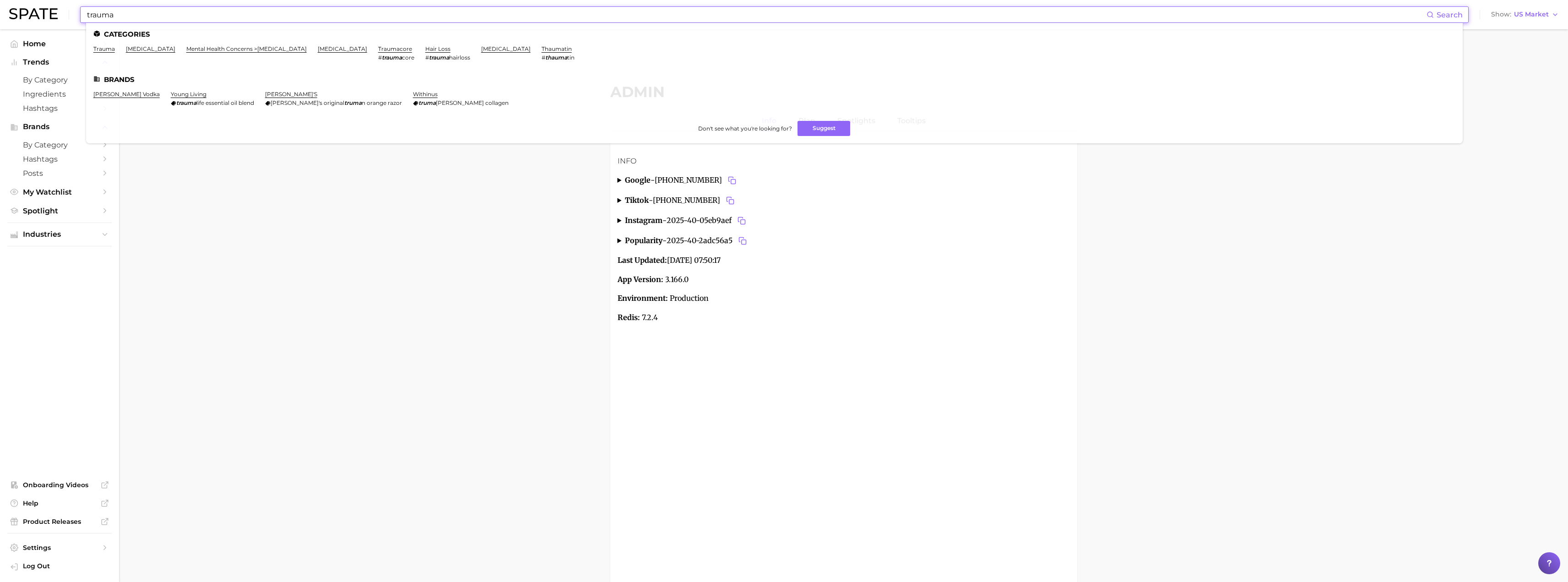
click at [191, 14] on input "trauma" at bounding box center [756, 15] width 1341 height 16
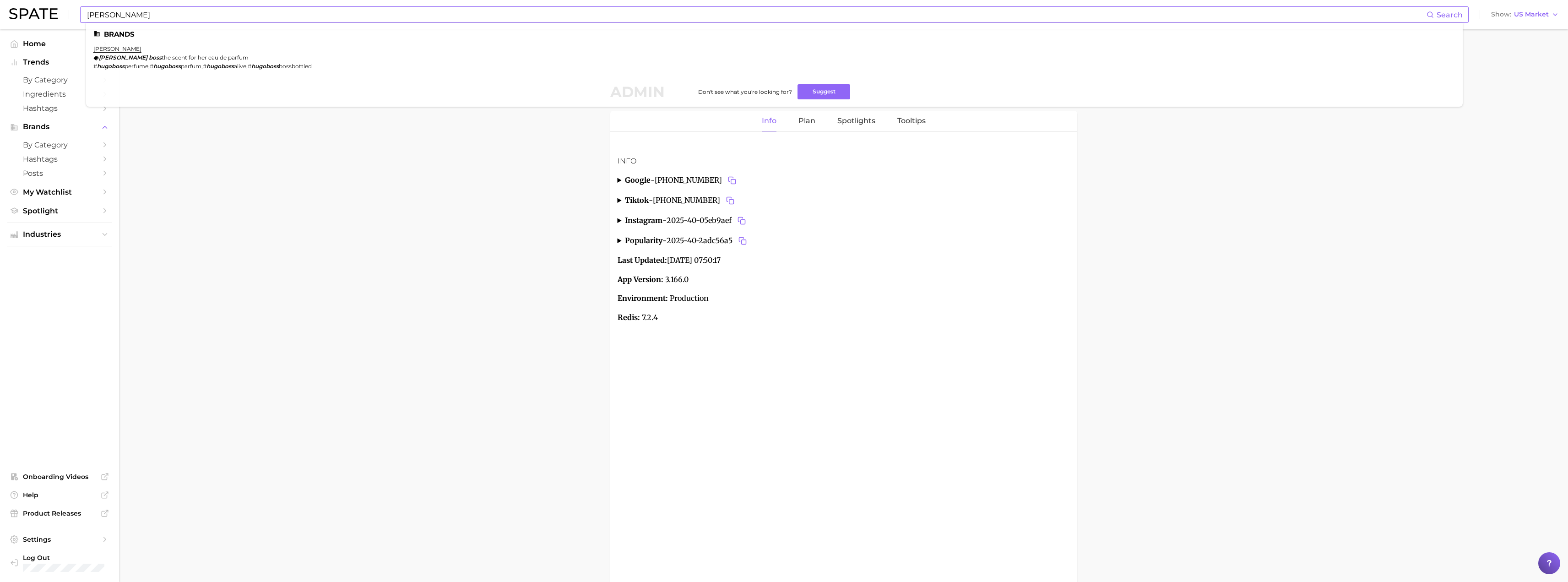
click at [290, 18] on input "hugo boss" at bounding box center [756, 15] width 1341 height 16
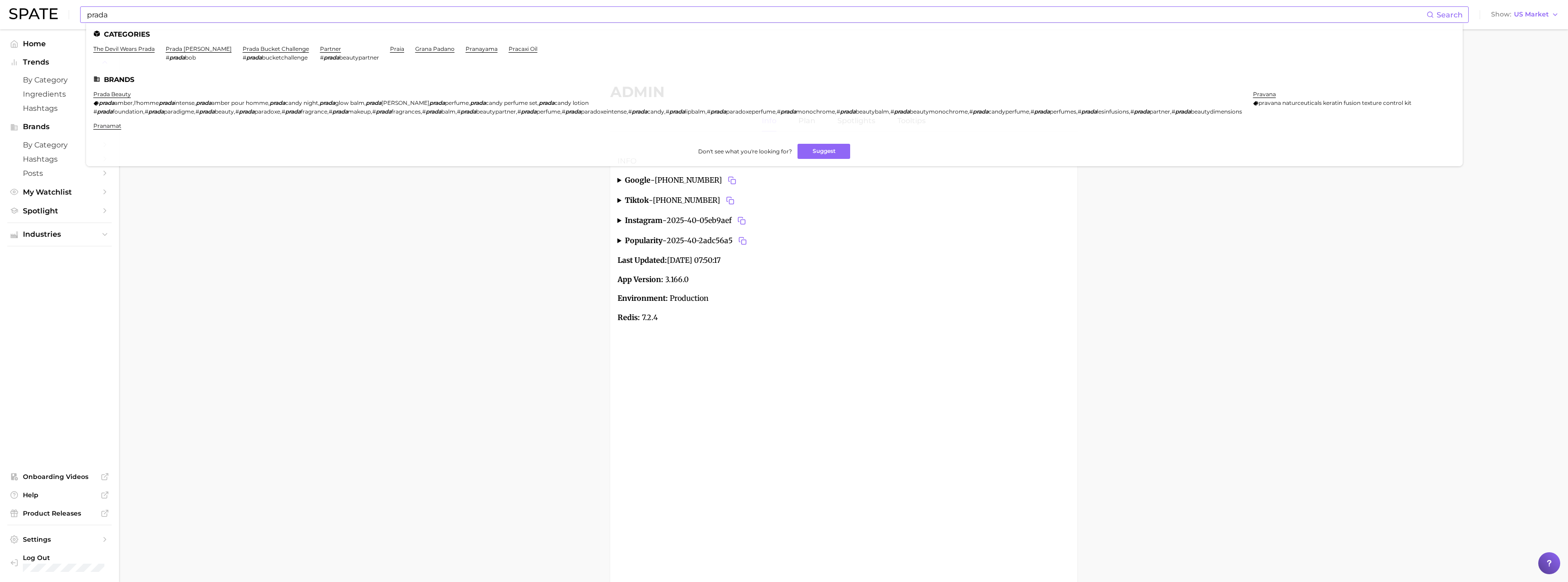
click at [328, 16] on input "prada" at bounding box center [756, 15] width 1341 height 16
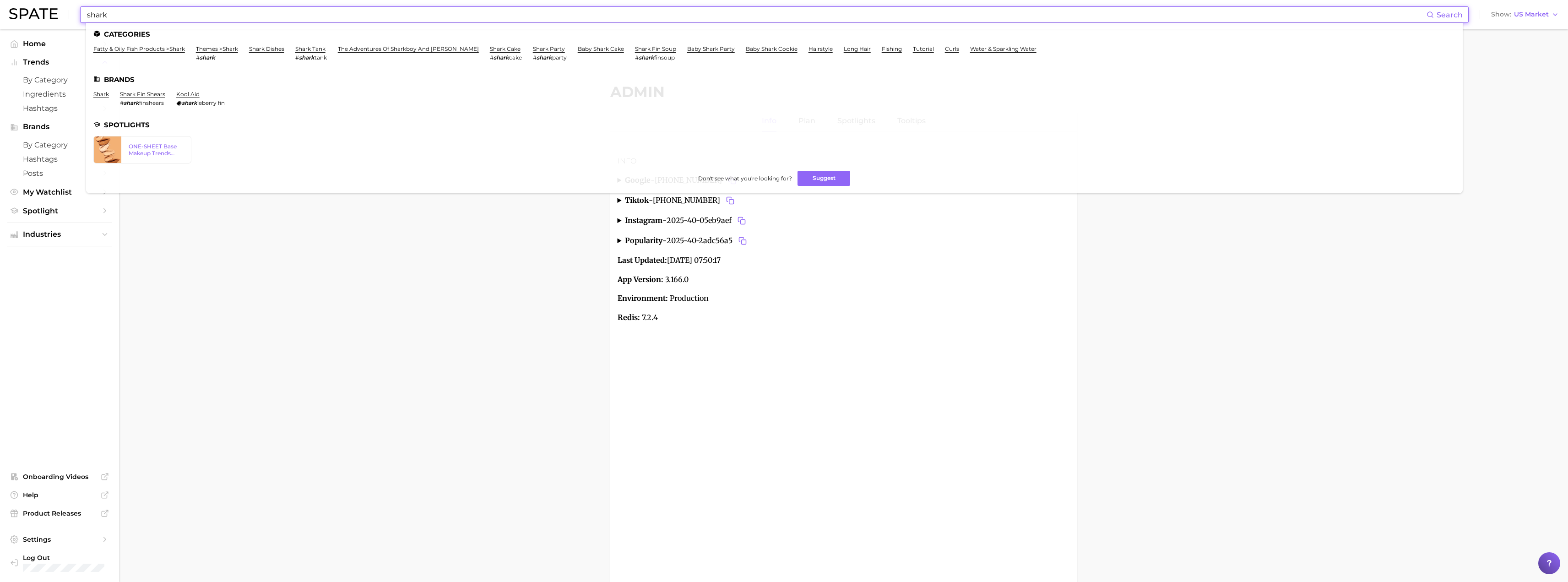
click at [330, 16] on input "shark" at bounding box center [756, 15] width 1341 height 16
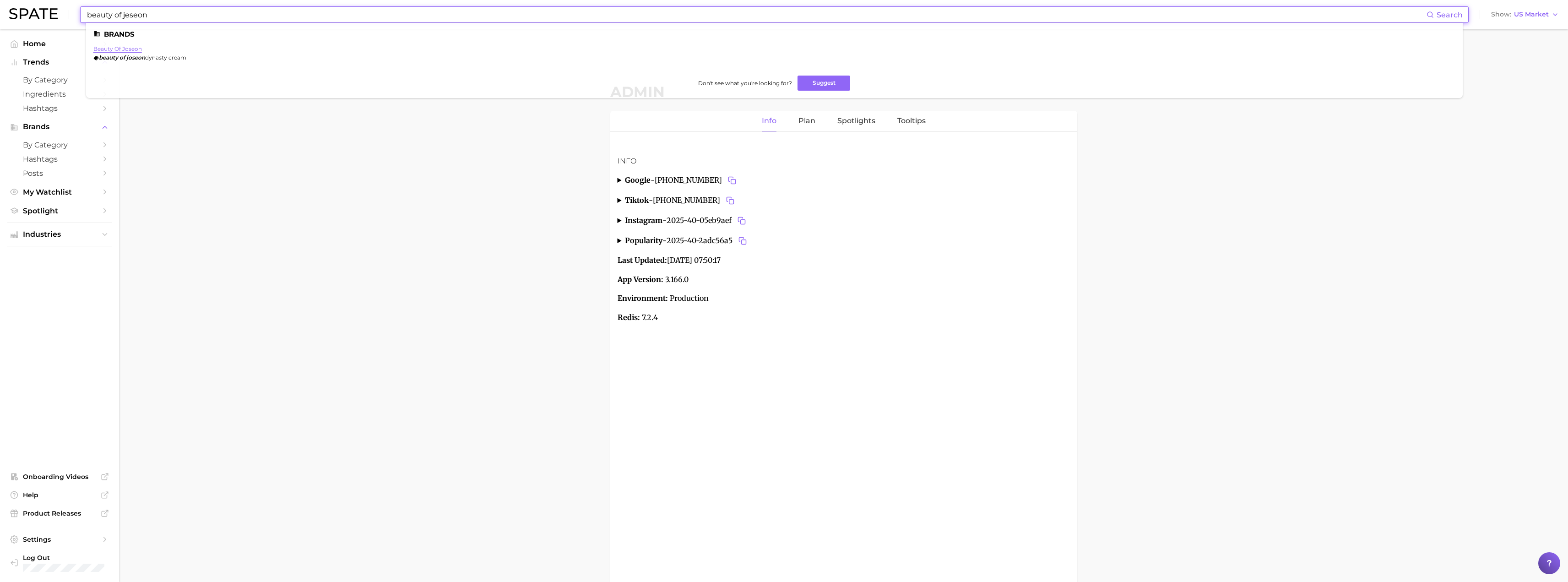
type input "beauty of jeseon"
click at [133, 50] on link "beauty of joseon" at bounding box center [118, 48] width 48 height 7
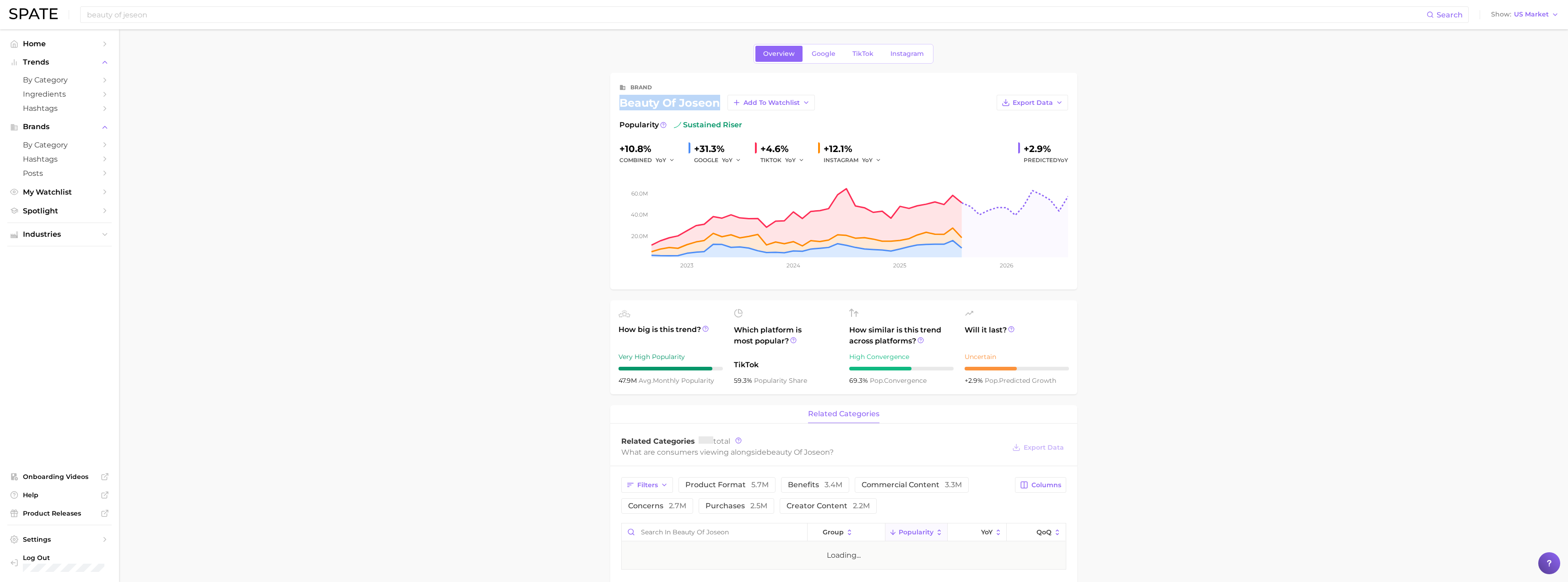
drag, startPoint x: 619, startPoint y: 103, endPoint x: 719, endPoint y: 105, distance: 100.0
click at [719, 105] on div "beauty of joseon Add to Watchlist" at bounding box center [716, 103] width 195 height 16
copy div "beauty of joseon"
click at [241, 13] on input "beauty of jeseon" at bounding box center [756, 15] width 1341 height 16
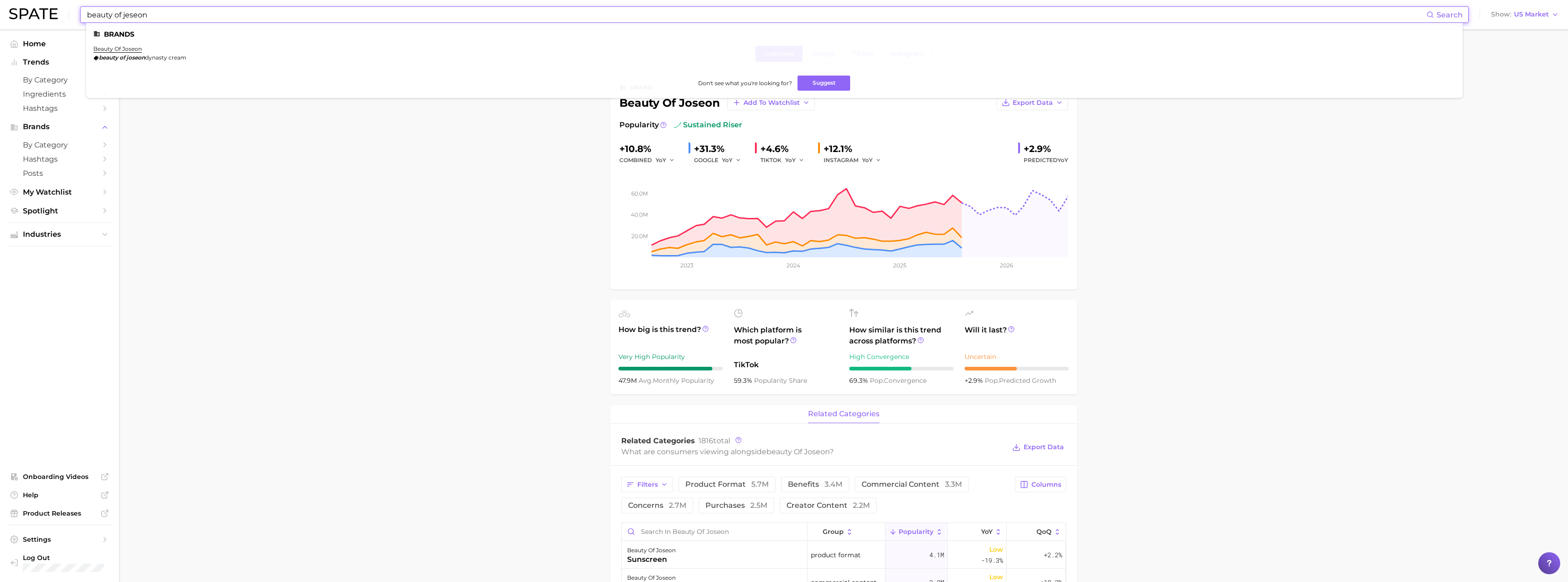
click at [241, 13] on input "beauty of jeseon" at bounding box center [756, 15] width 1341 height 16
paste input "napla"
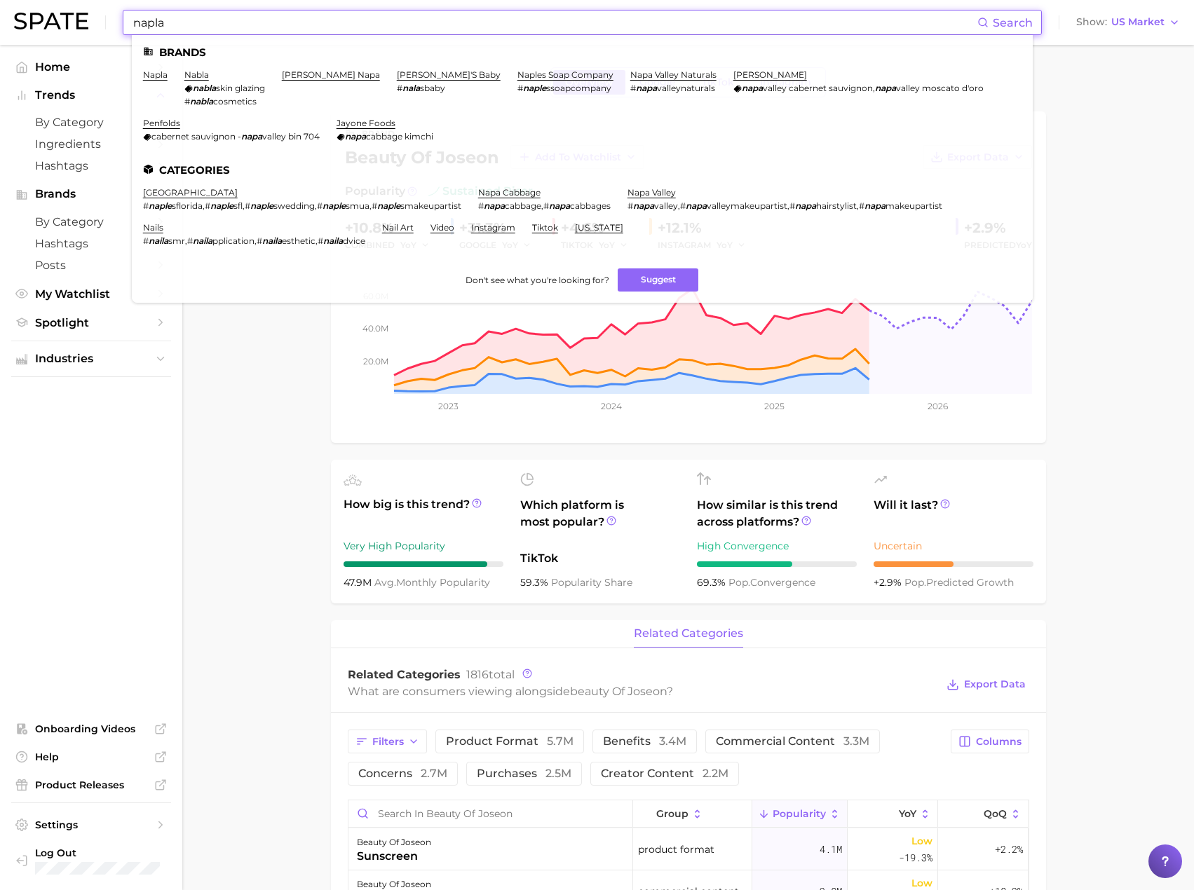
click at [163, 24] on input "napla" at bounding box center [554, 23] width 845 height 24
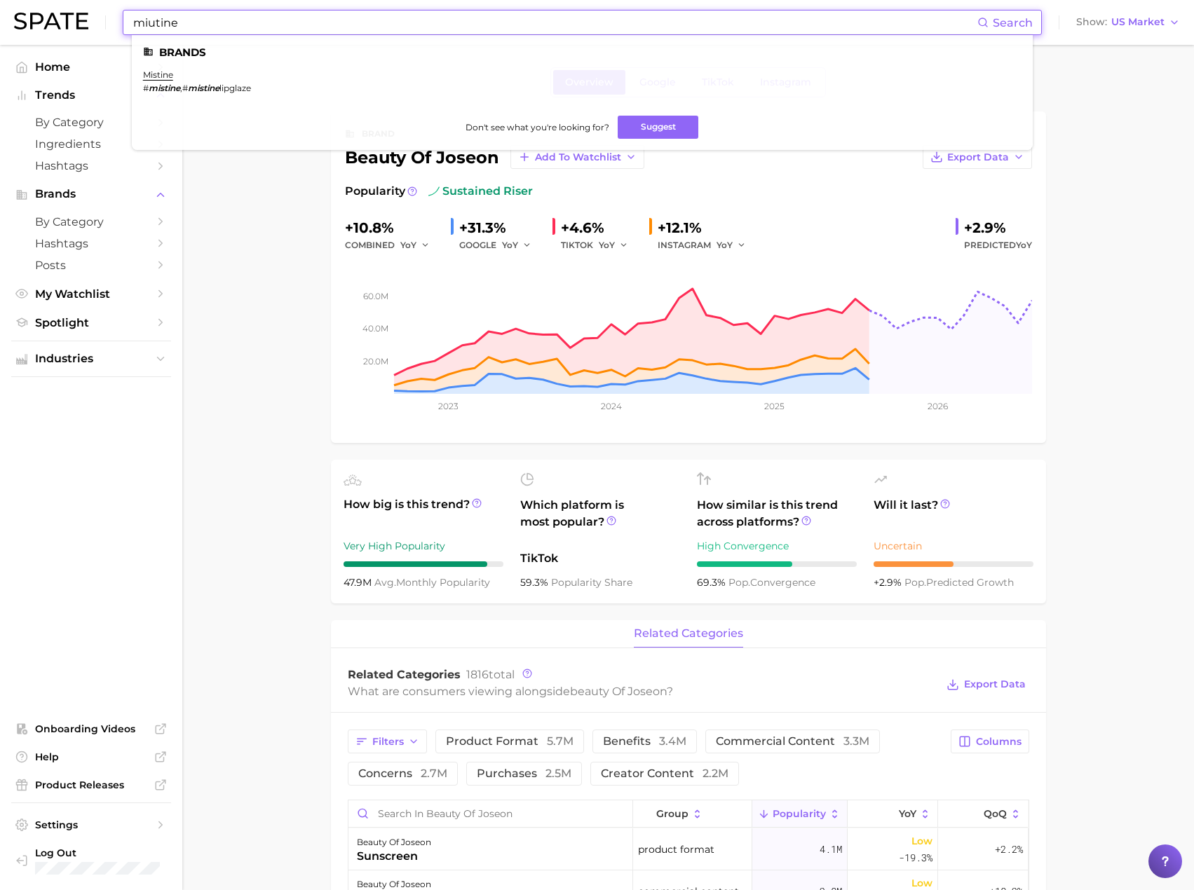
type input "miutine"
